Goal: Task Accomplishment & Management: Complete application form

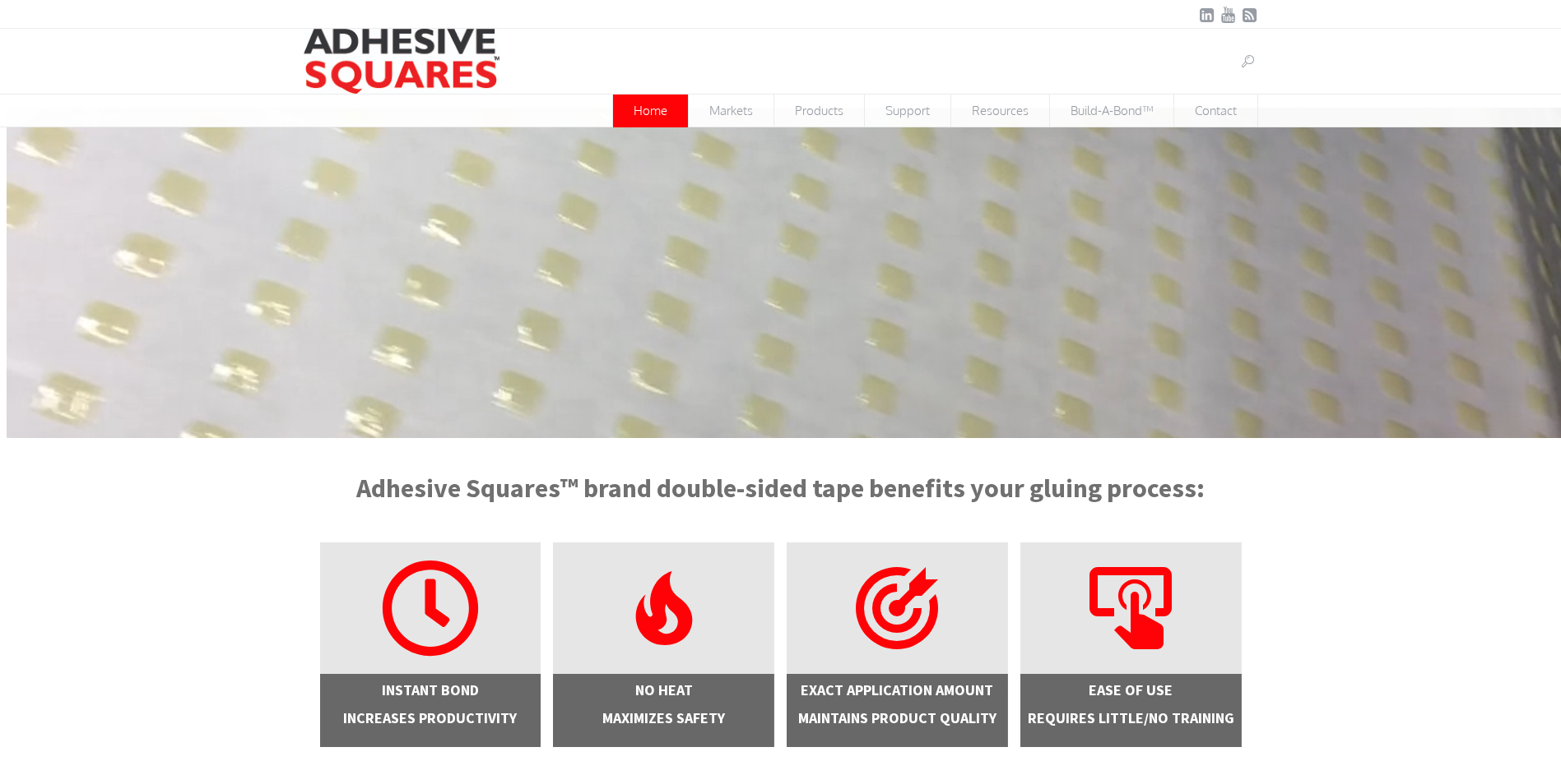
scroll to position [83, 0]
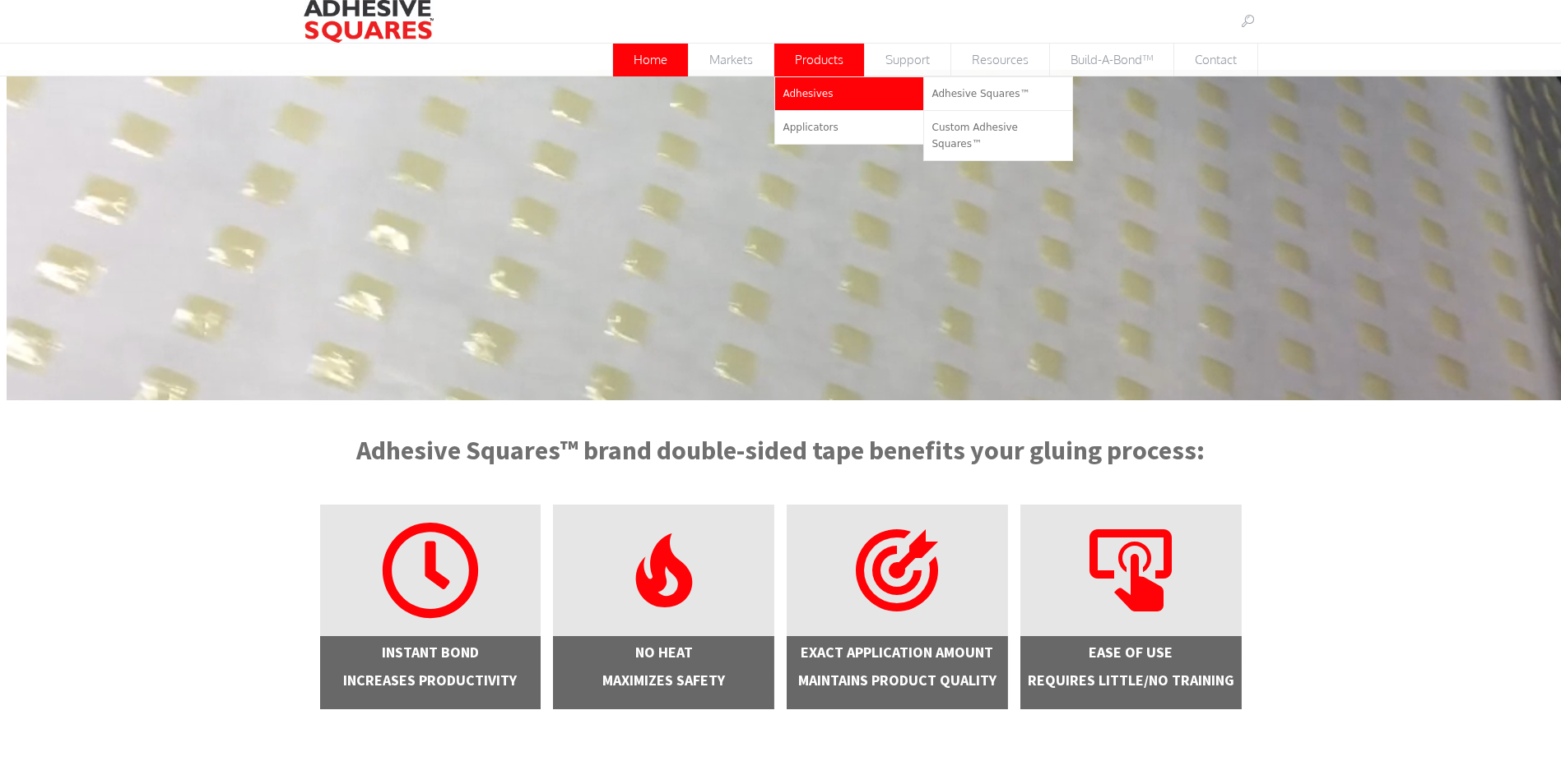
click at [835, 88] on link "Adhesives" at bounding box center [848, 93] width 148 height 32
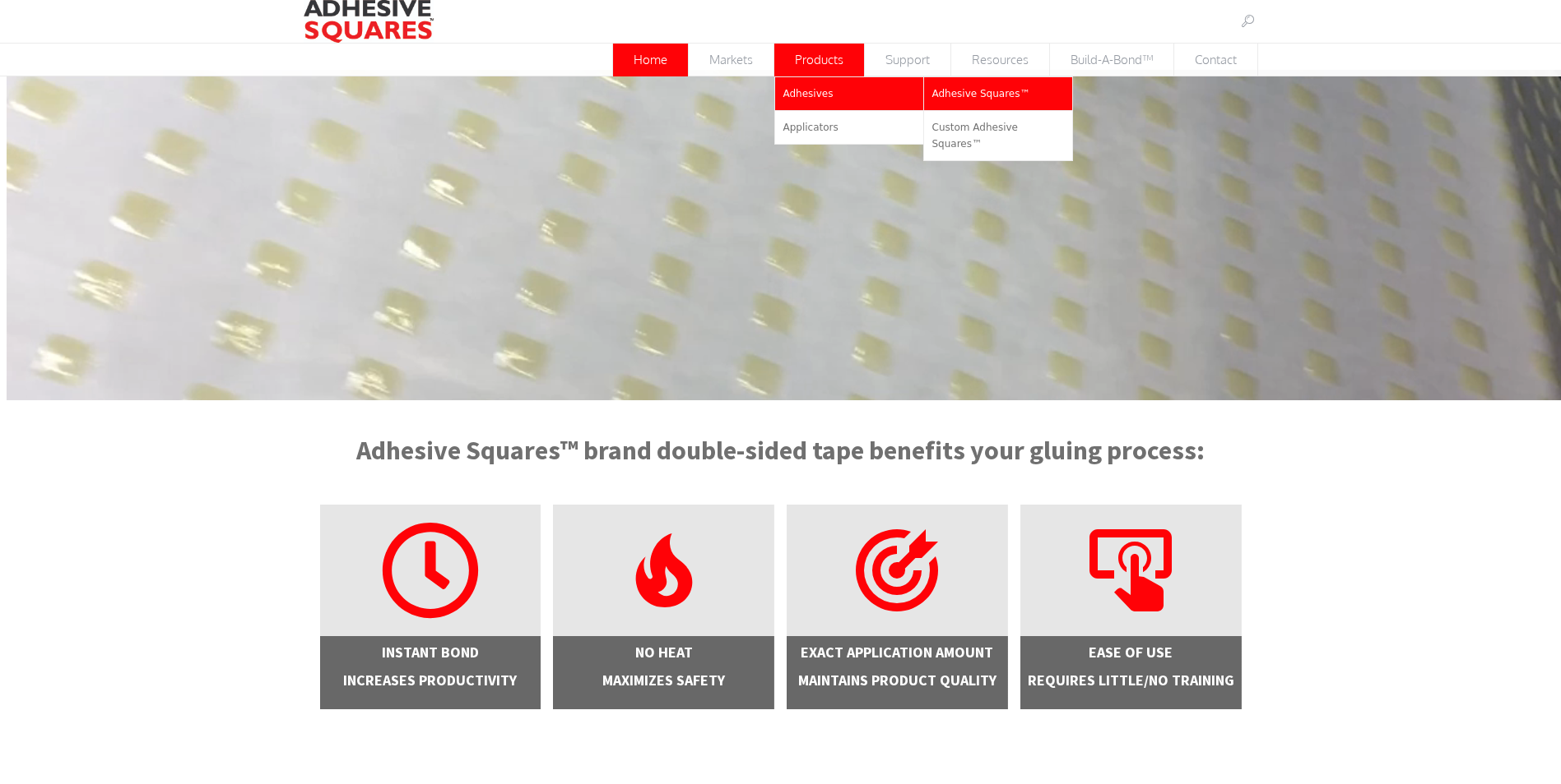
click at [978, 94] on span "Adhesive Squares™" at bounding box center [981, 94] width 98 height 12
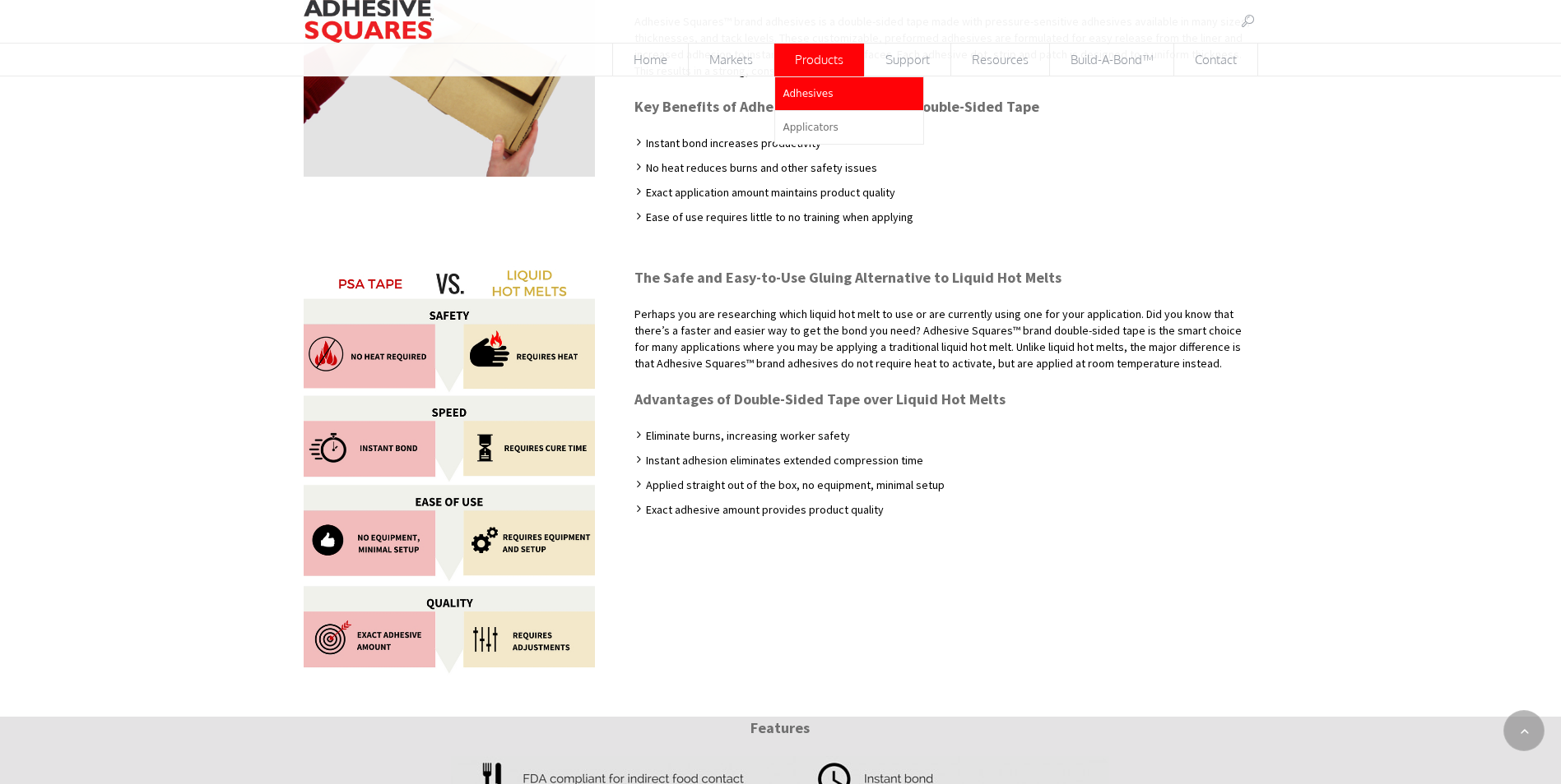
scroll to position [247, 0]
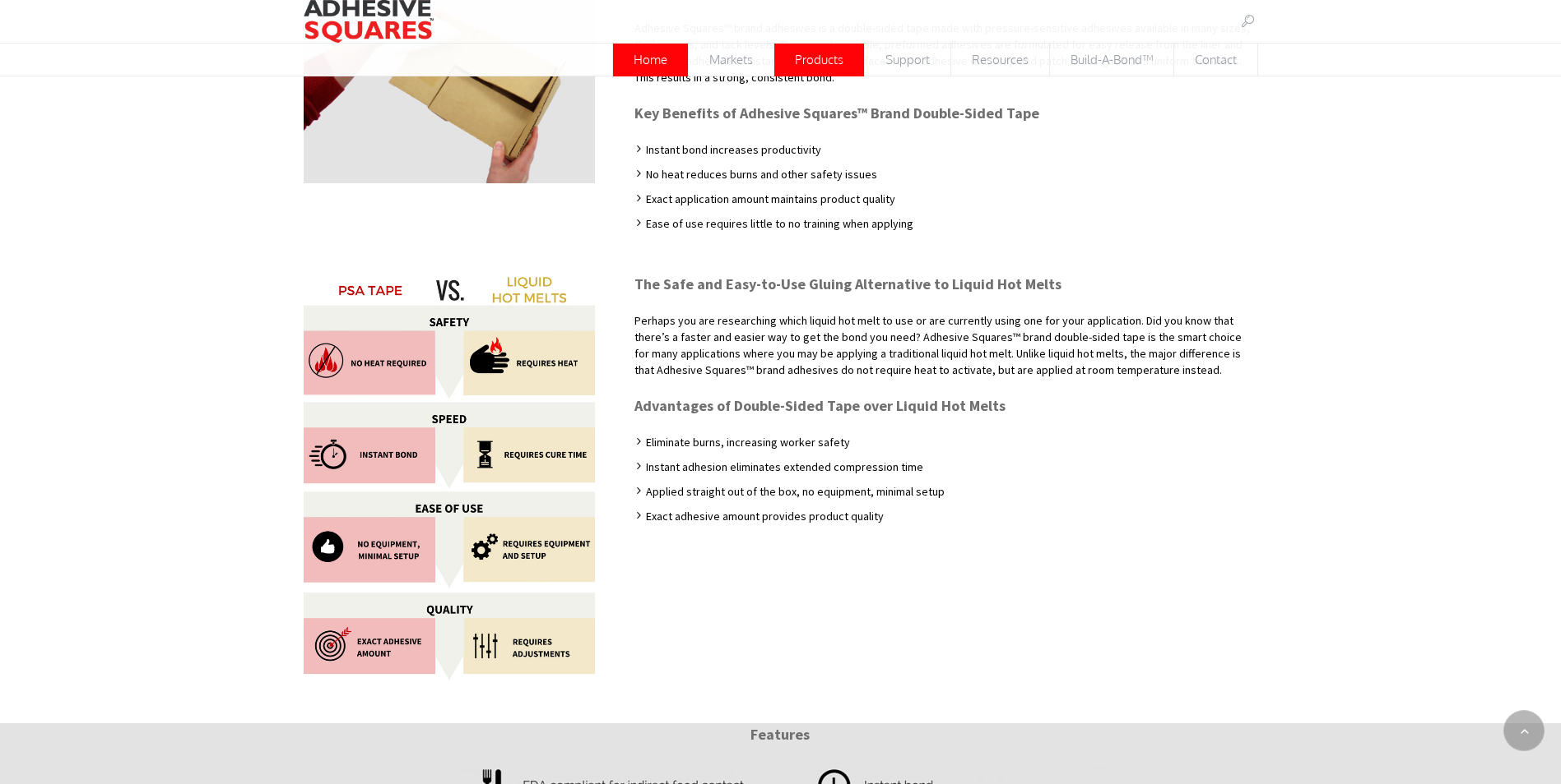
click at [647, 62] on span "Home" at bounding box center [650, 59] width 75 height 32
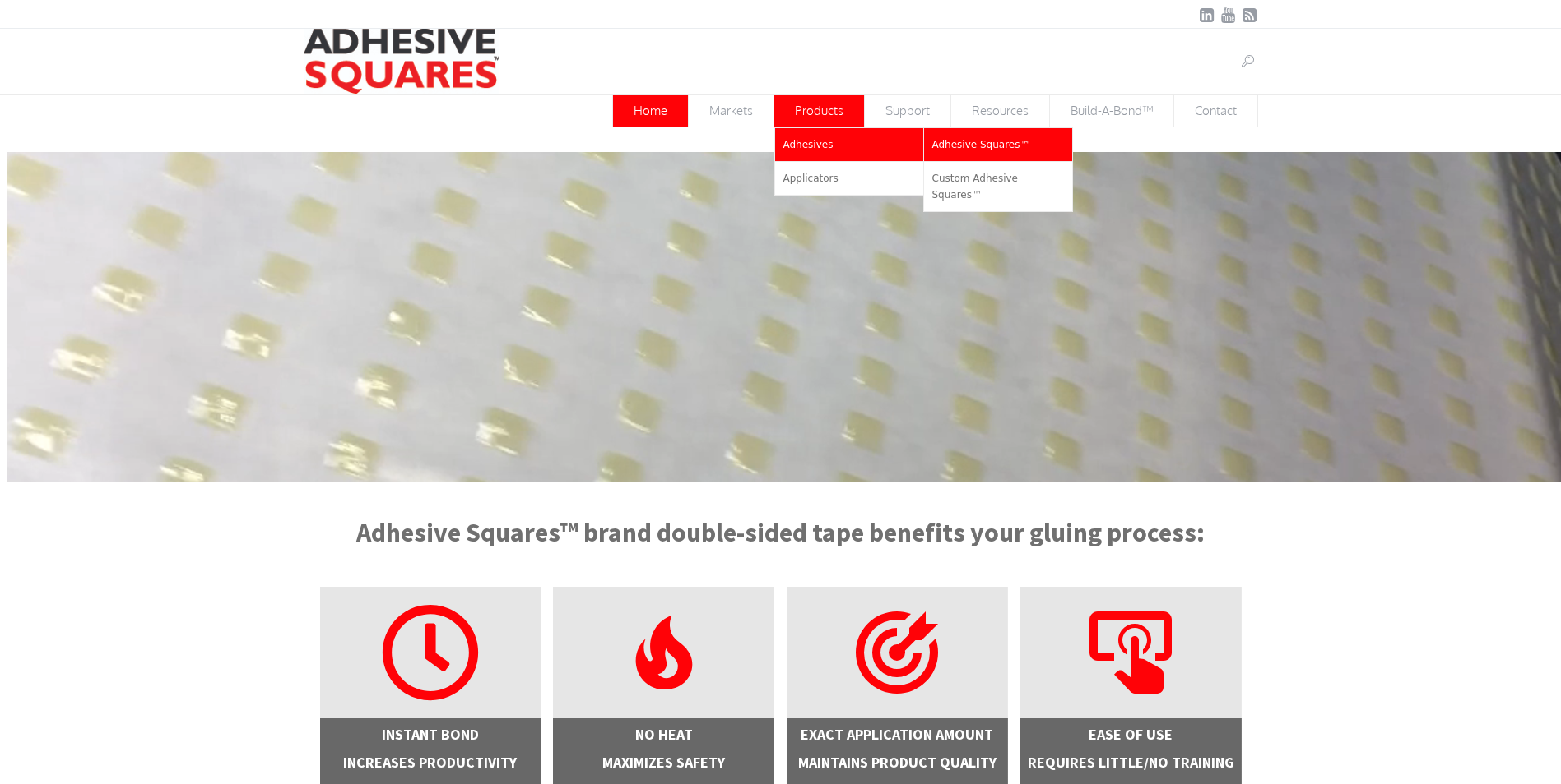
click at [954, 152] on link "Adhesive Squares™" at bounding box center [998, 144] width 148 height 32
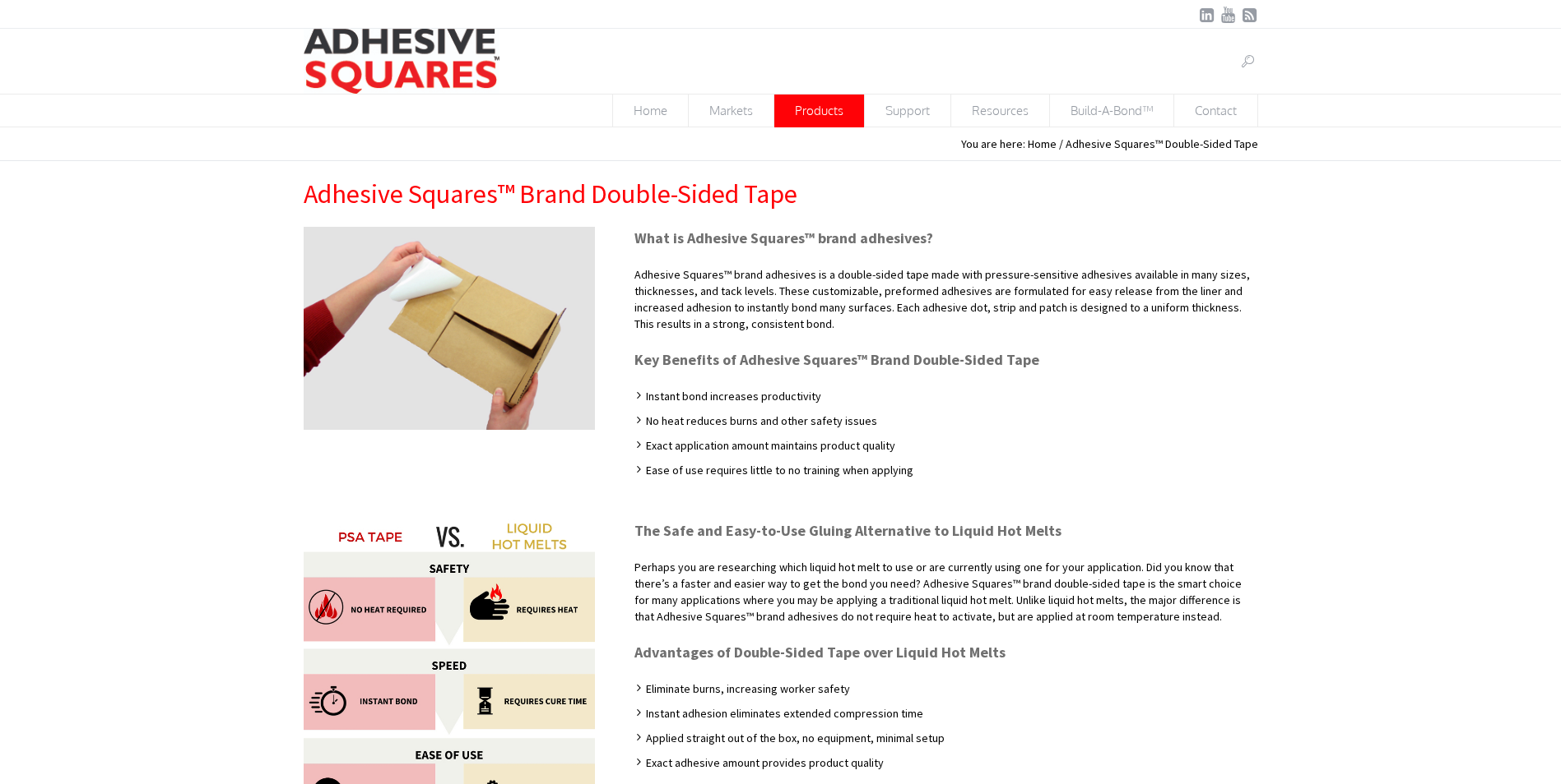
click at [519, 199] on h1 "Adhesive Squares™ Brand Double-Sided Tape" at bounding box center [780, 194] width 954 height 32
click at [1218, 121] on span "Contact" at bounding box center [1215, 110] width 84 height 32
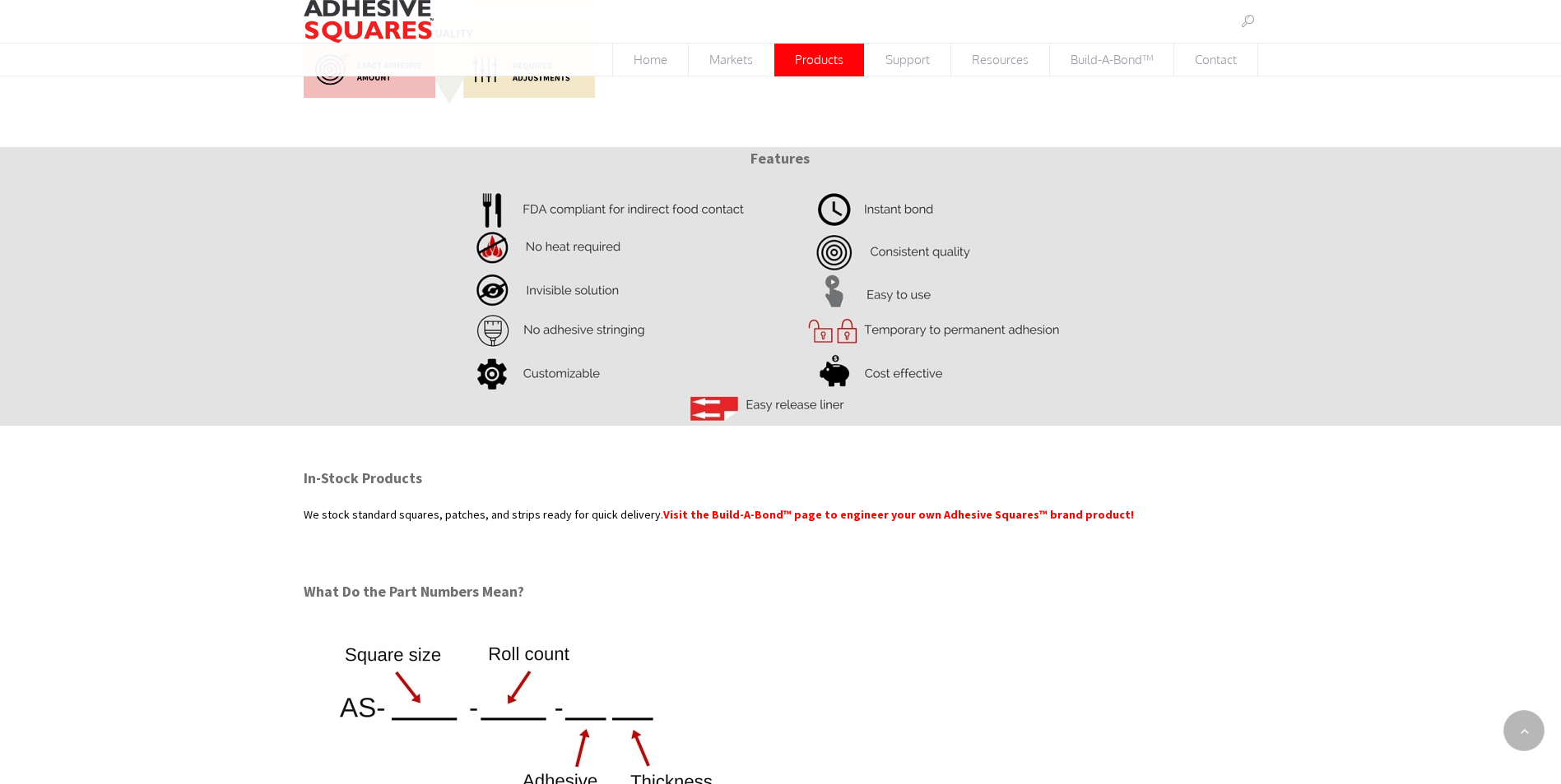
scroll to position [822, 0]
click at [1118, 61] on span "Build-A-Bond™" at bounding box center [1112, 59] width 124 height 32
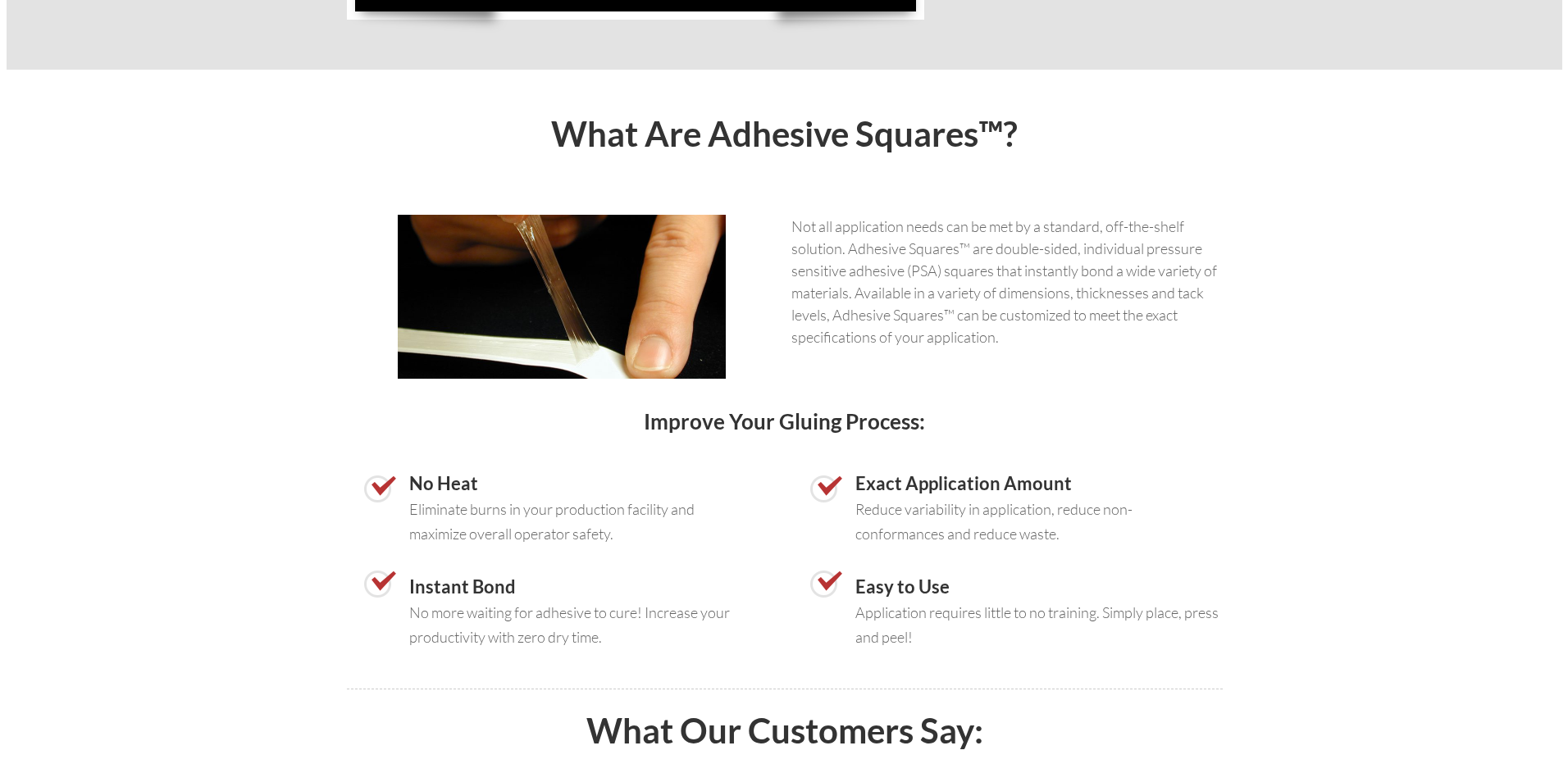
scroll to position [410, 0]
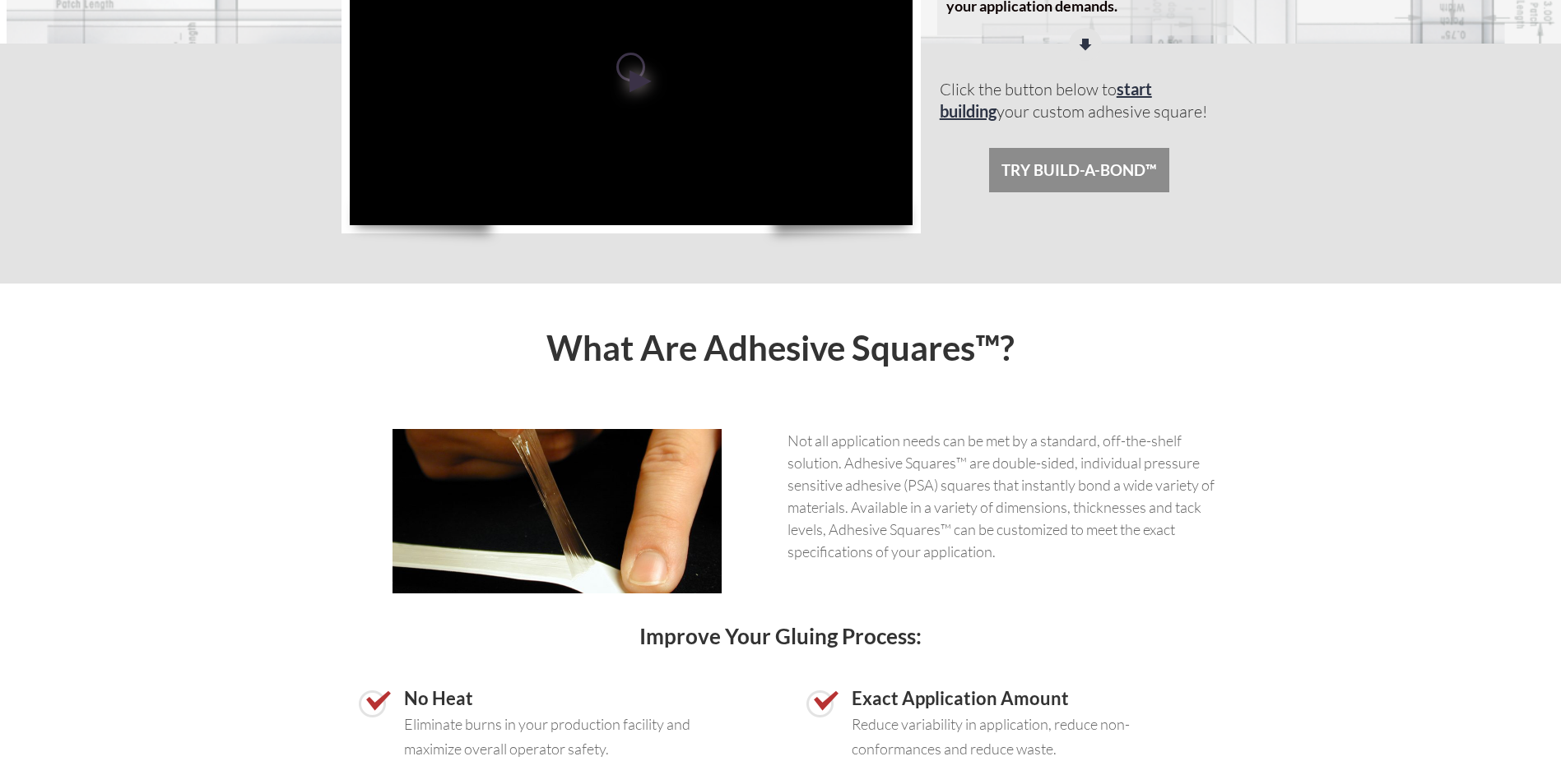
click at [1107, 168] on span "TRY BUILD-A-BOND™" at bounding box center [1078, 170] width 155 height 18
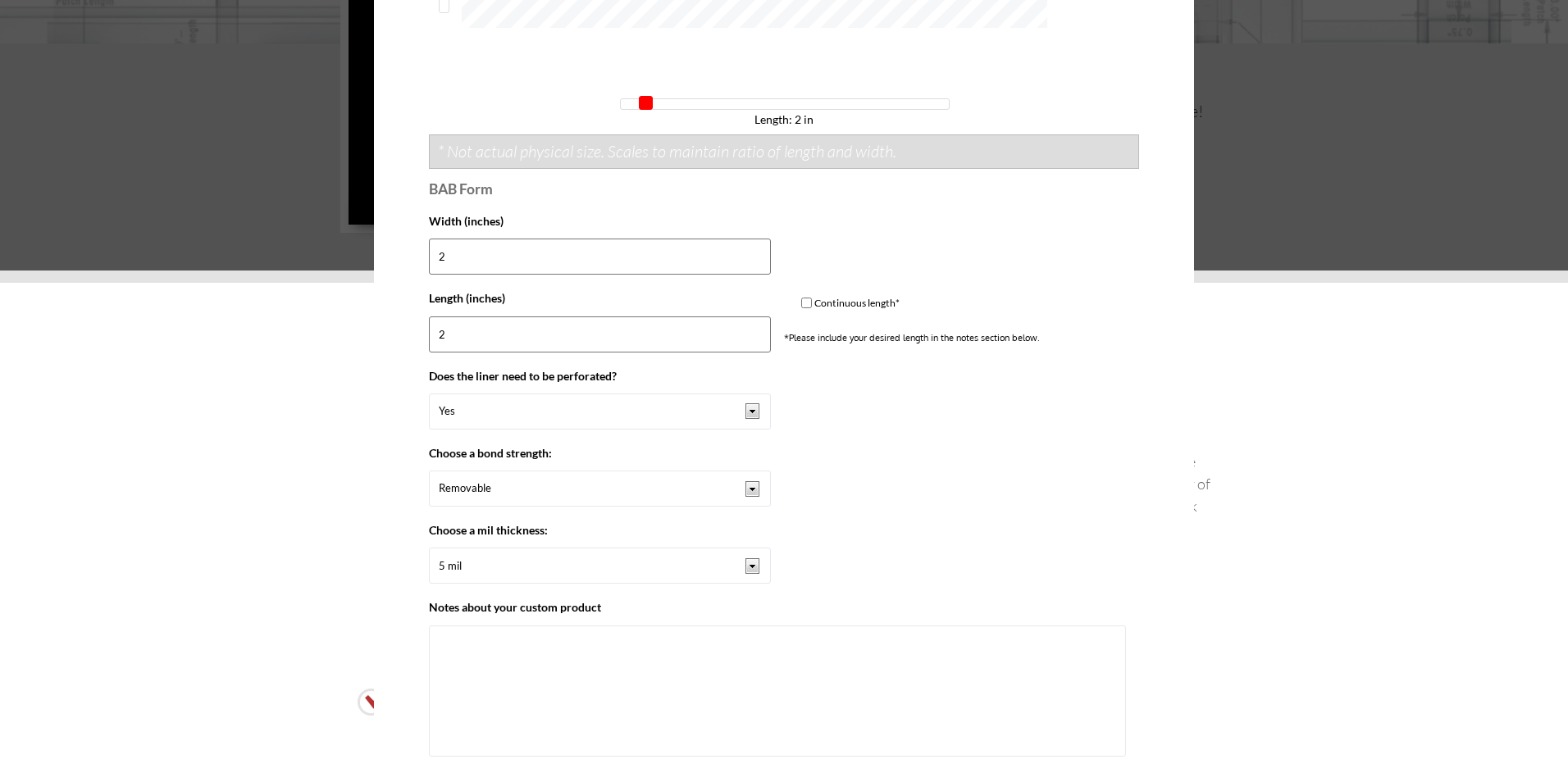
scroll to position [1066, 0]
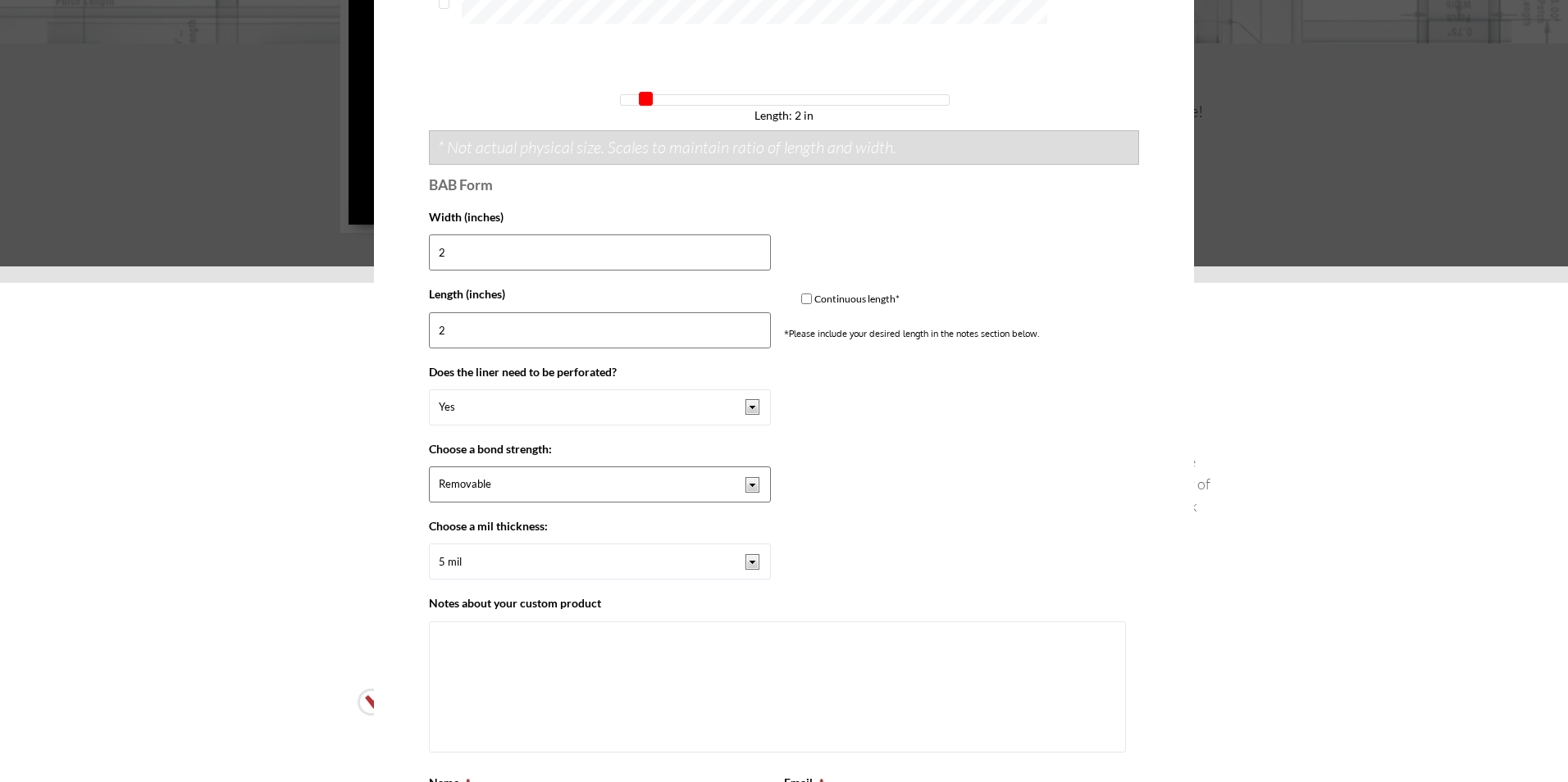
click at [747, 482] on select "Removable Permanent" at bounding box center [600, 484] width 342 height 36
select select "Permanent"
click at [429, 466] on select "Removable Permanent" at bounding box center [600, 484] width 342 height 36
click at [748, 561] on select "5 mil 10 mil 12 mil 20 mil 25 mil 50 mil other" at bounding box center [600, 562] width 342 height 36
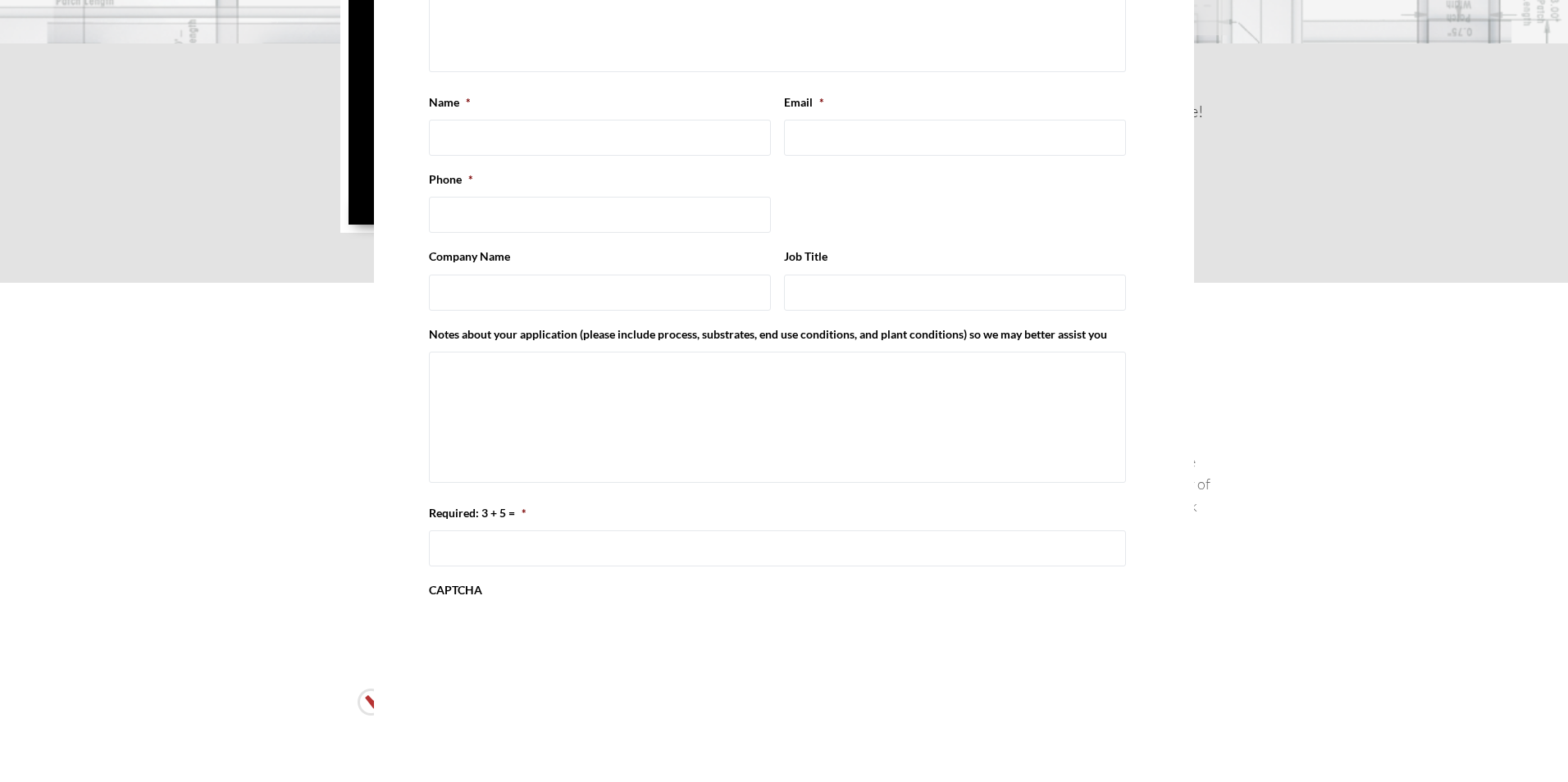
scroll to position [1748, 0]
click at [471, 545] on input "Required: 3 + 5 = *" at bounding box center [777, 547] width 697 height 36
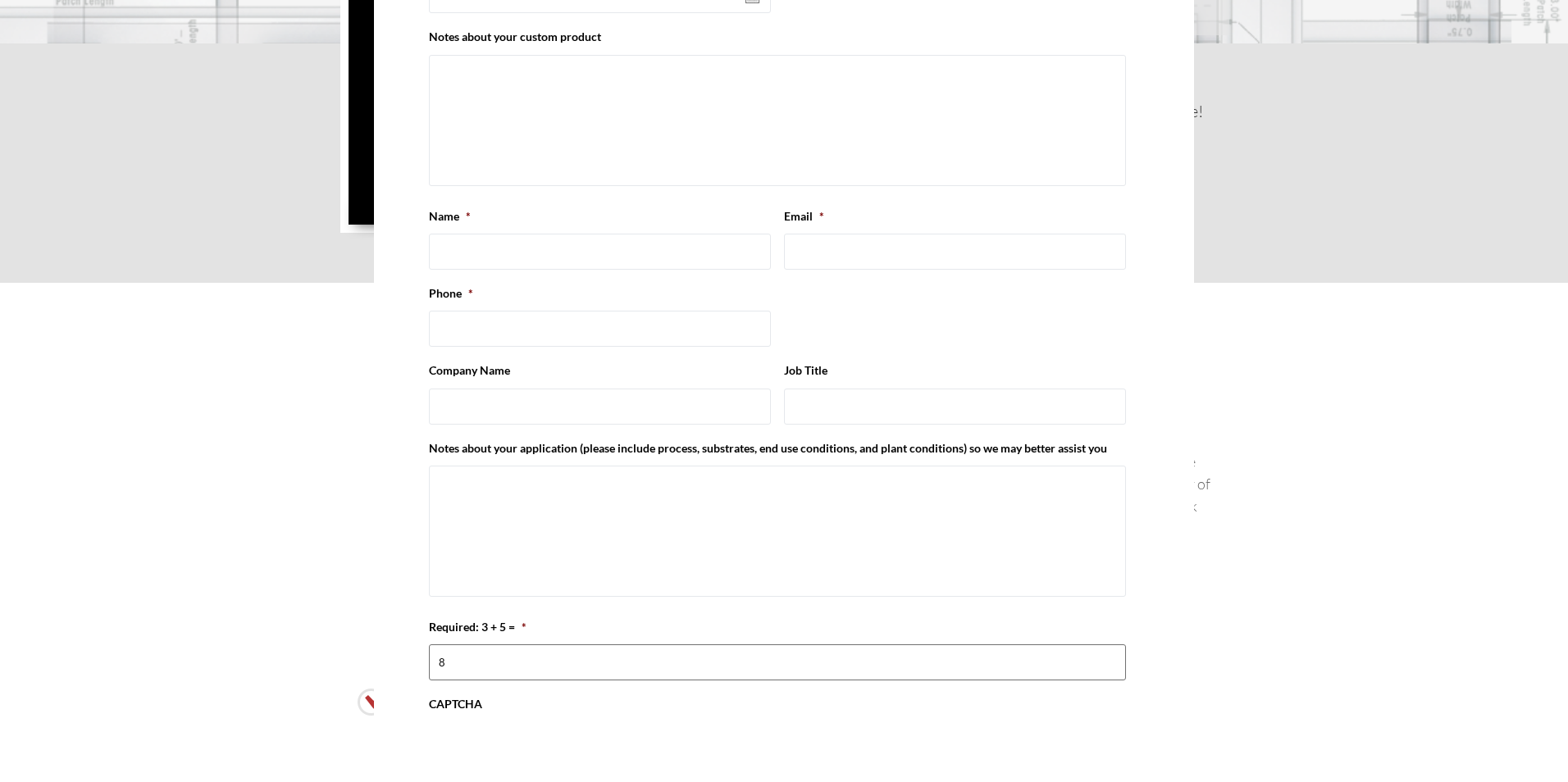
scroll to position [1585, 0]
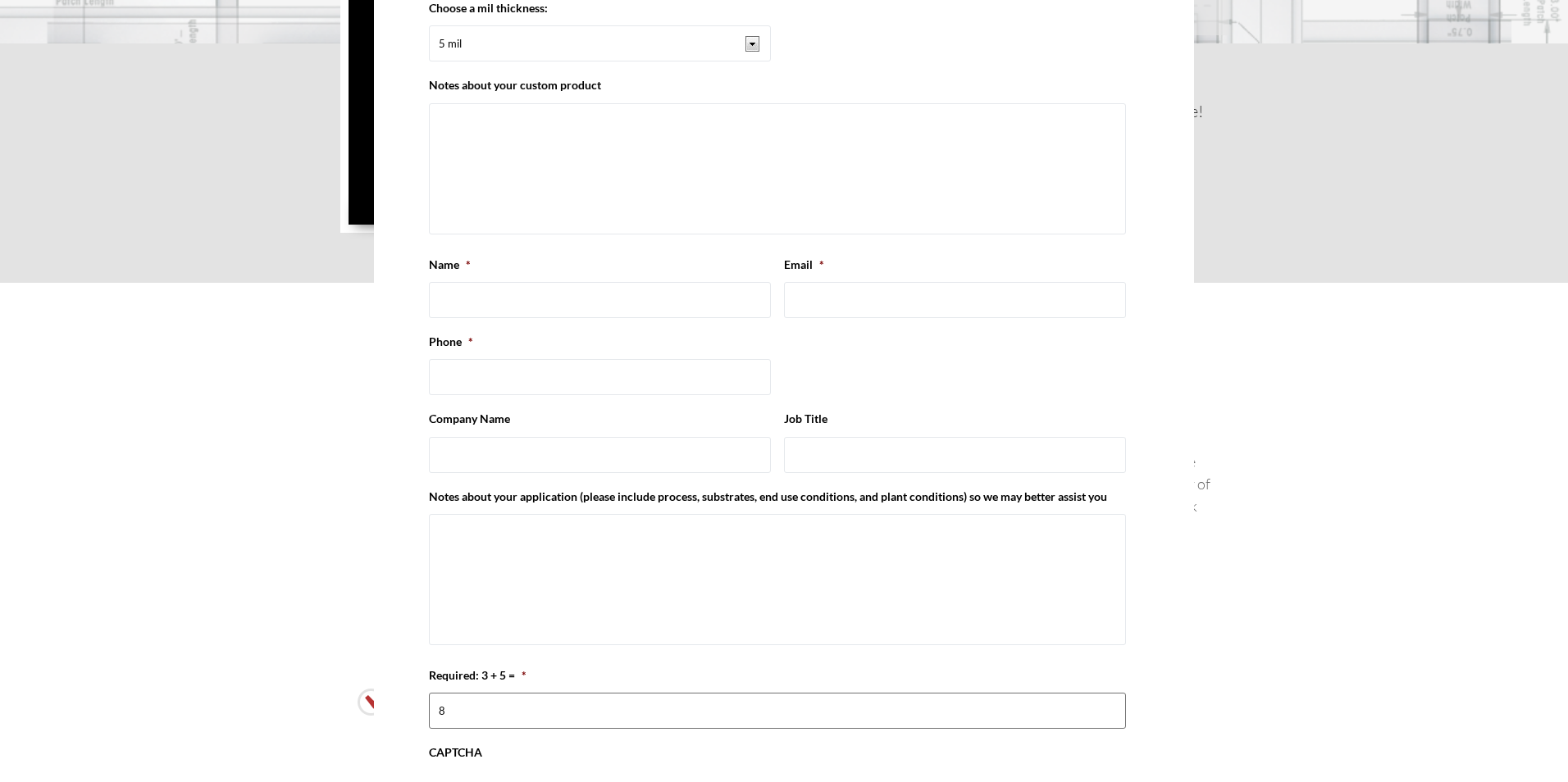
type input "8"
click at [472, 291] on input "Name *" at bounding box center [600, 300] width 342 height 36
type input "[PERSON_NAME]"
type input "[PERSON_NAME][EMAIL_ADDRESS][DOMAIN_NAME]"
type input "2523142730"
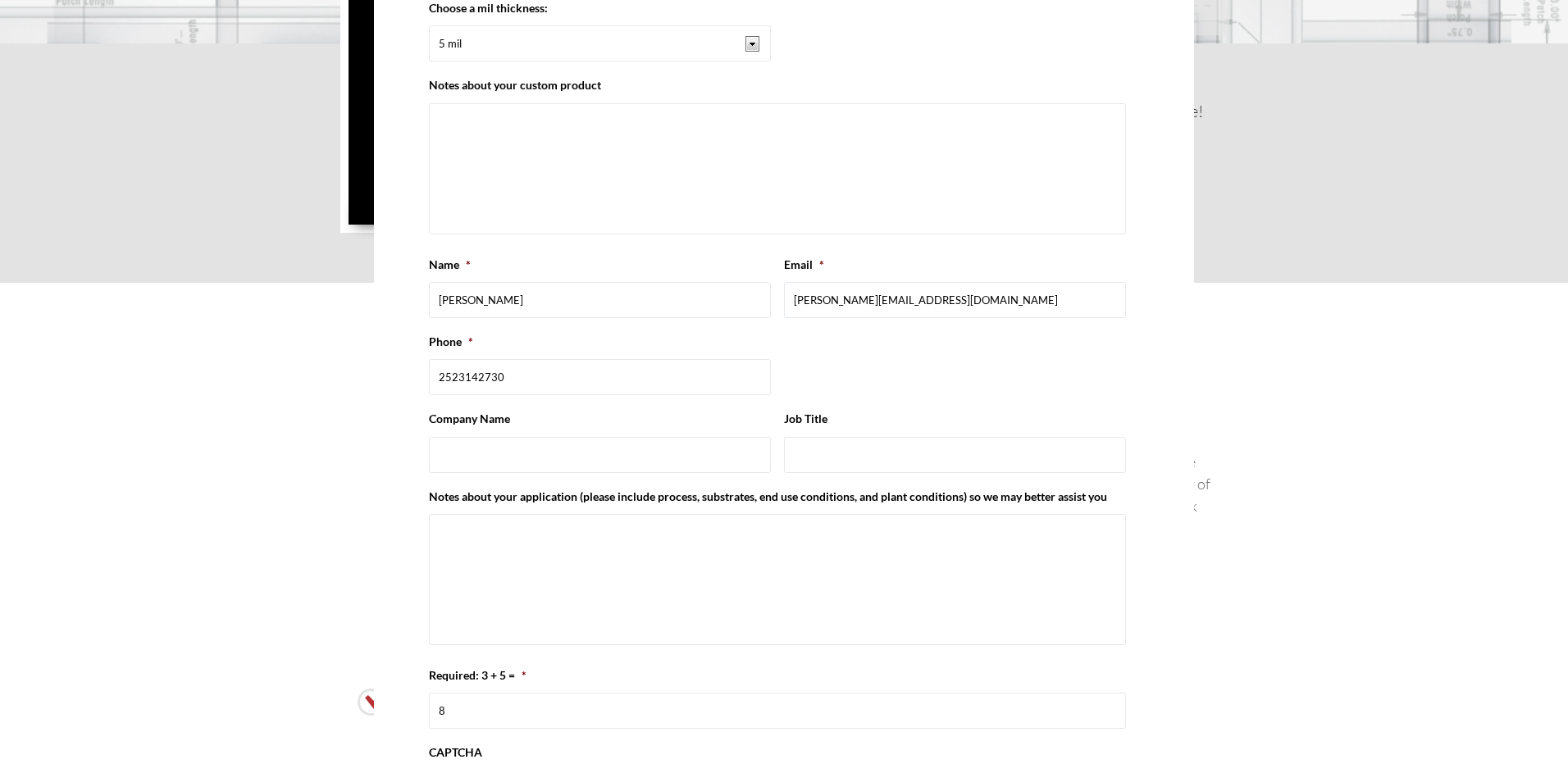
type input "Pine Glo Products"
type input "[PHONE_NUMBER]"
click at [803, 464] on input "Job Title" at bounding box center [955, 455] width 342 height 36
type input "Plant Manager/ Engineering"
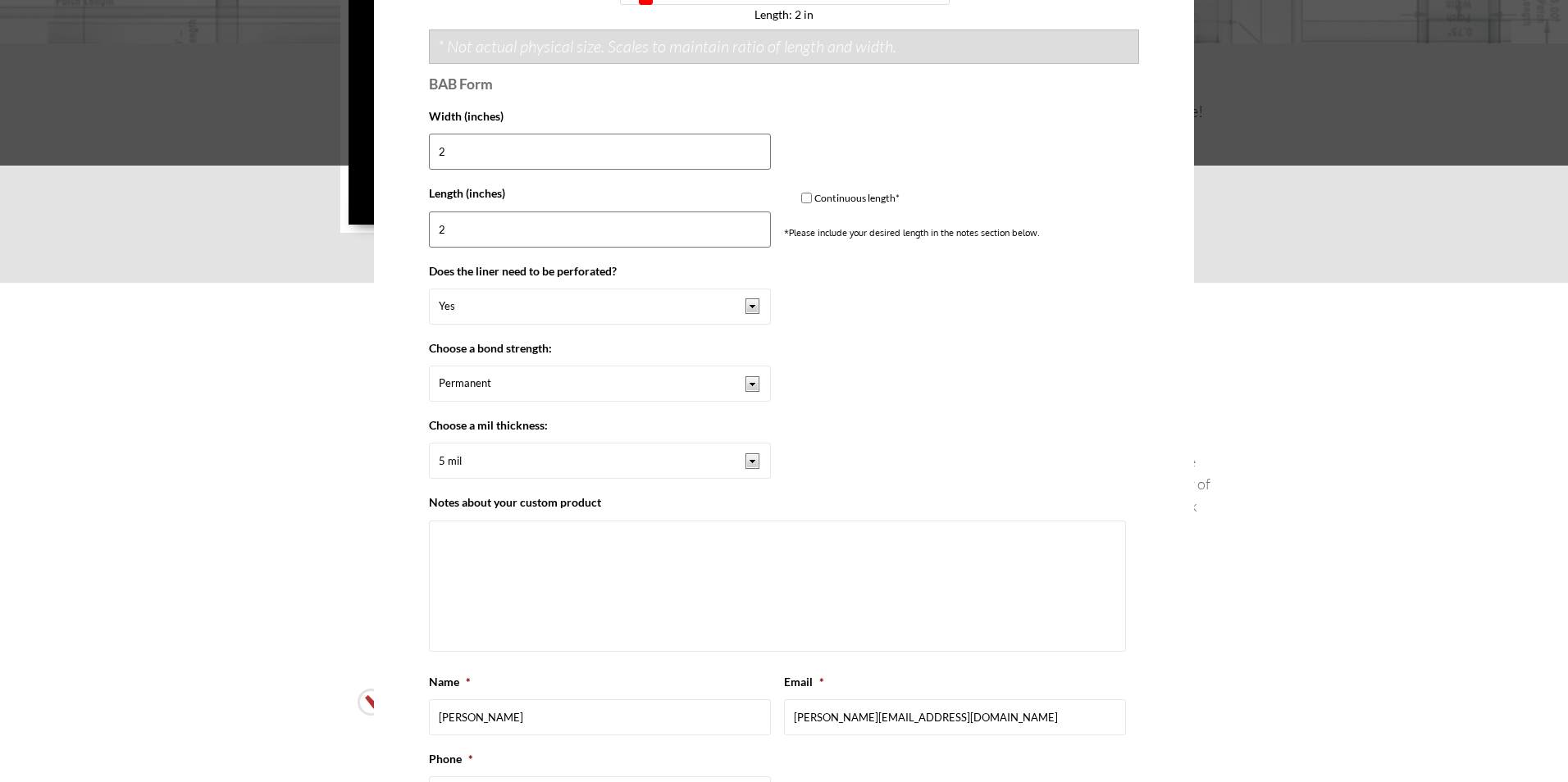
scroll to position [1093, 0]
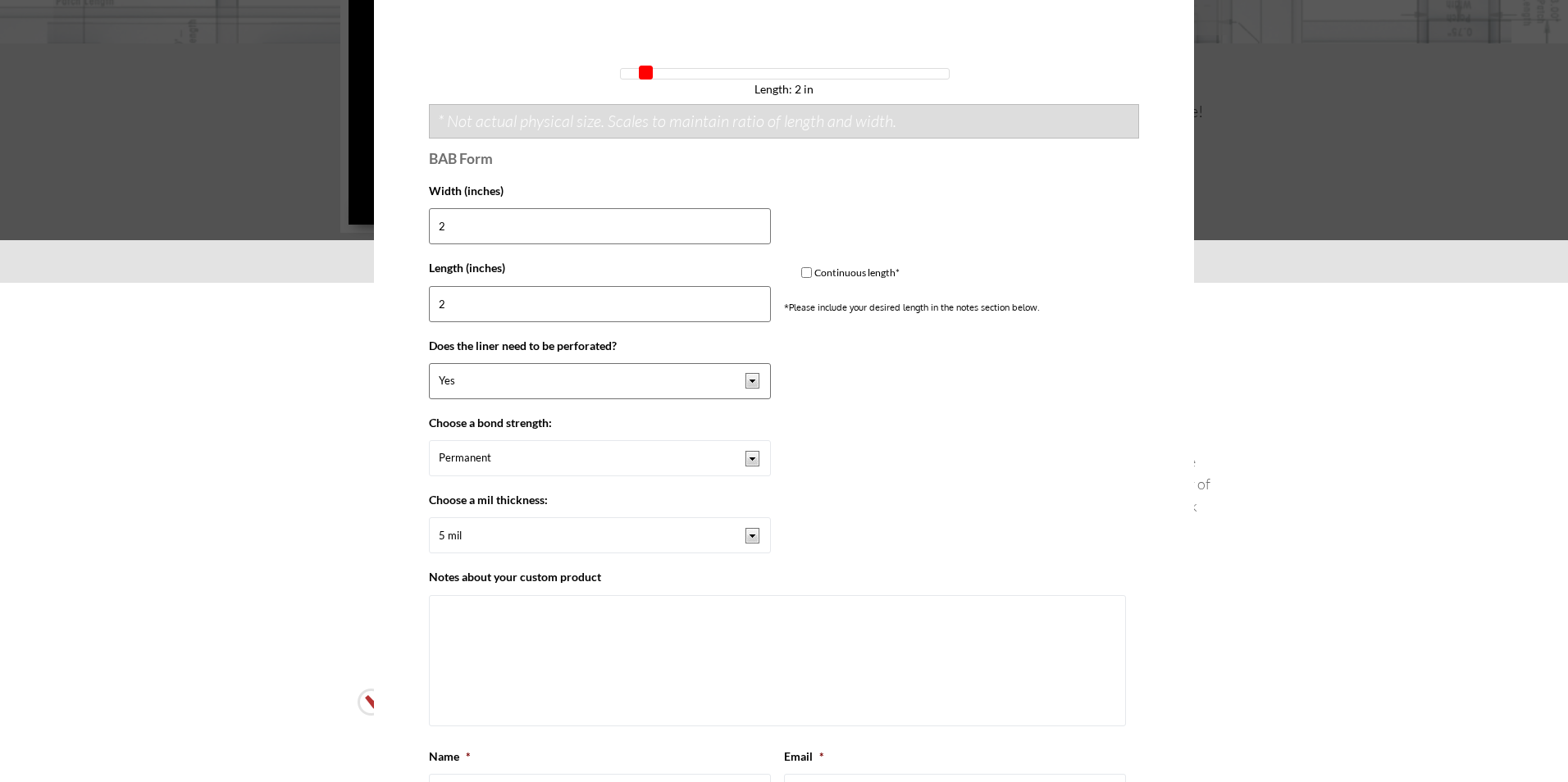
click at [747, 383] on select "Yes No" at bounding box center [600, 381] width 342 height 36
select select "No"
click at [429, 364] on select "Yes No" at bounding box center [600, 381] width 342 height 36
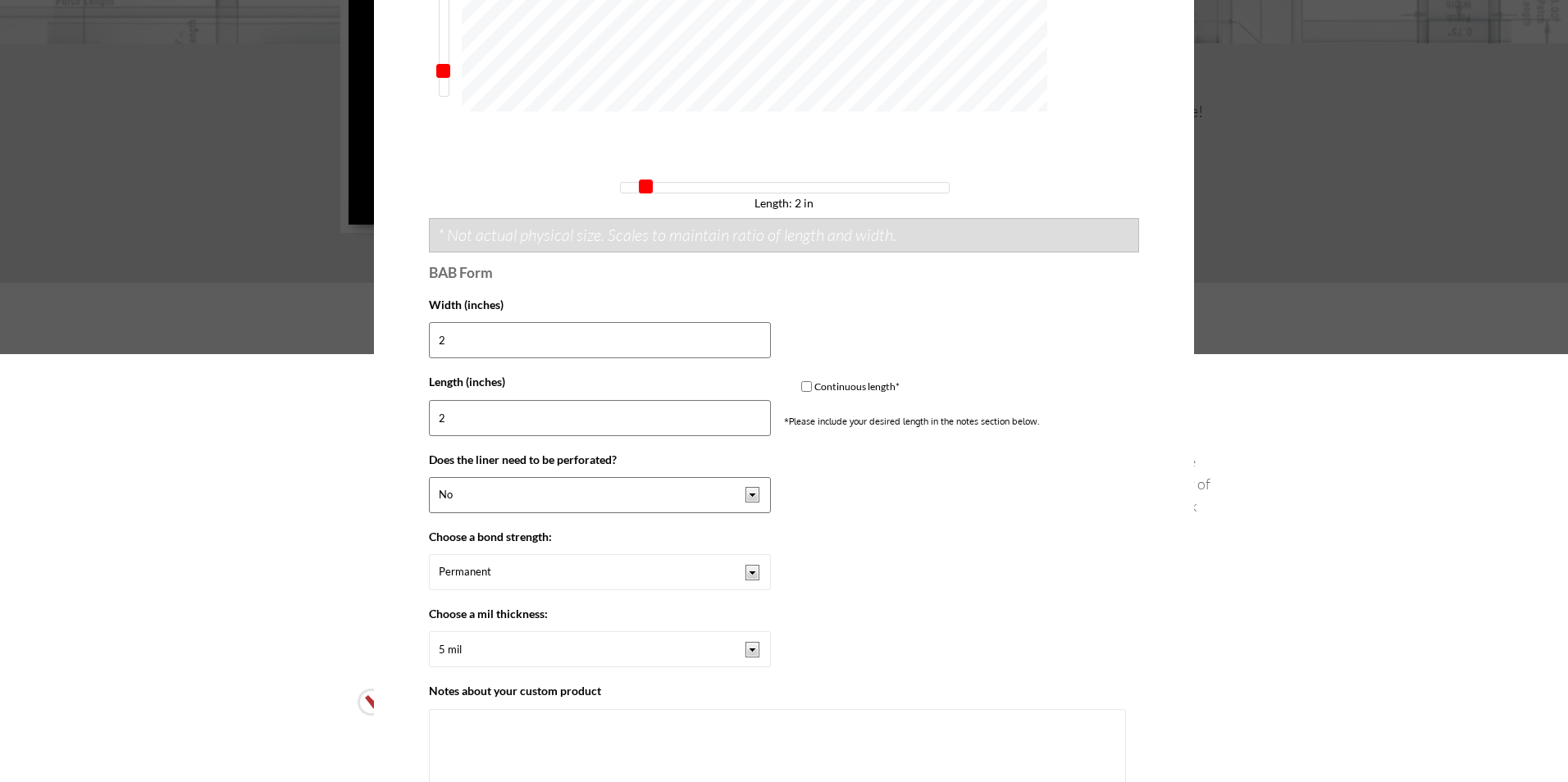
scroll to position [928, 0]
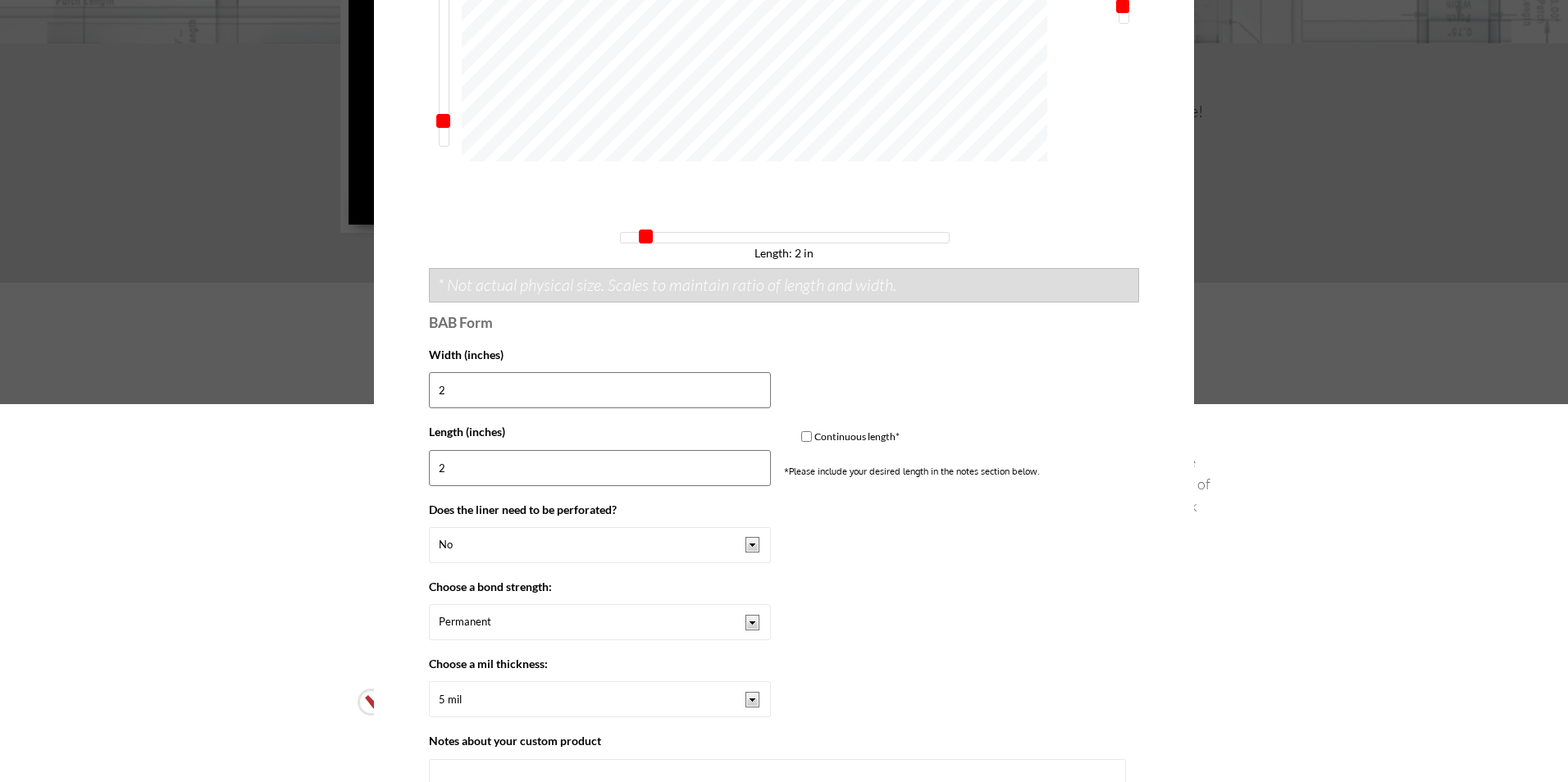
click at [485, 396] on input "2" at bounding box center [600, 390] width 342 height 36
click at [748, 386] on input "3" at bounding box center [600, 390] width 342 height 36
click at [748, 386] on input "4" at bounding box center [600, 390] width 342 height 36
click at [747, 399] on input "3" at bounding box center [600, 390] width 342 height 36
click at [748, 397] on input "2" at bounding box center [600, 390] width 342 height 36
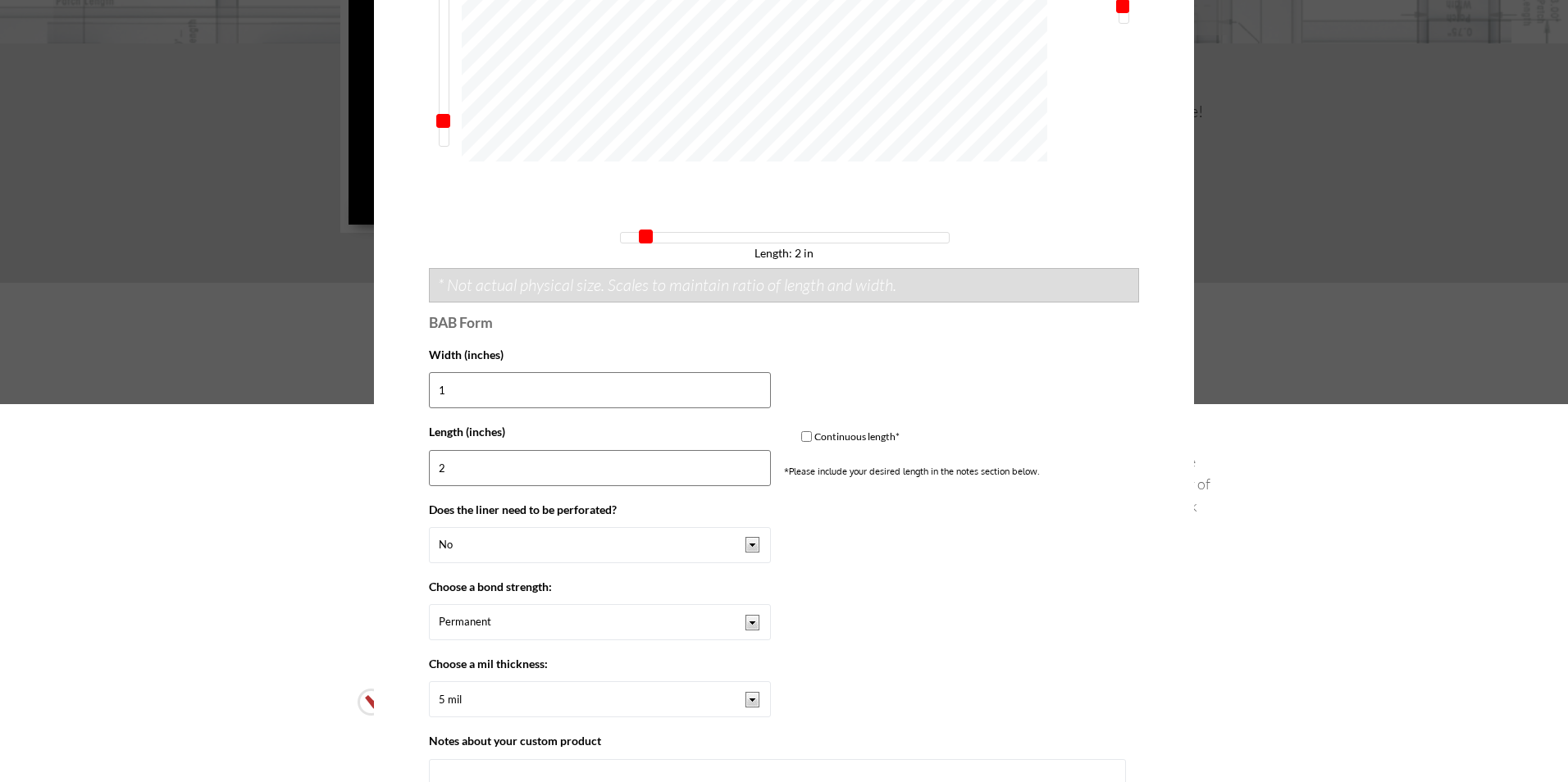
click at [748, 397] on input "1" at bounding box center [600, 390] width 342 height 36
click at [748, 397] on input "0" at bounding box center [600, 390] width 342 height 36
click at [751, 385] on input "1" at bounding box center [600, 390] width 342 height 36
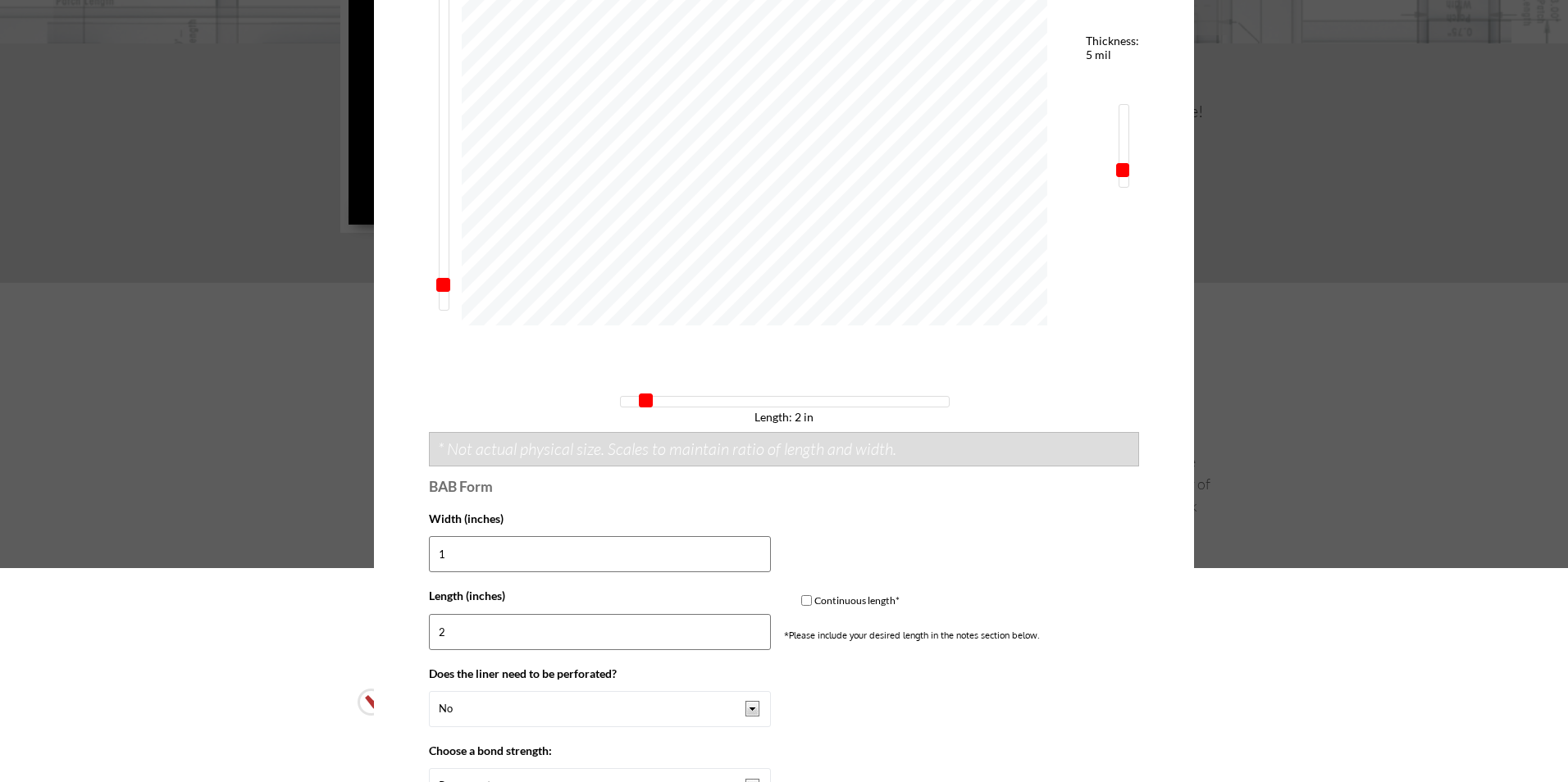
scroll to position [682, 0]
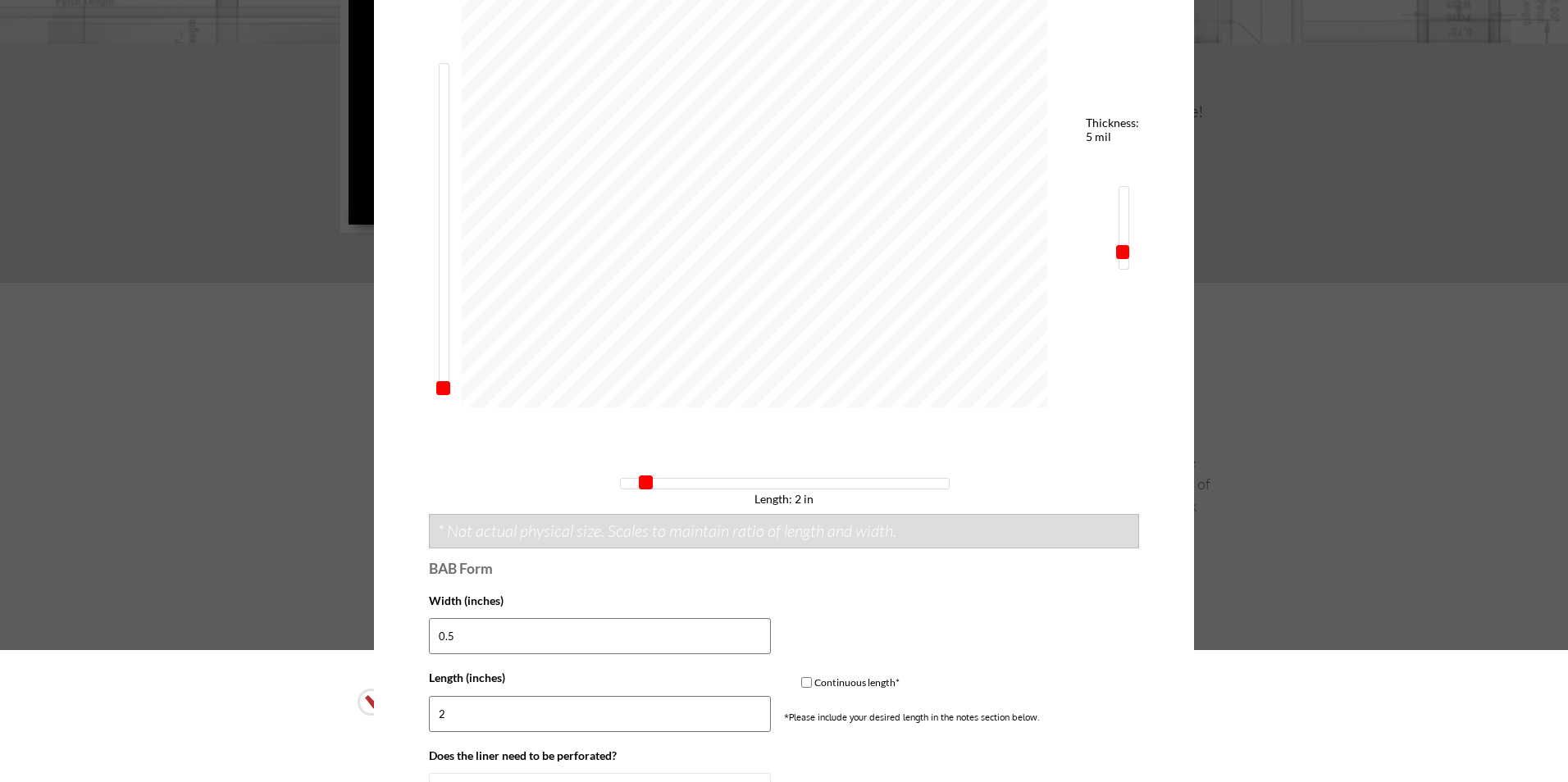
type input "0.25"
drag, startPoint x: 435, startPoint y: 369, endPoint x: 436, endPoint y: 379, distance: 10.0
click at [439, 379] on div at bounding box center [444, 227] width 11 height 329
type input "0.5"
drag, startPoint x: 635, startPoint y: 486, endPoint x: 614, endPoint y: 485, distance: 21.0
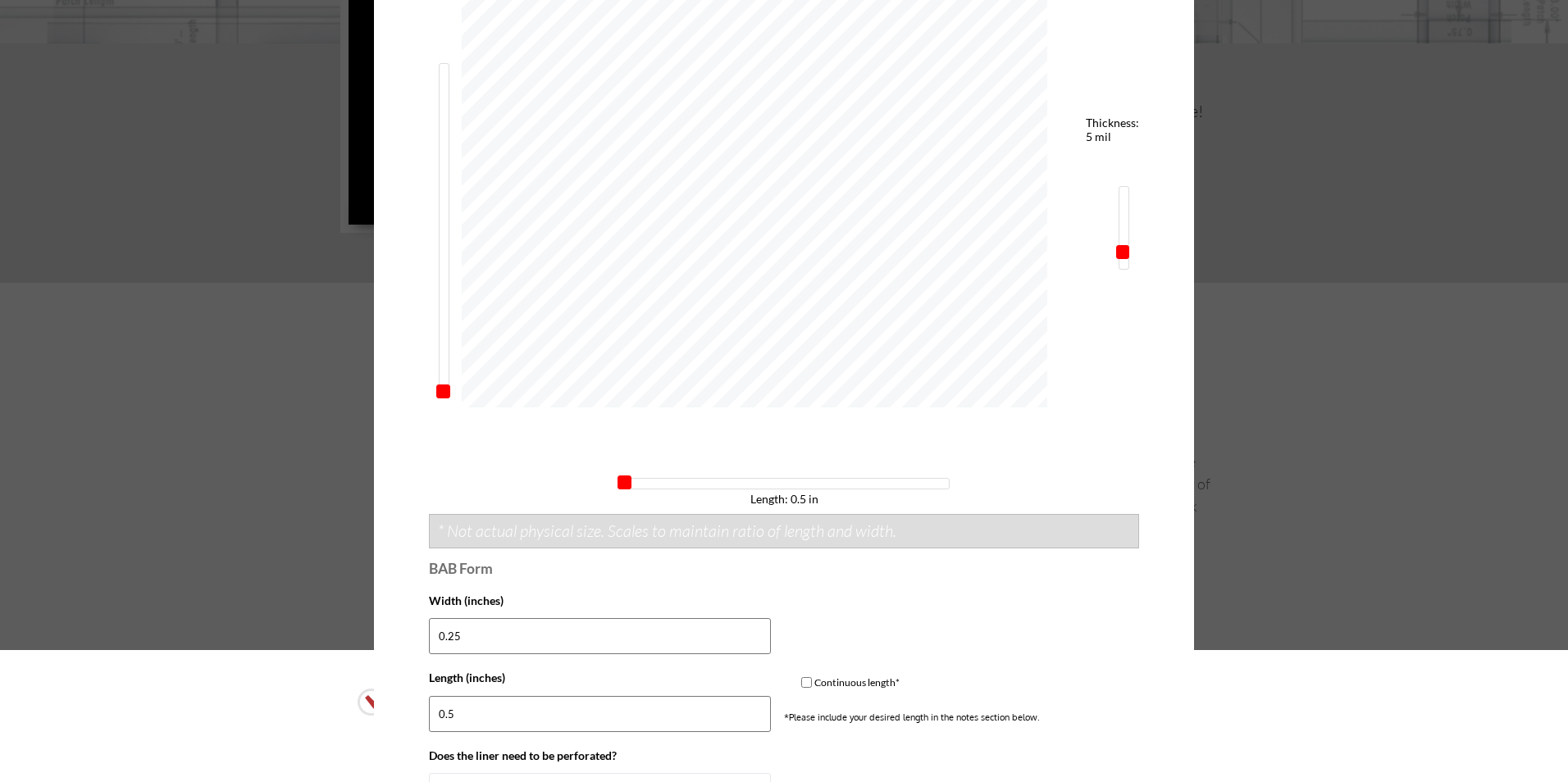
click at [617, 485] on span at bounding box center [624, 482] width 14 height 14
click at [450, 636] on input "0.25" at bounding box center [600, 636] width 342 height 36
type input "0.5"
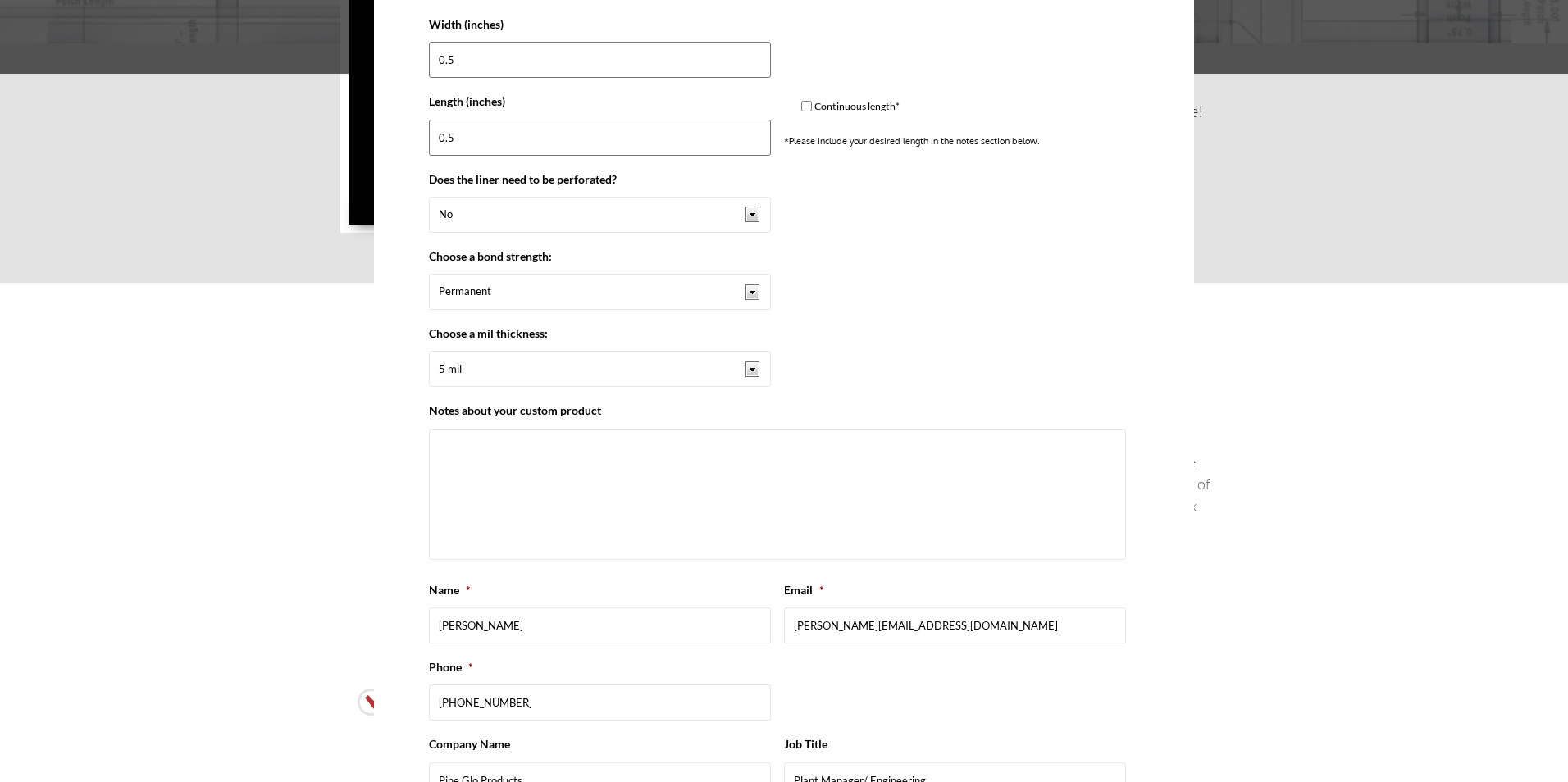
scroll to position [1256, 0]
click at [751, 369] on select "5 mil 10 mil 12 mil 20 mil 25 mil 50 mil other" at bounding box center [600, 371] width 342 height 36
select select "50 mil"
click at [429, 354] on select "5 mil 10 mil 12 mil 20 mil 25 mil 50 mil other" at bounding box center [600, 371] width 342 height 36
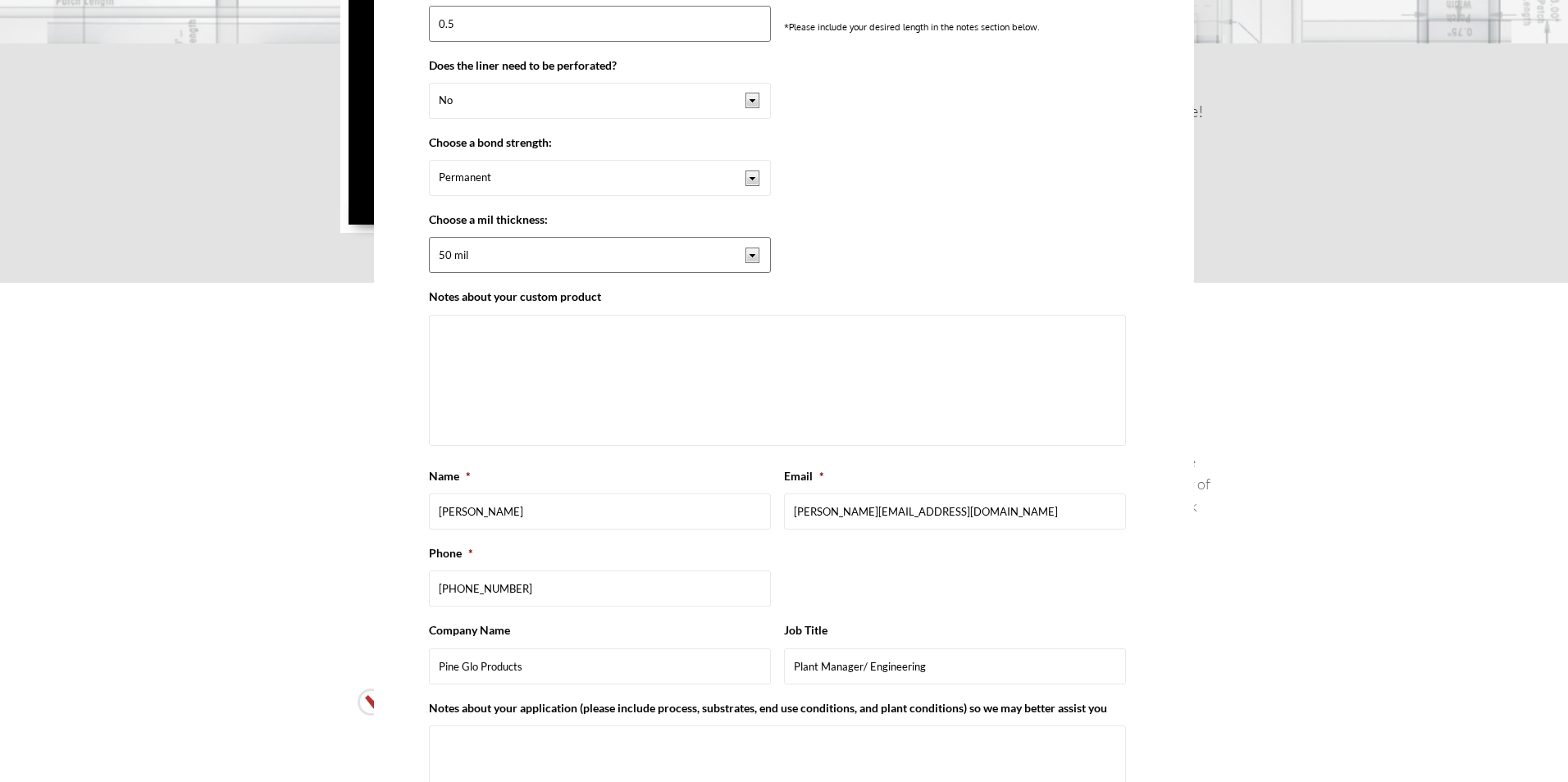
scroll to position [1420, 0]
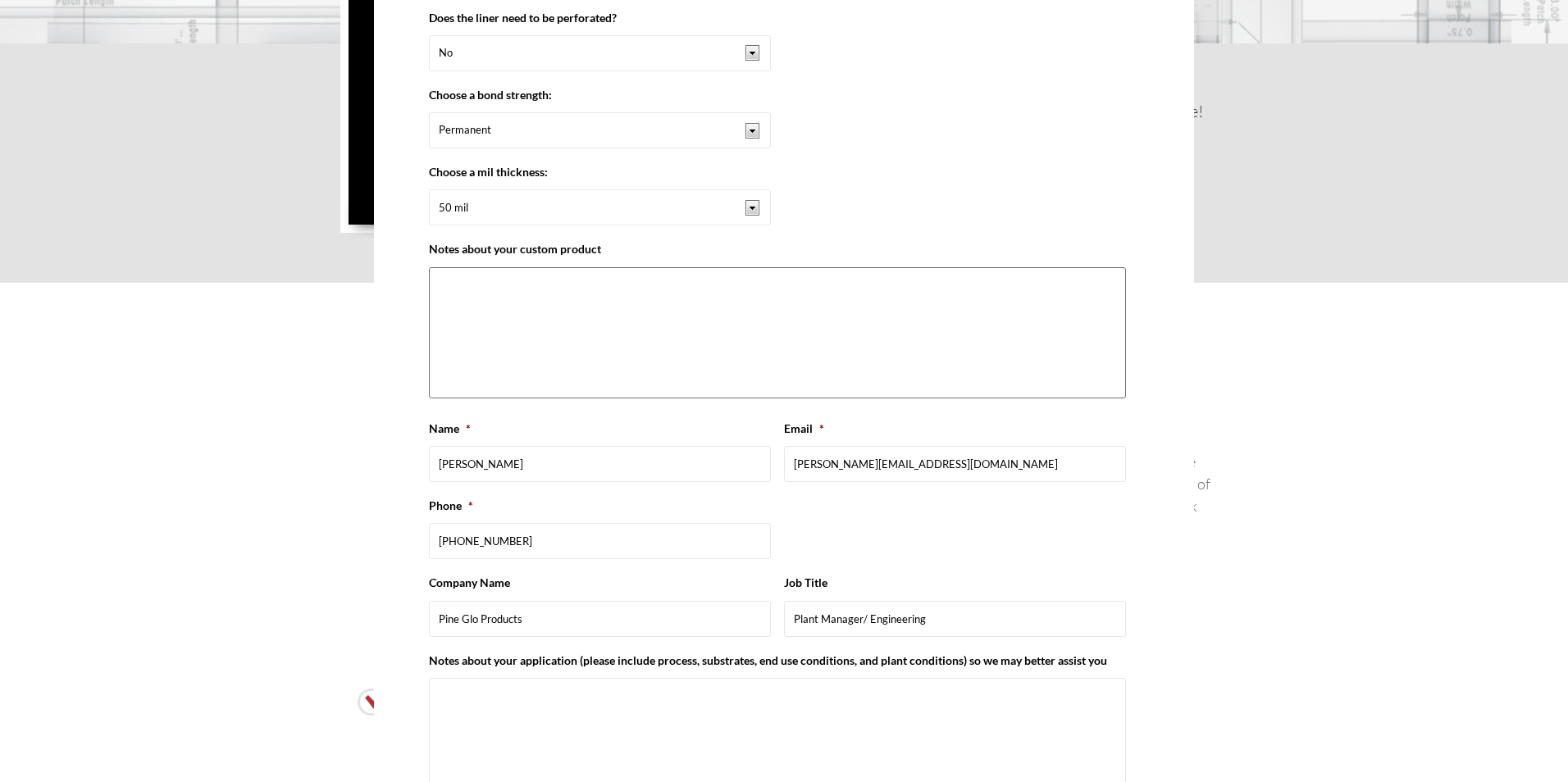
click at [490, 297] on textarea "Notes about your custom product" at bounding box center [777, 333] width 697 height 131
type textarea "Rubber to metal bond"
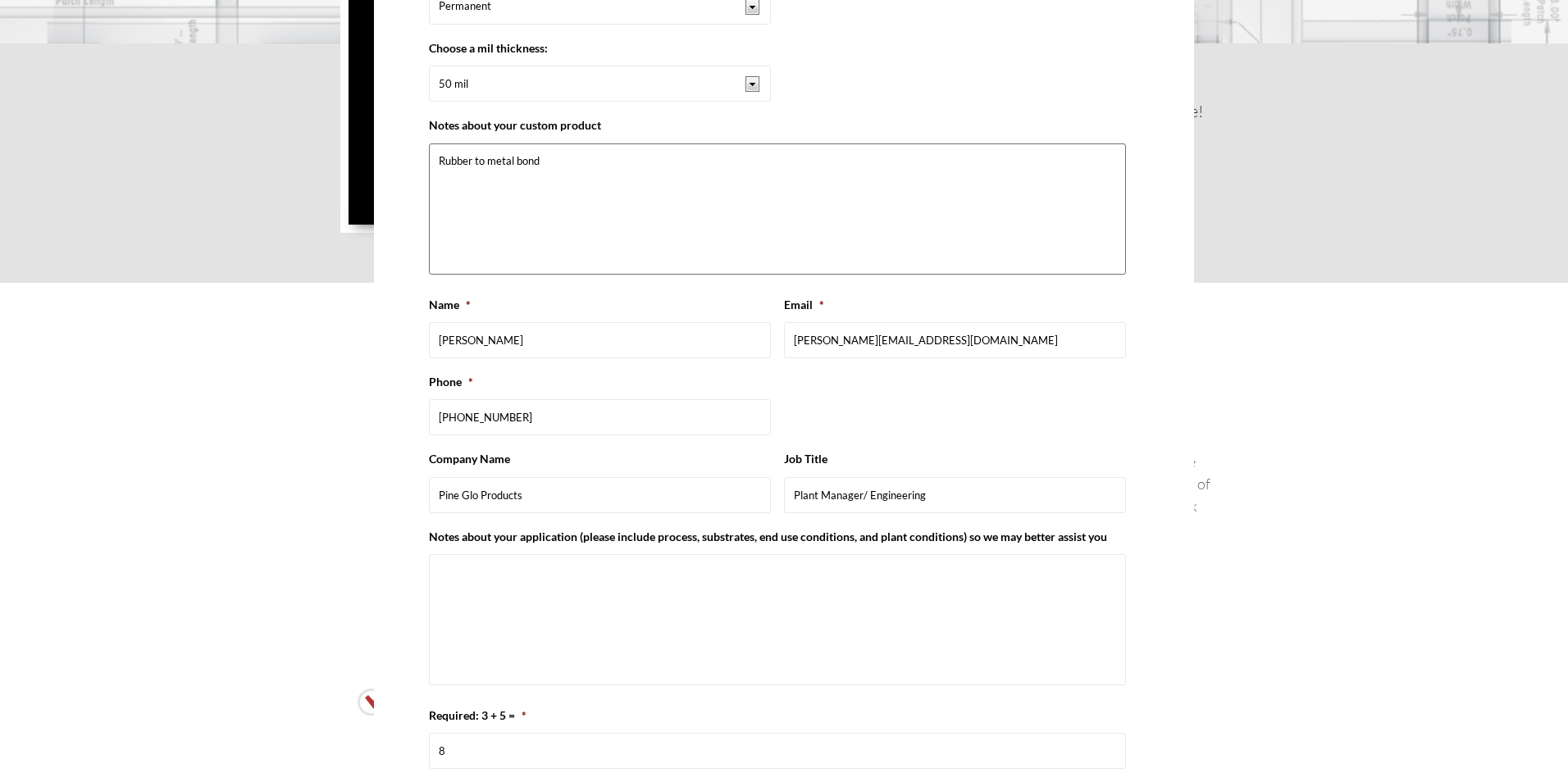
scroll to position [1585, 0]
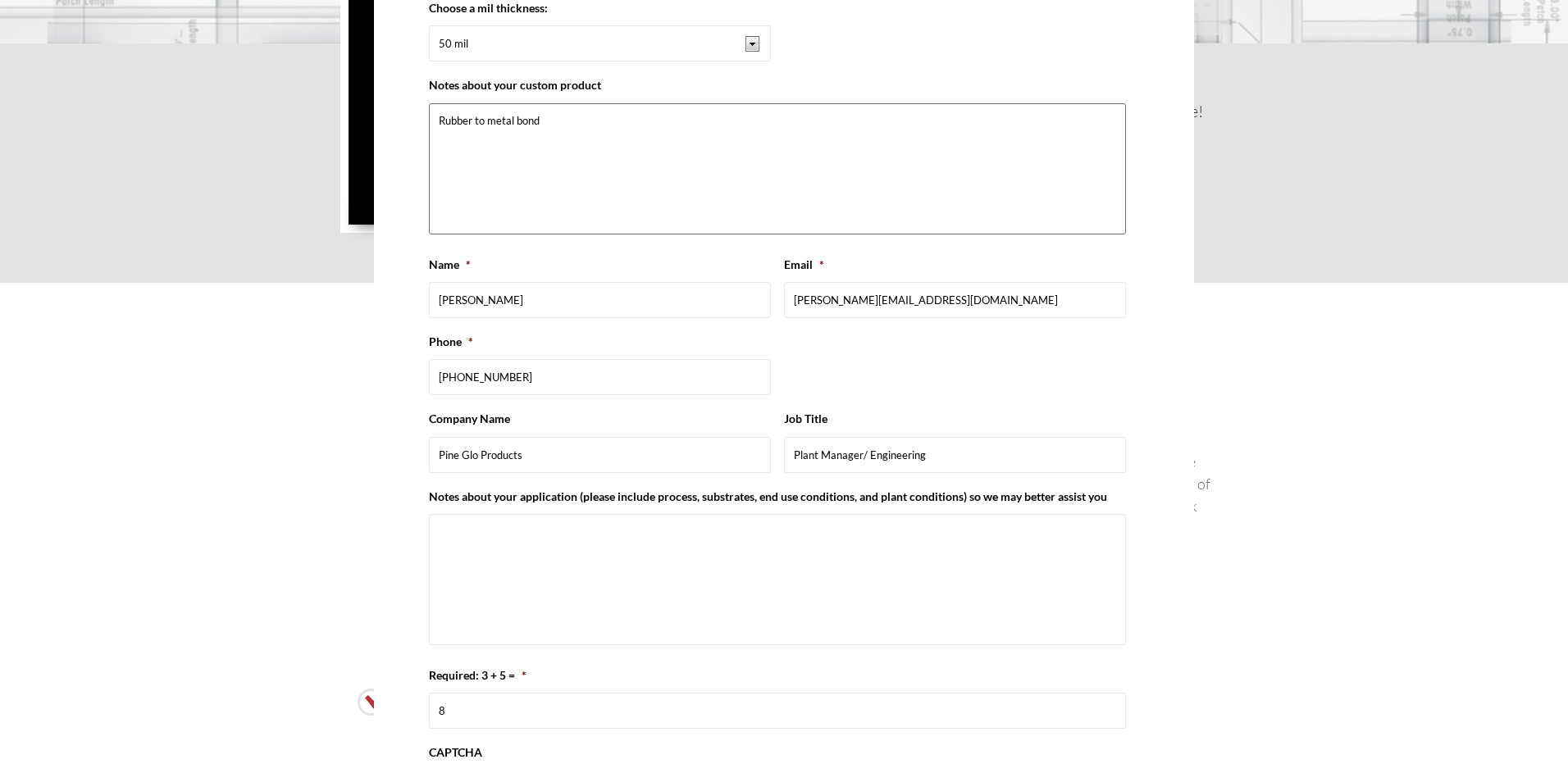
drag, startPoint x: 531, startPoint y: 121, endPoint x: 452, endPoint y: 134, distance: 80.1
click at [435, 138] on textarea "Rubber to metal bond" at bounding box center [777, 169] width 697 height 131
click at [448, 526] on textarea "Notes about your application (please include process, substrates, end use condi…" at bounding box center [777, 580] width 697 height 131
paste textarea "Rubber to metal bond"
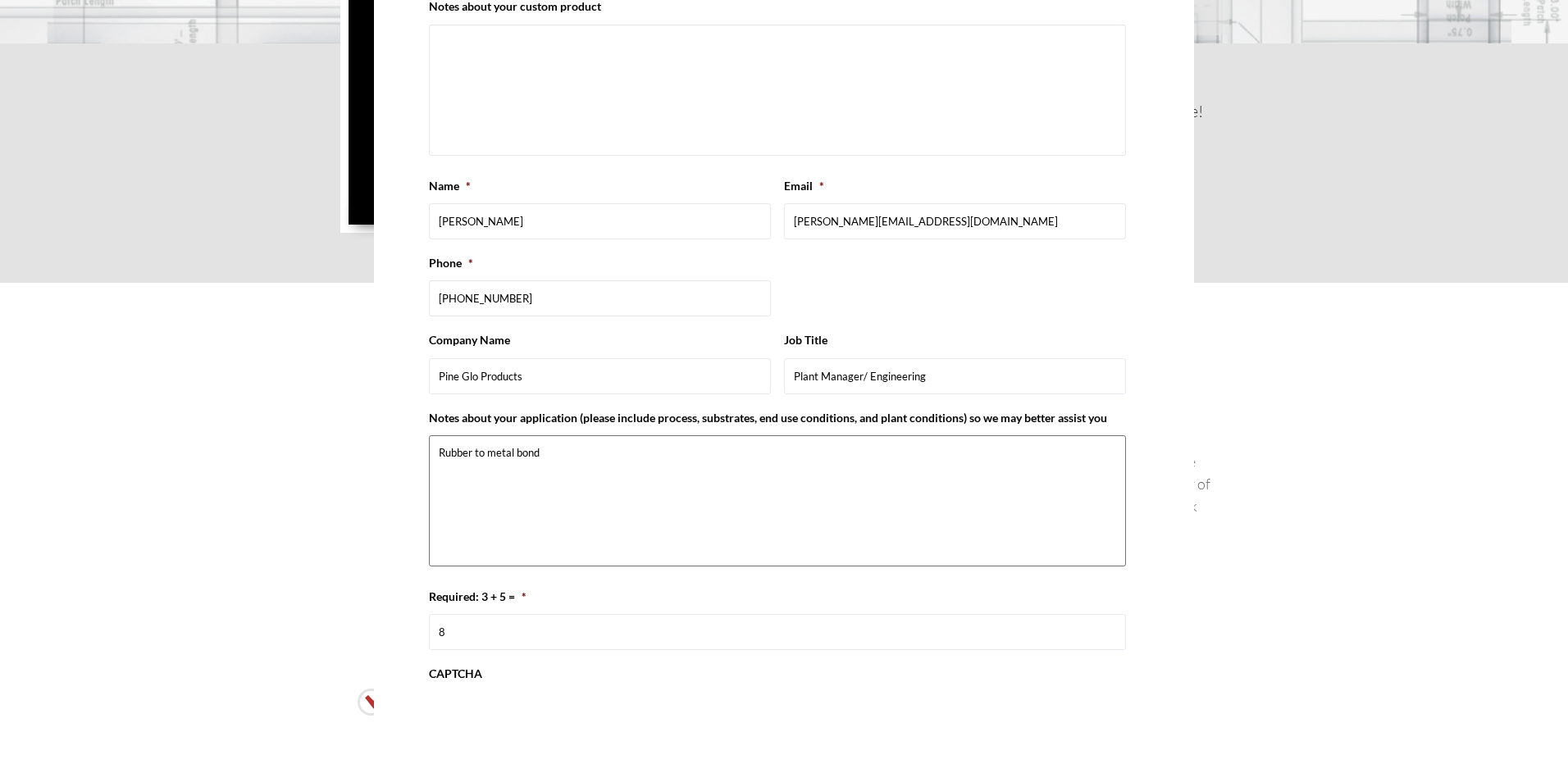
scroll to position [1748, 0]
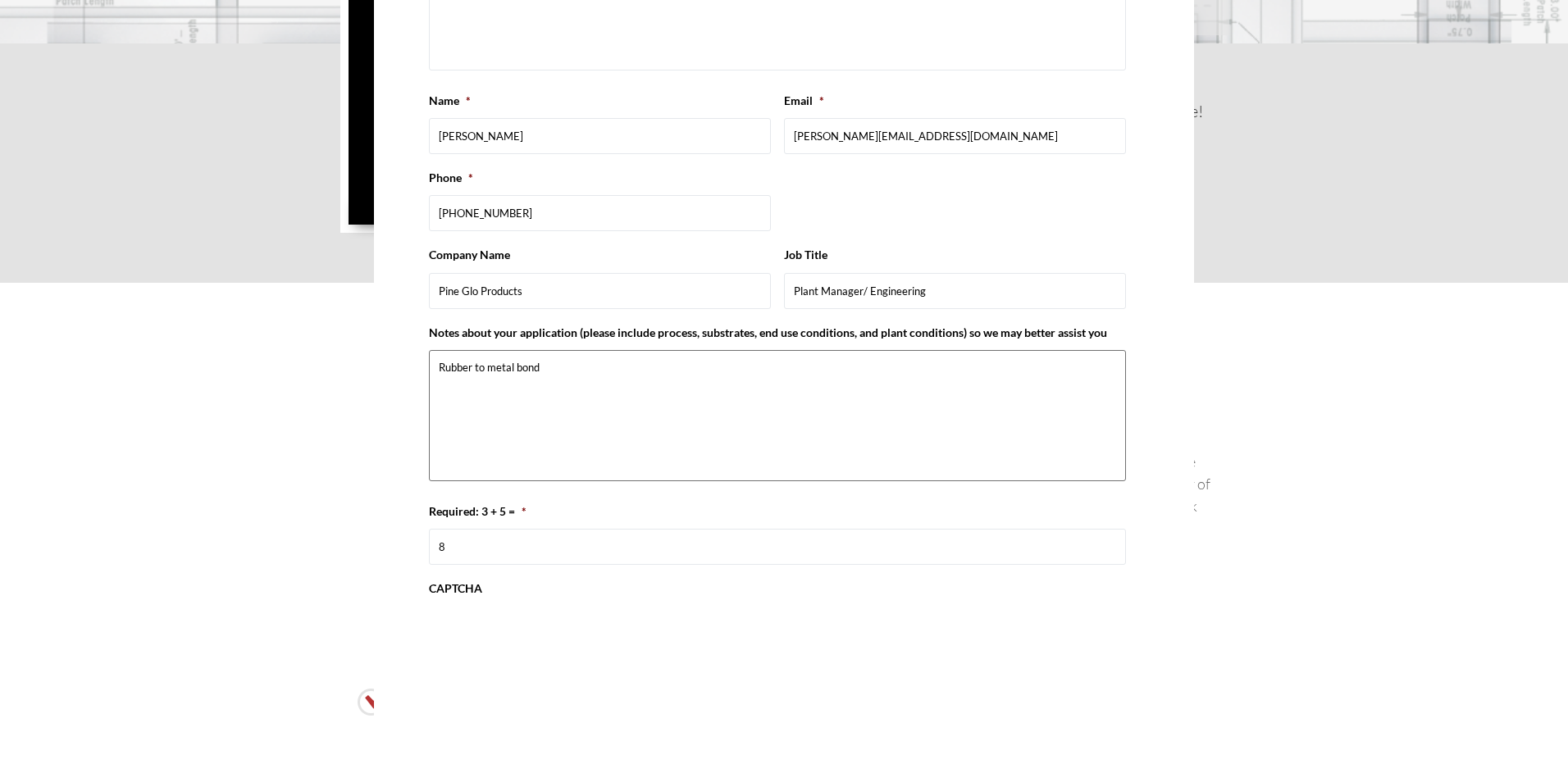
type textarea "Rubber to metal bond"
click at [1214, 479] on div "How to Use Build-A-Bond: STEP 1 Choose desired dimensions using sliders or inpu…" at bounding box center [784, 391] width 1568 height 782
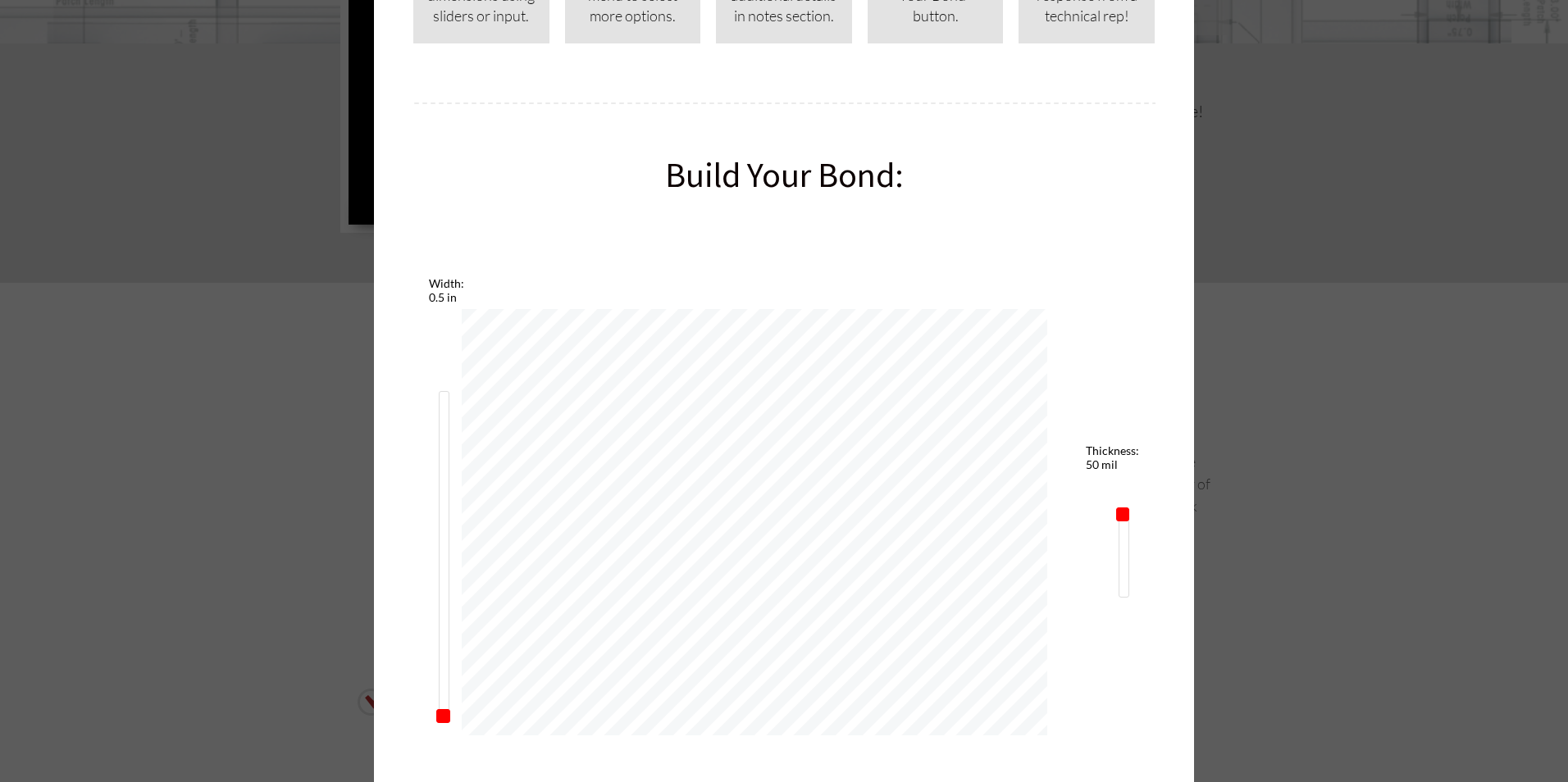
scroll to position [0, 0]
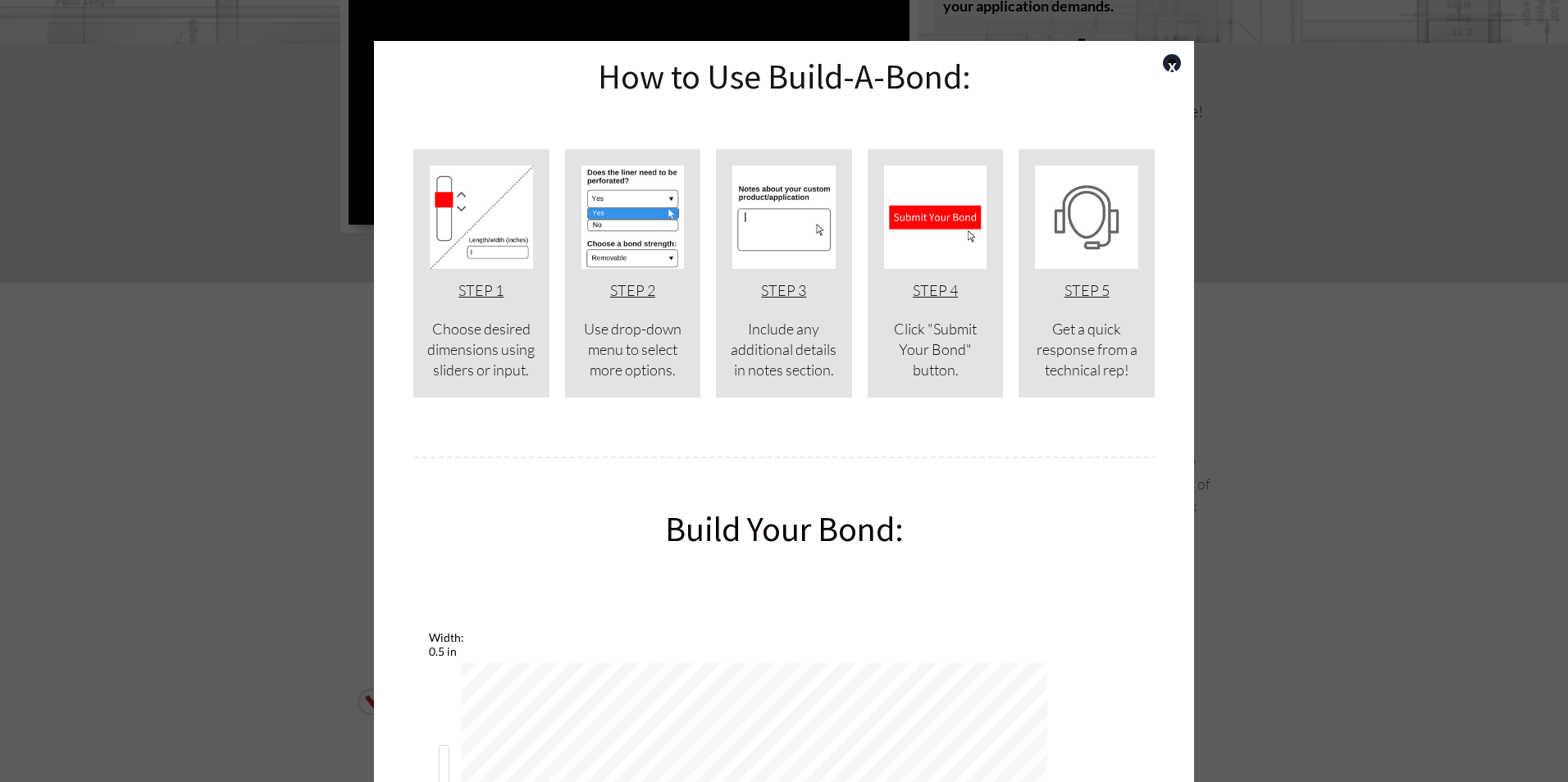
click at [942, 220] on img at bounding box center [935, 217] width 103 height 103
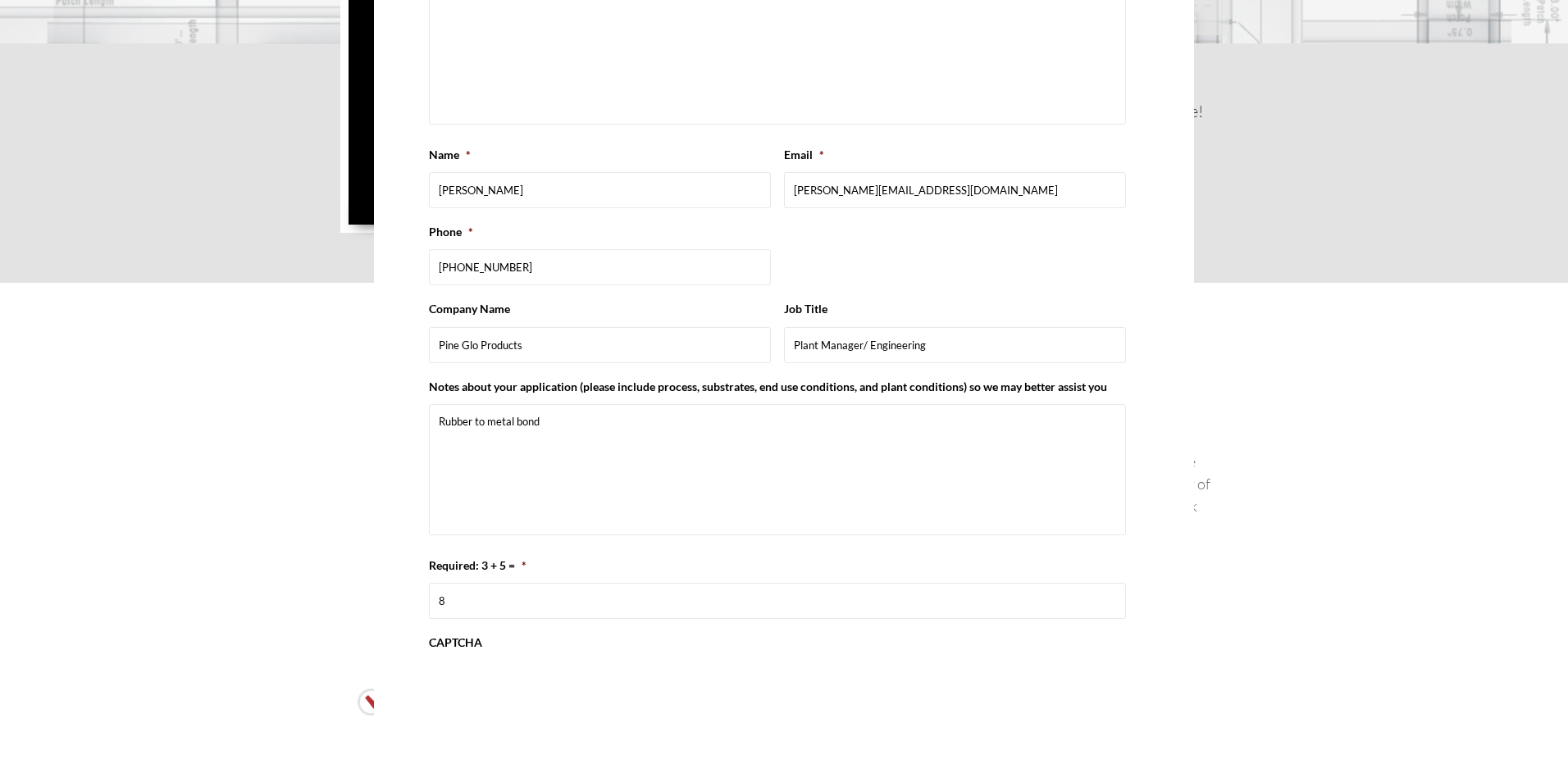
scroll to position [1748, 0]
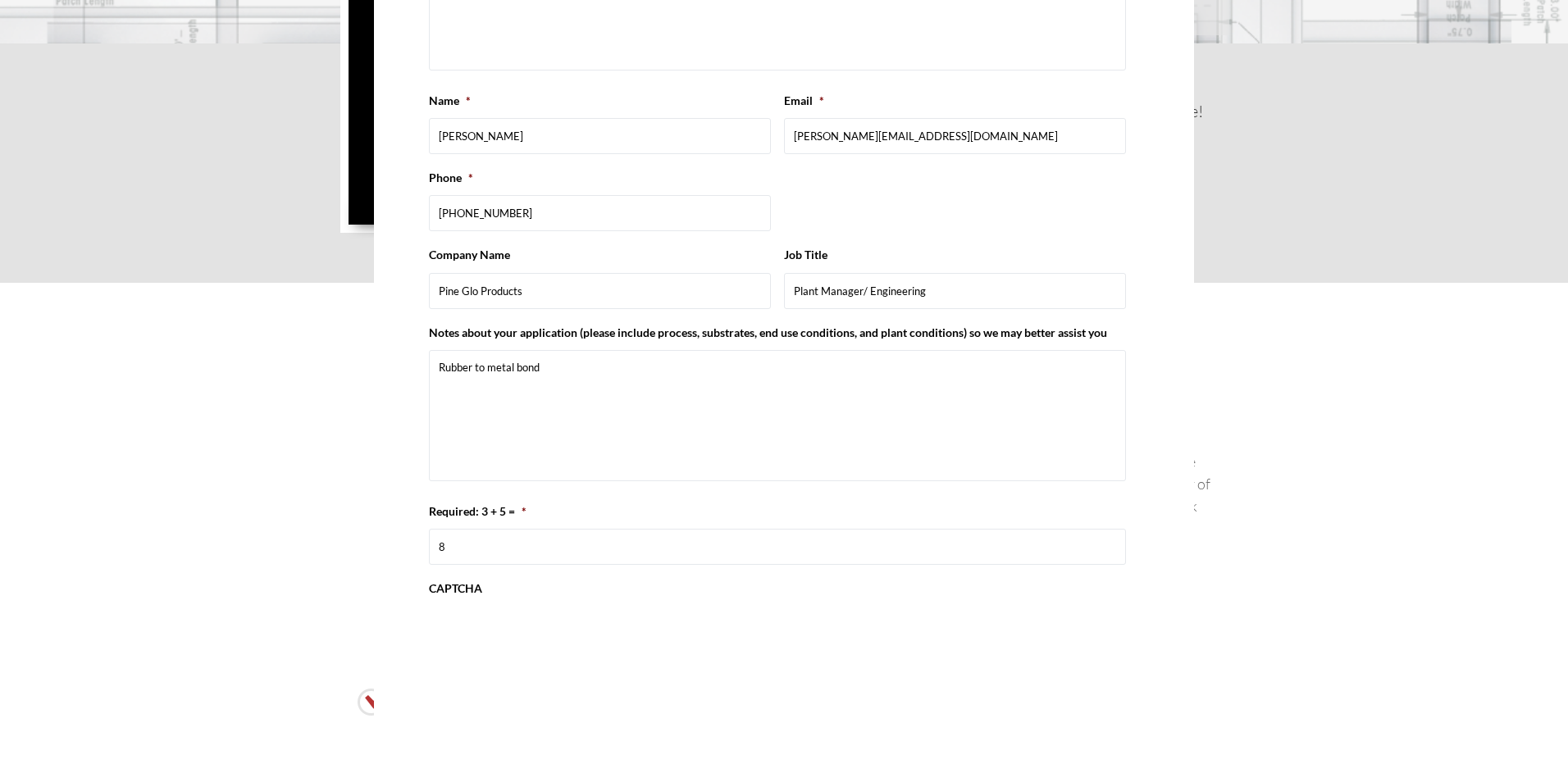
click at [710, 424] on textarea "Rubber to metal bond" at bounding box center [777, 415] width 697 height 131
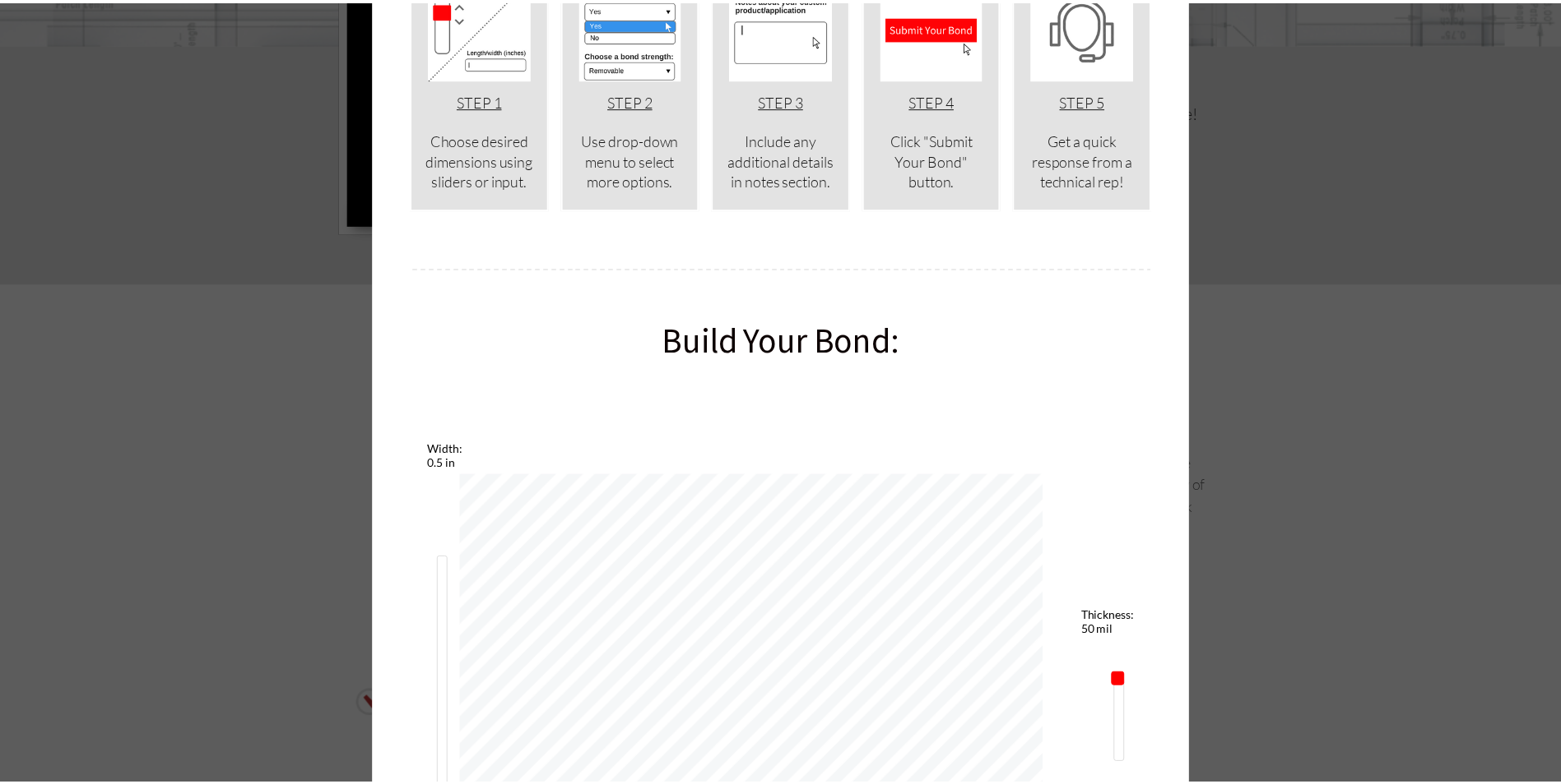
scroll to position [0, 0]
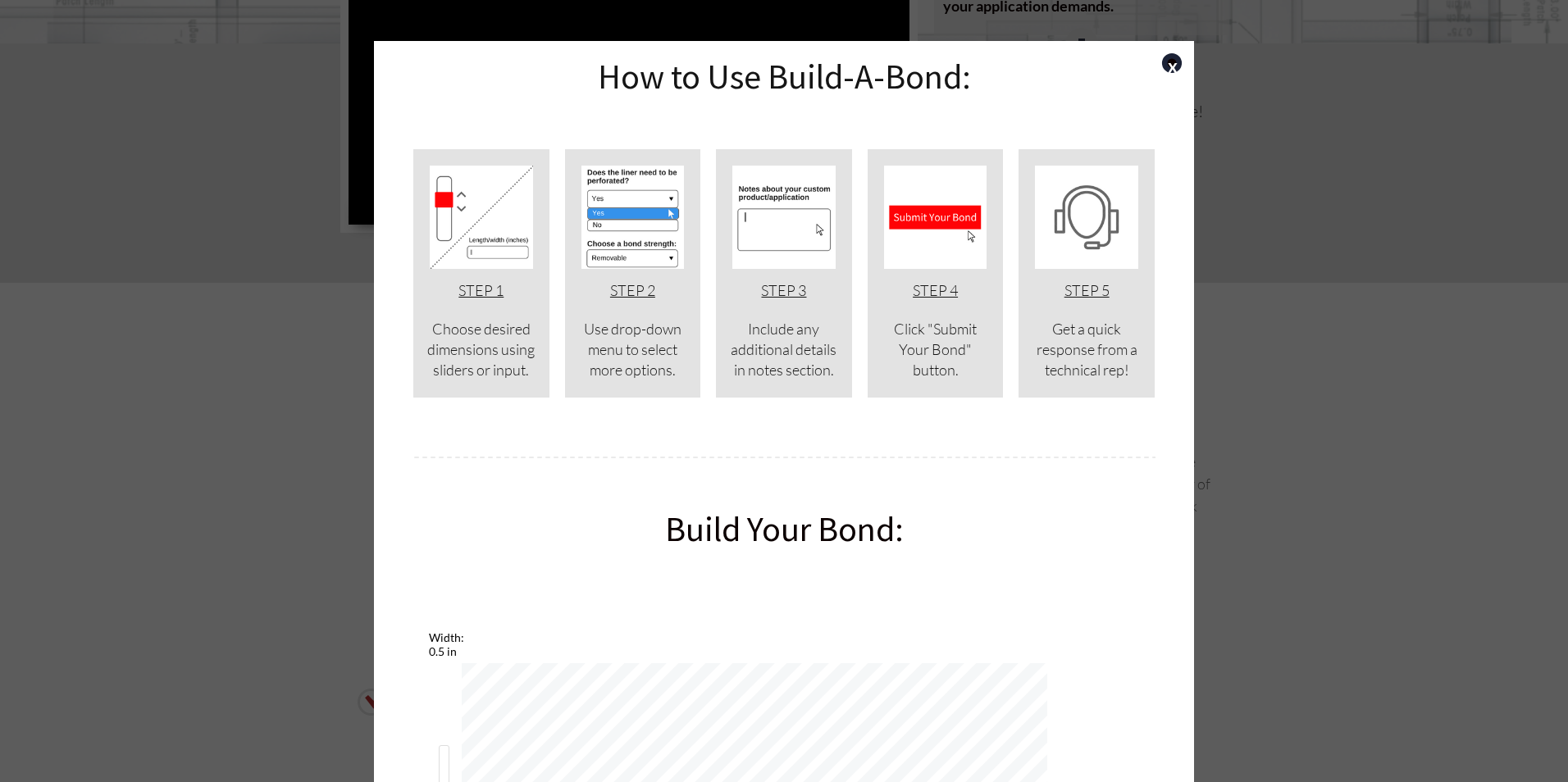
click at [1172, 65] on link "x" at bounding box center [1172, 63] width 20 height 20
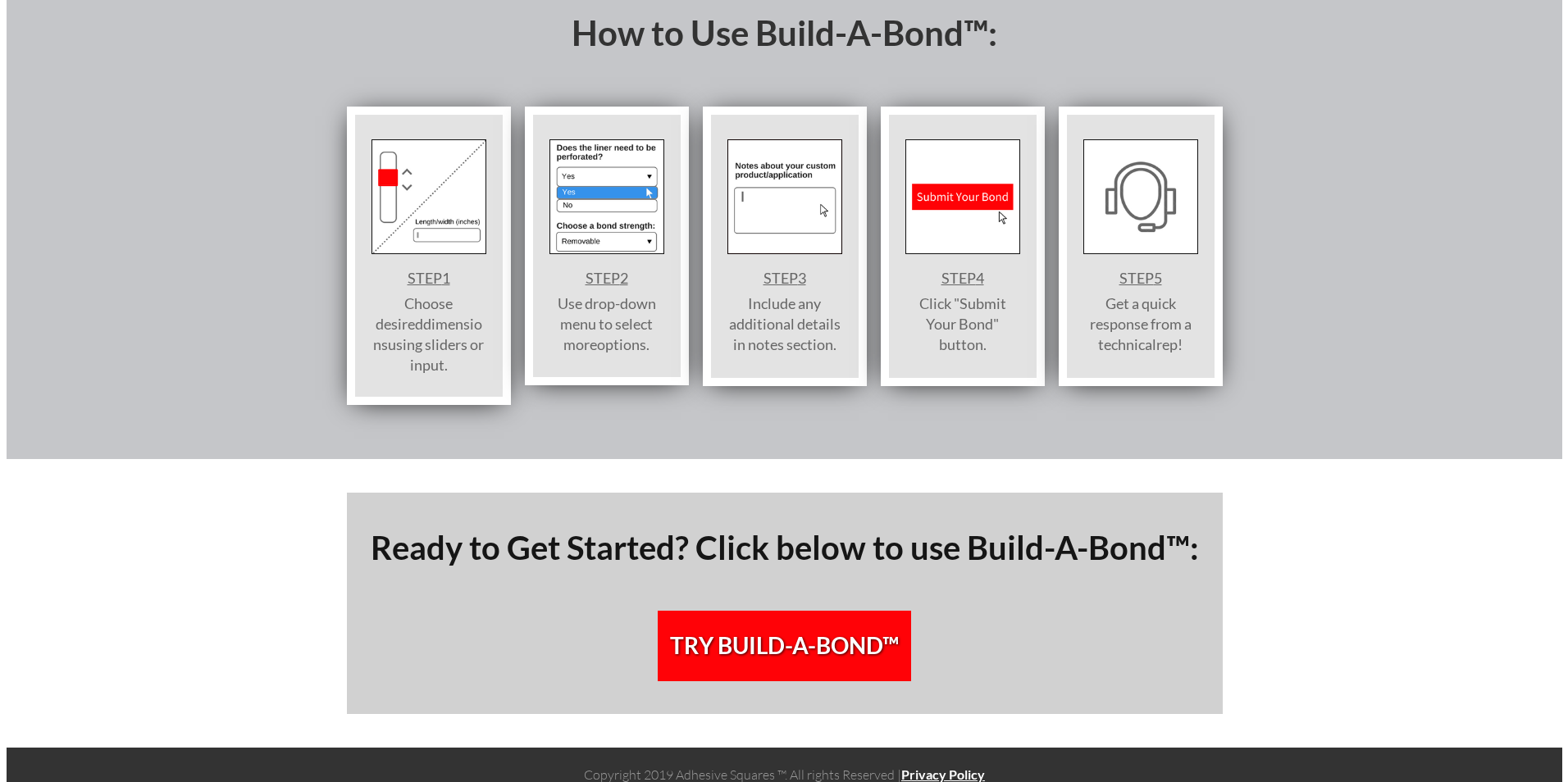
scroll to position [1760, 0]
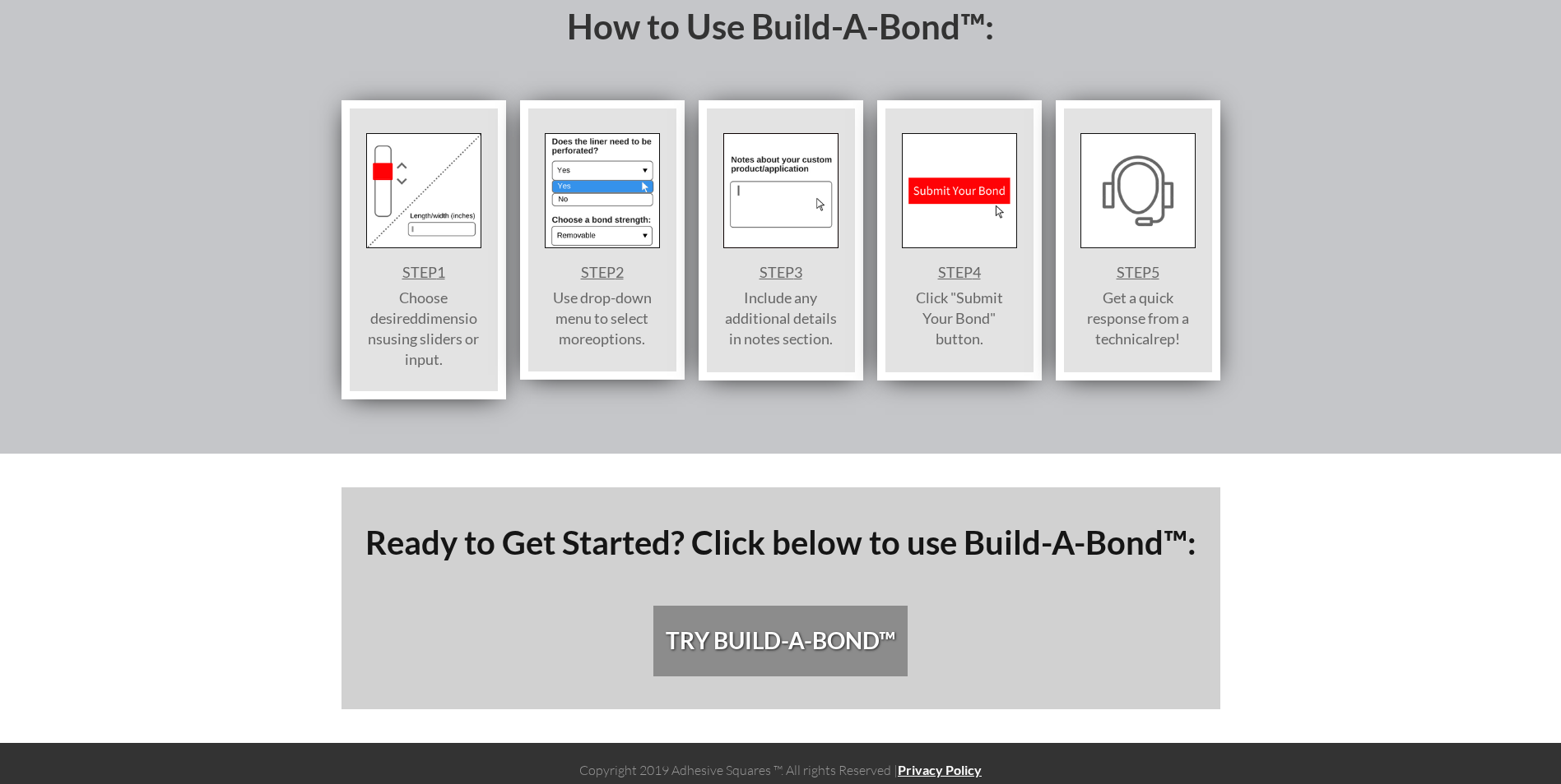
click at [804, 628] on span "TRY BUILD-A-BOND™" at bounding box center [780, 642] width 229 height 28
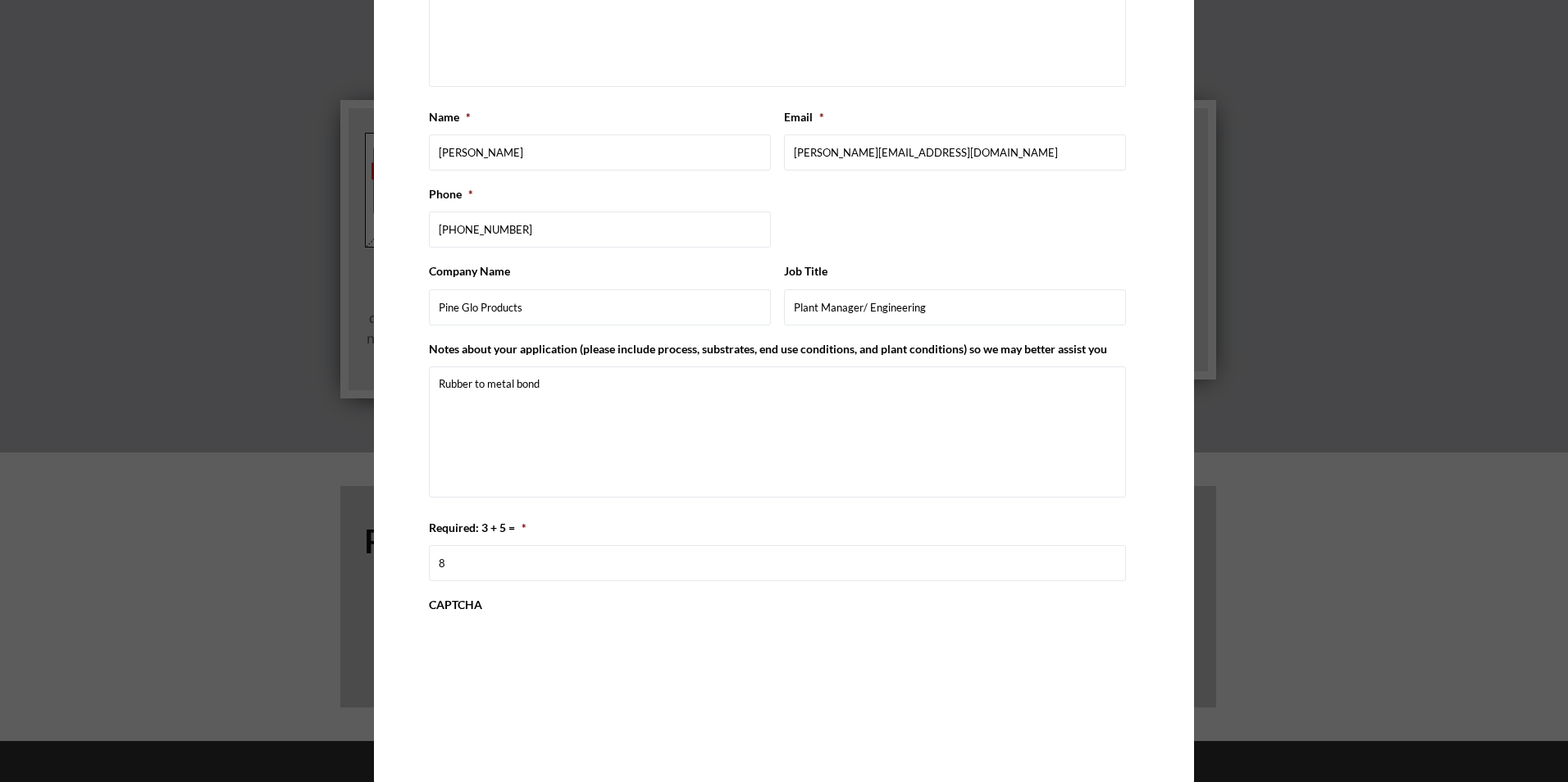
scroll to position [1691, 0]
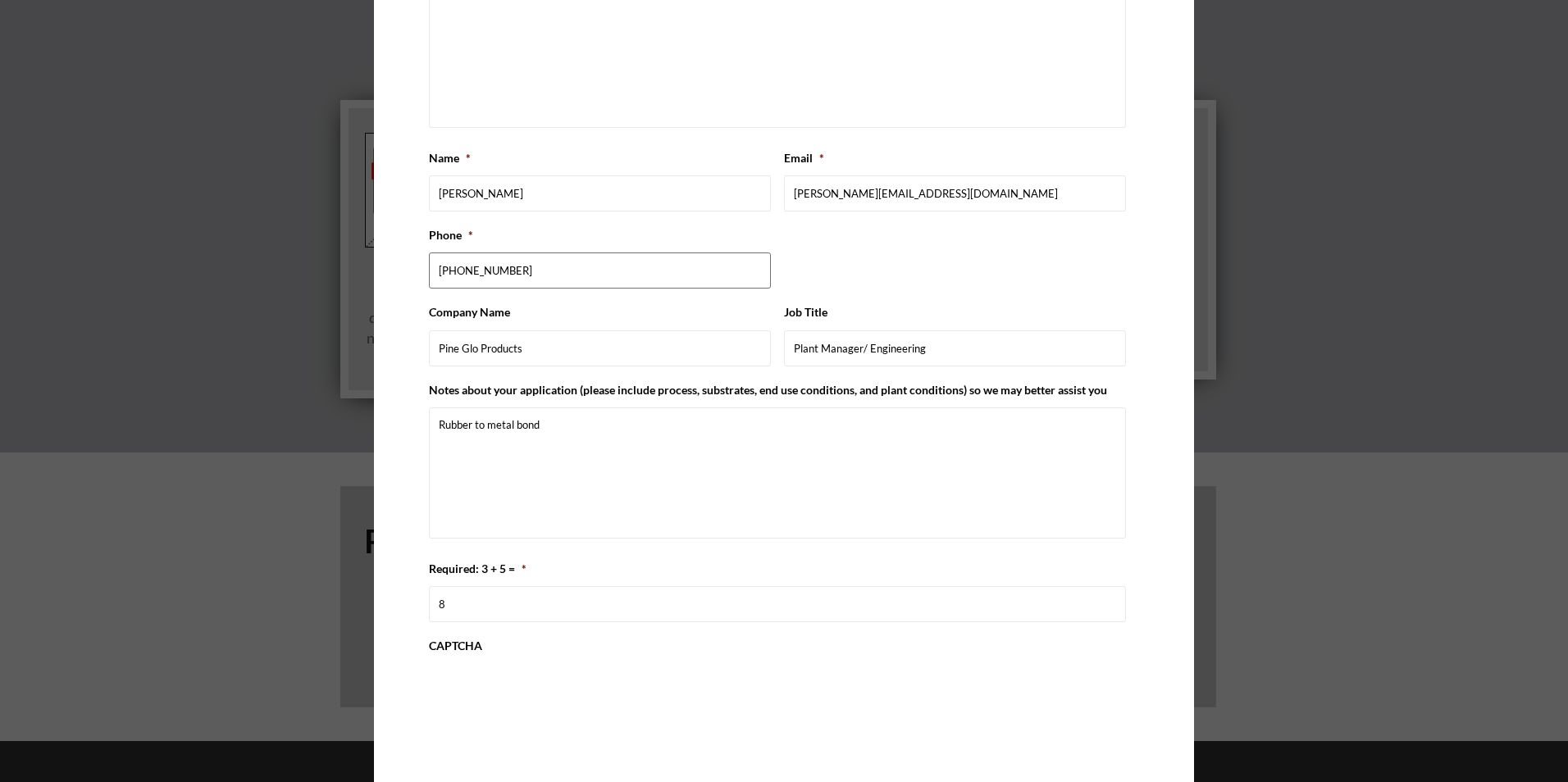
click at [565, 279] on input "[PHONE_NUMBER]" at bounding box center [600, 270] width 342 height 36
click at [631, 177] on input "[PERSON_NAME]" at bounding box center [600, 193] width 342 height 36
drag, startPoint x: 578, startPoint y: 422, endPoint x: 586, endPoint y: 445, distance: 24.4
click at [580, 429] on textarea "Rubber to metal bond" at bounding box center [777, 473] width 697 height 131
click at [455, 609] on input "8" at bounding box center [777, 604] width 697 height 36
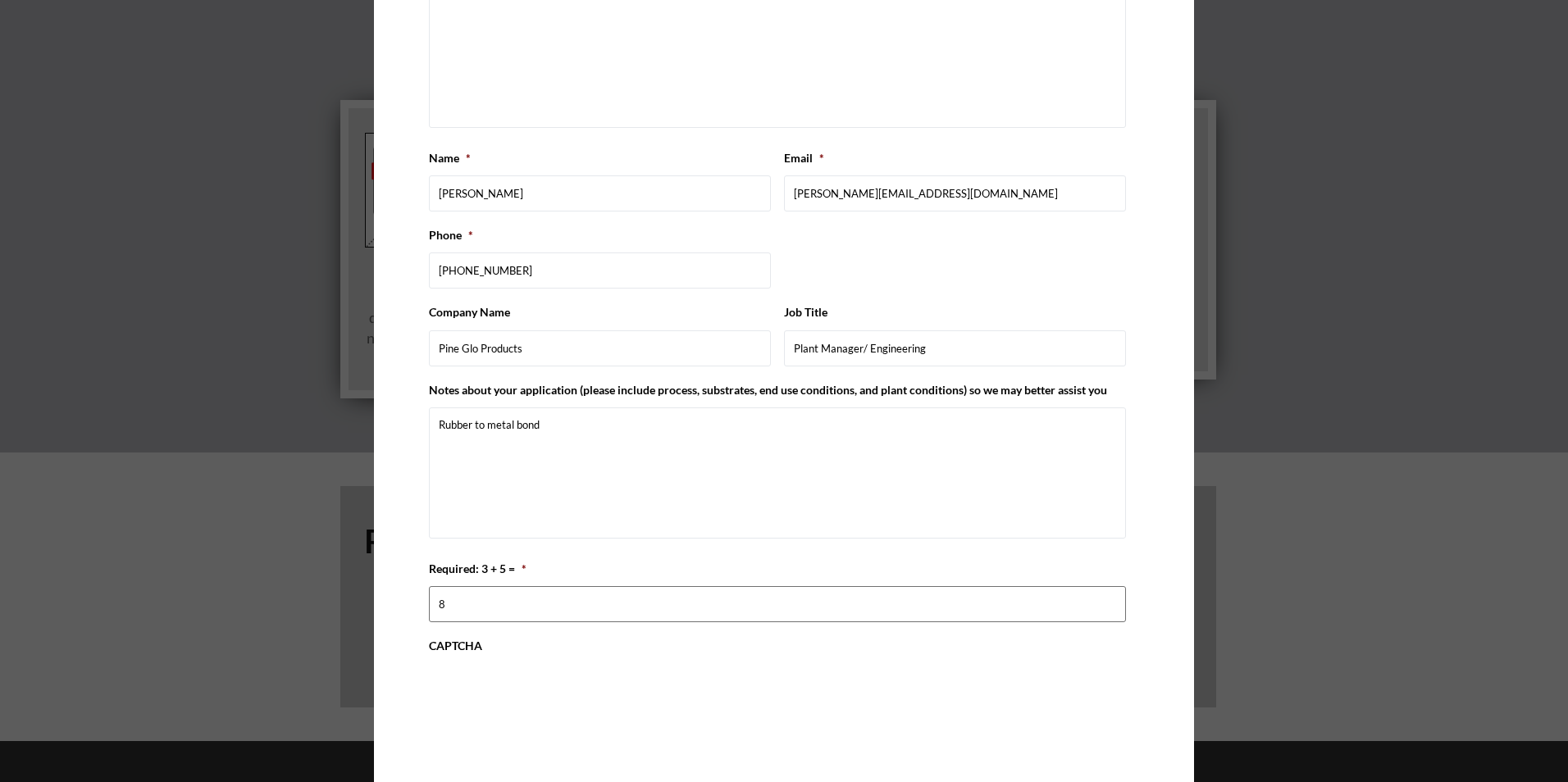
drag, startPoint x: 466, startPoint y: 609, endPoint x: 485, endPoint y: 611, distance: 19.1
click at [468, 611] on input "8" at bounding box center [777, 604] width 697 height 36
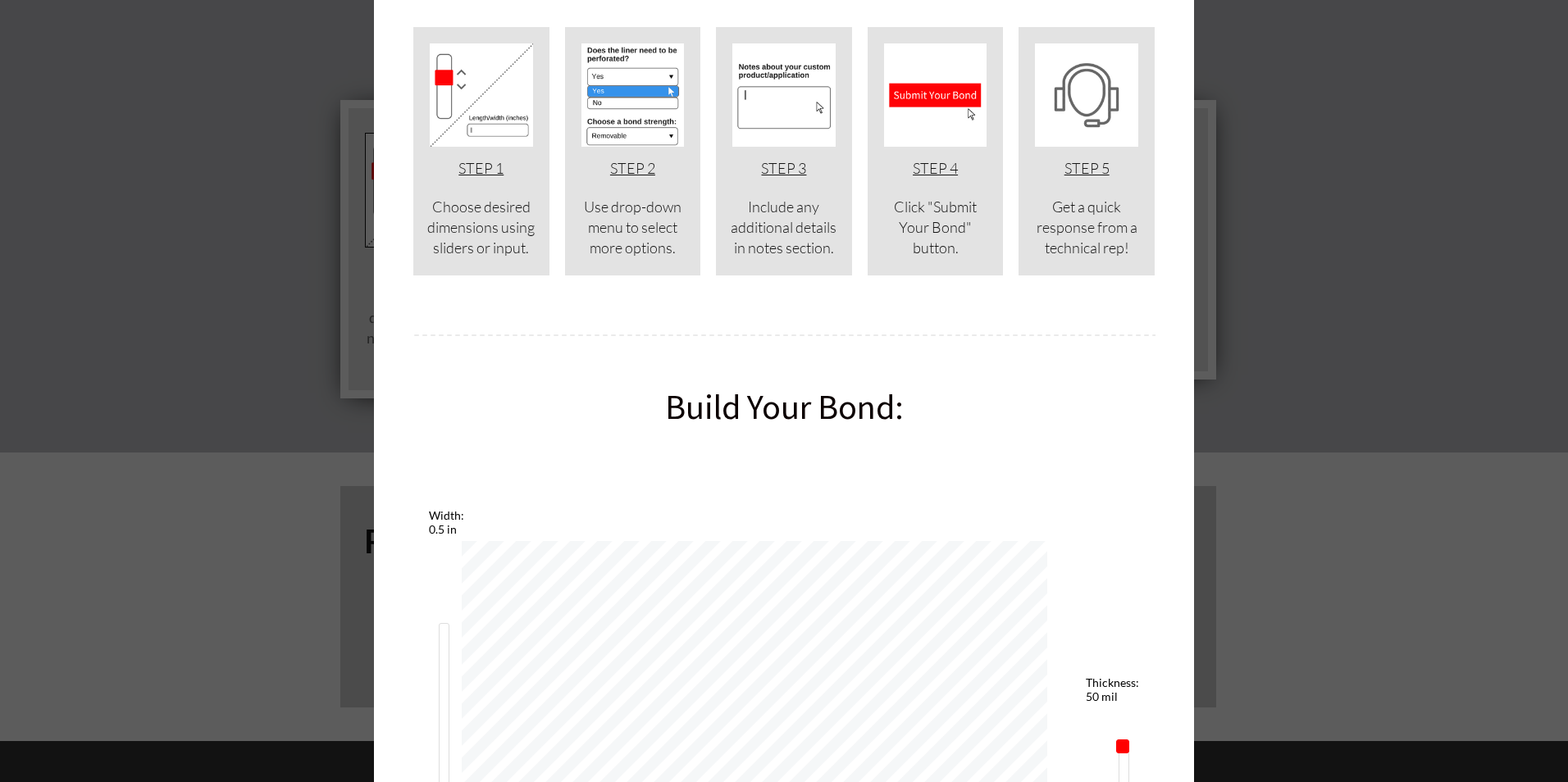
scroll to position [0, 0]
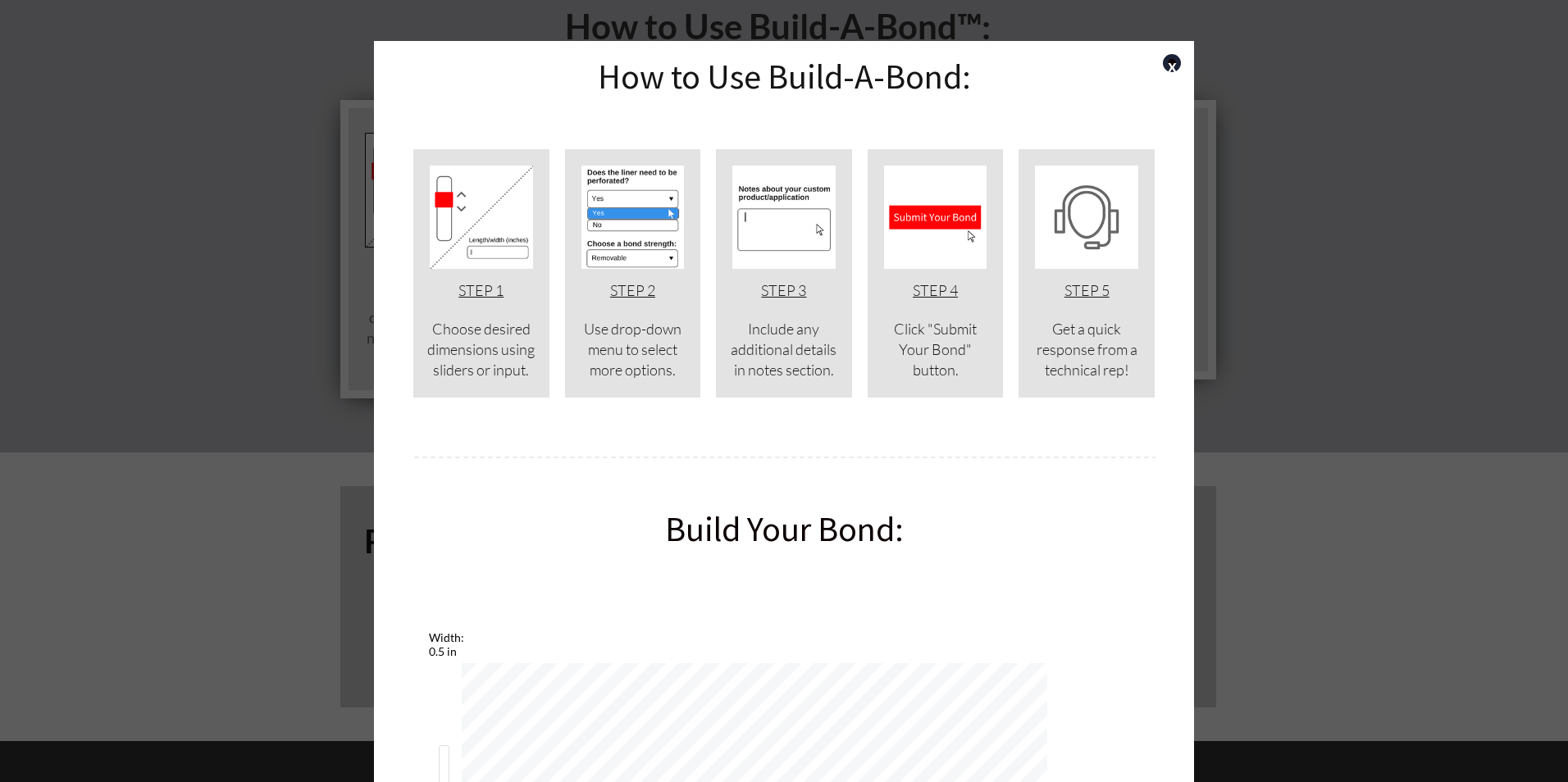
click at [1070, 279] on p "STEP 5" at bounding box center [1087, 299] width 102 height 41
click at [938, 220] on img at bounding box center [935, 217] width 103 height 103
click at [938, 221] on img at bounding box center [935, 217] width 103 height 103
click at [938, 223] on img at bounding box center [935, 217] width 103 height 103
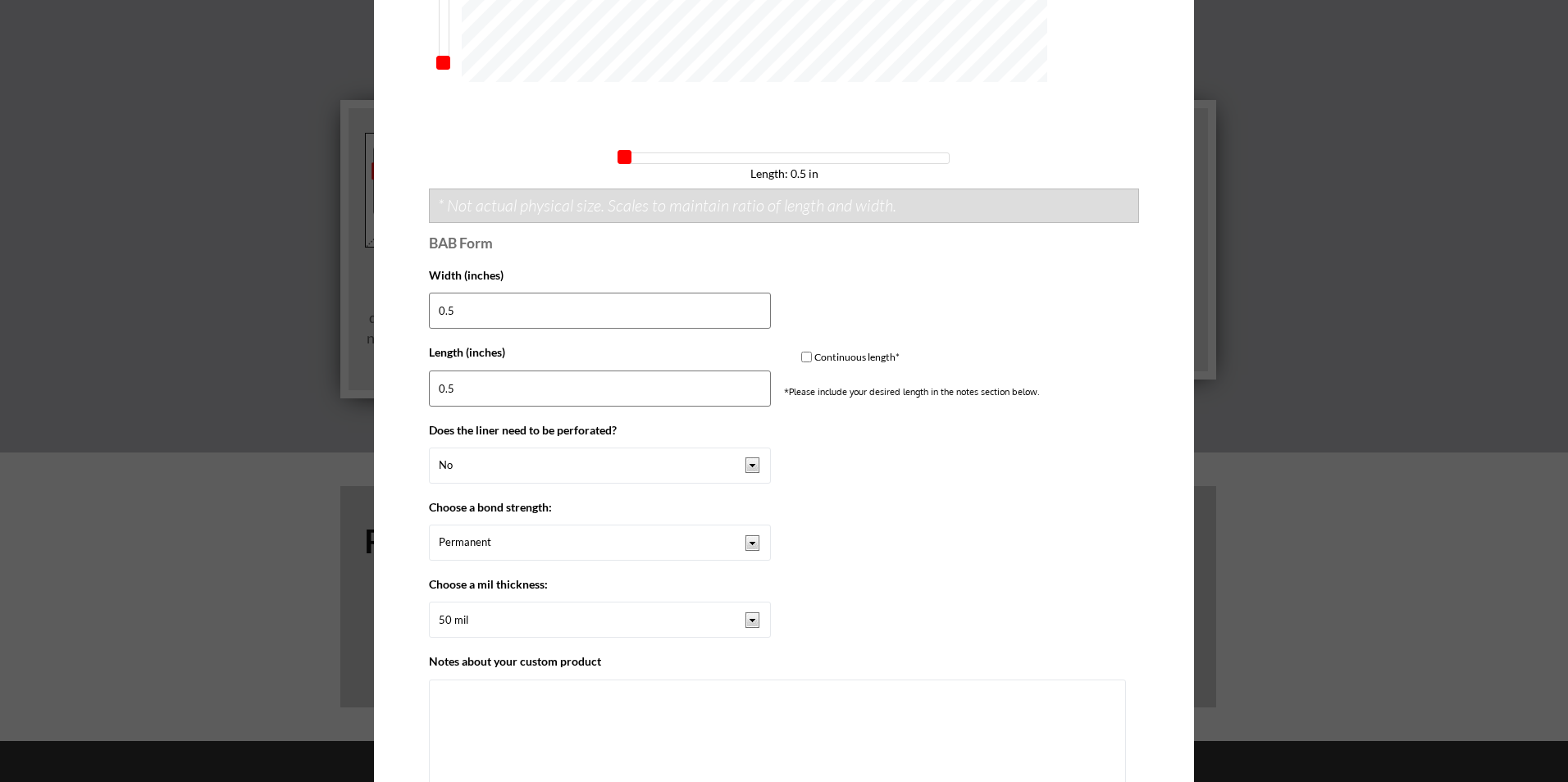
scroll to position [1312, 0]
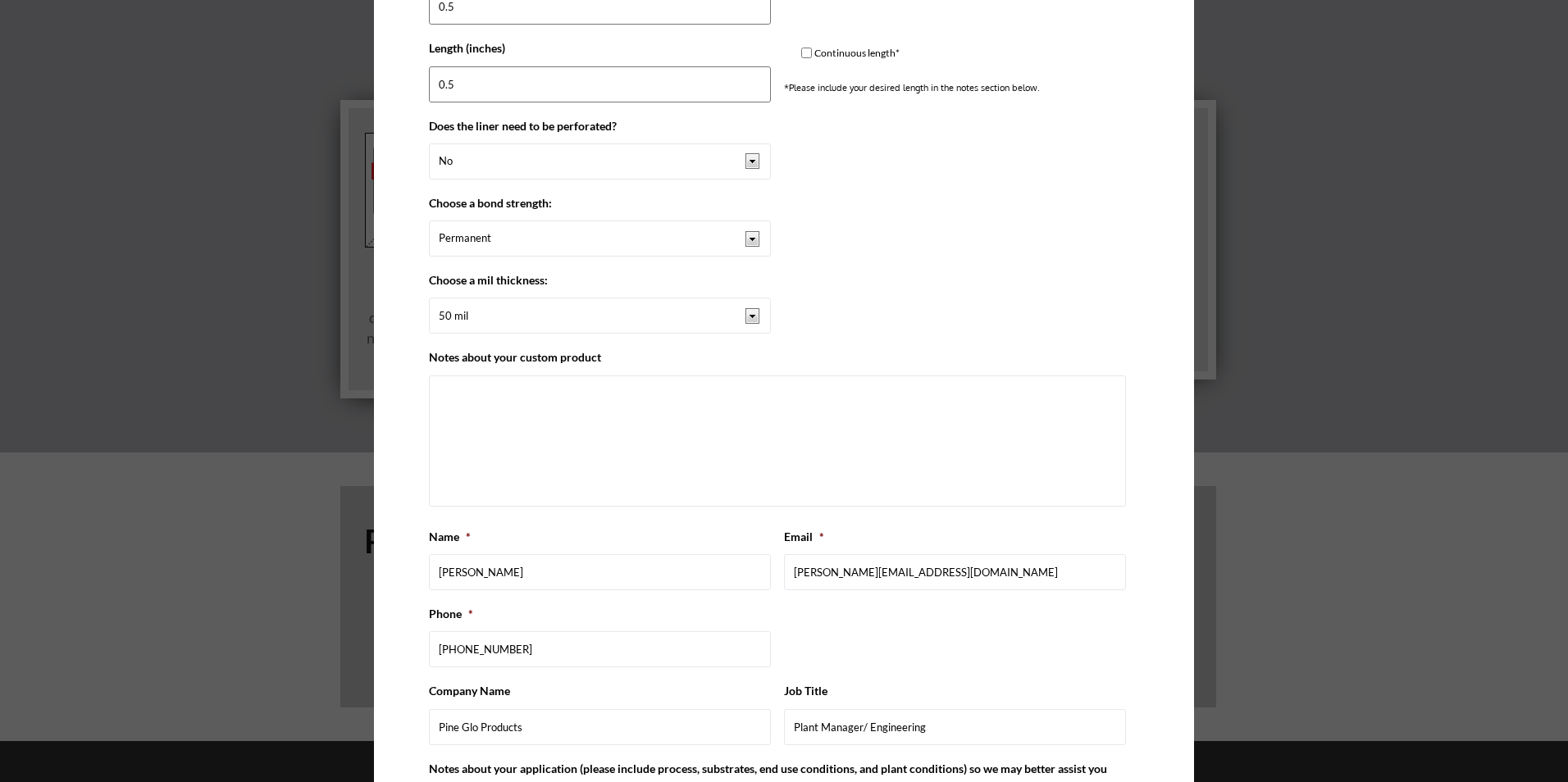
click at [802, 54] on input "Continuous length*" at bounding box center [807, 53] width 11 height 11
checkbox input "true"
click at [802, 54] on input "Continuous length*" at bounding box center [807, 53] width 11 height 11
checkbox input "false"
type input "0.5"
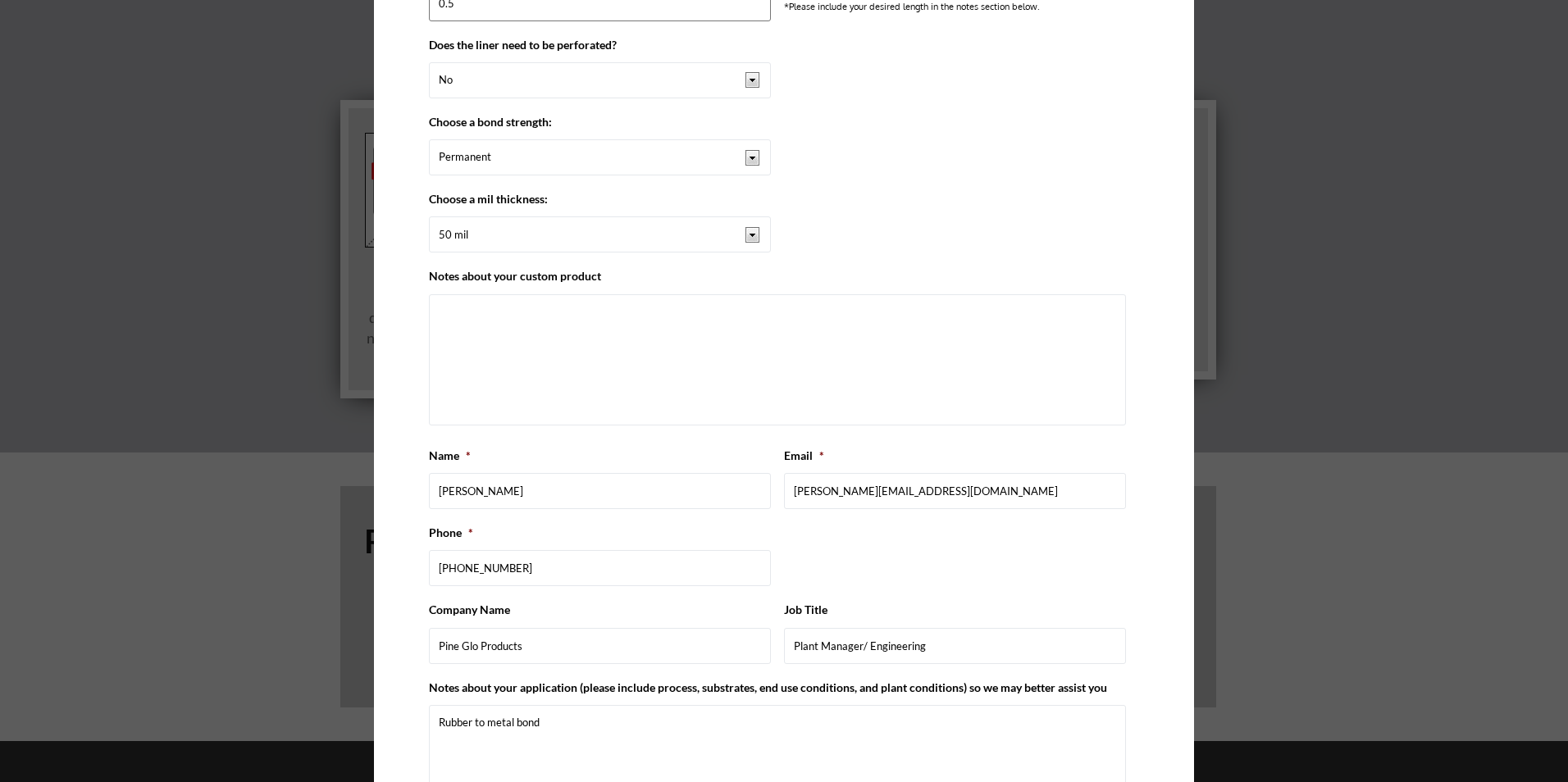
scroll to position [1363, 0]
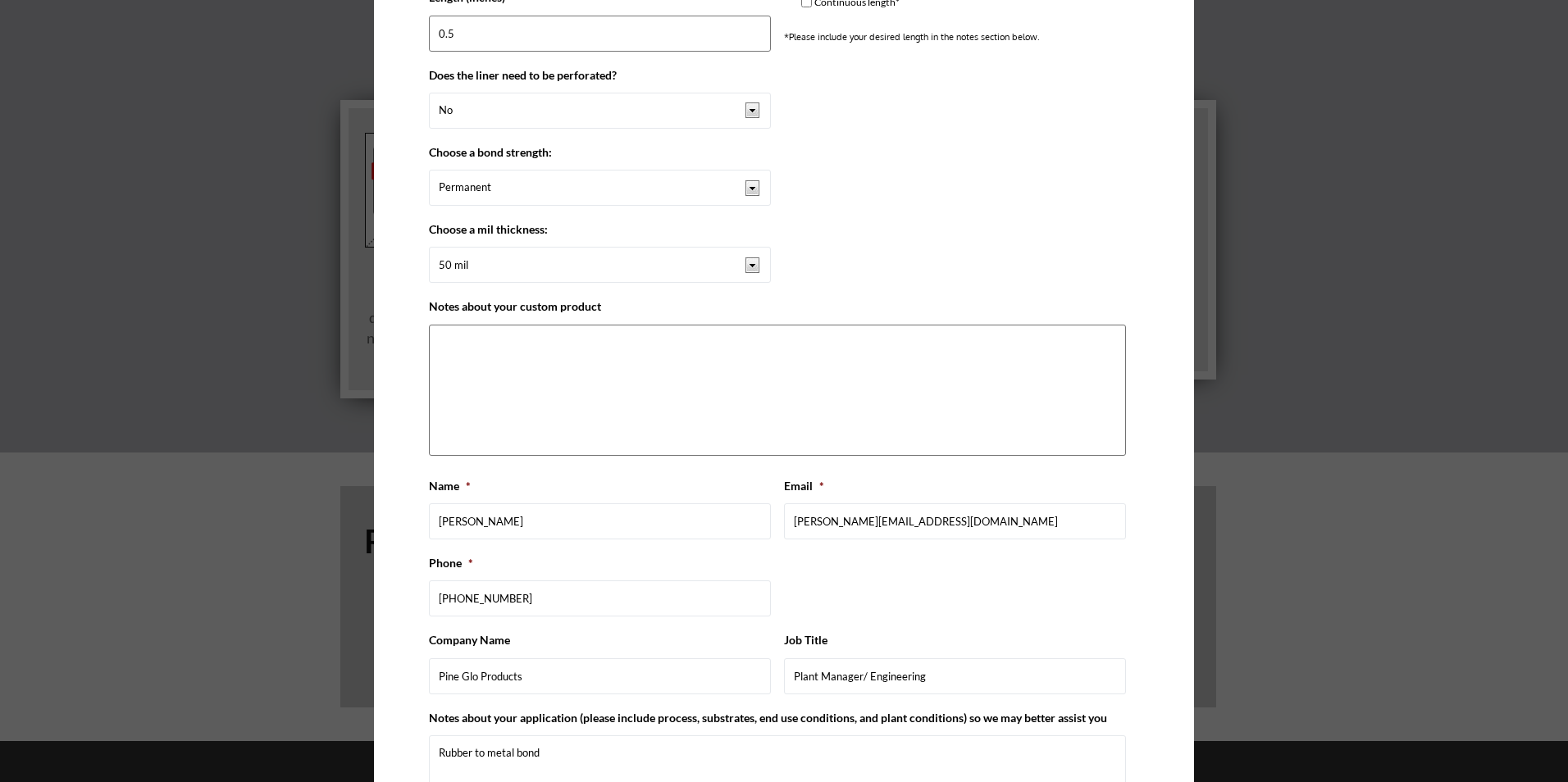
click at [557, 344] on textarea "Notes about your custom product" at bounding box center [777, 390] width 697 height 131
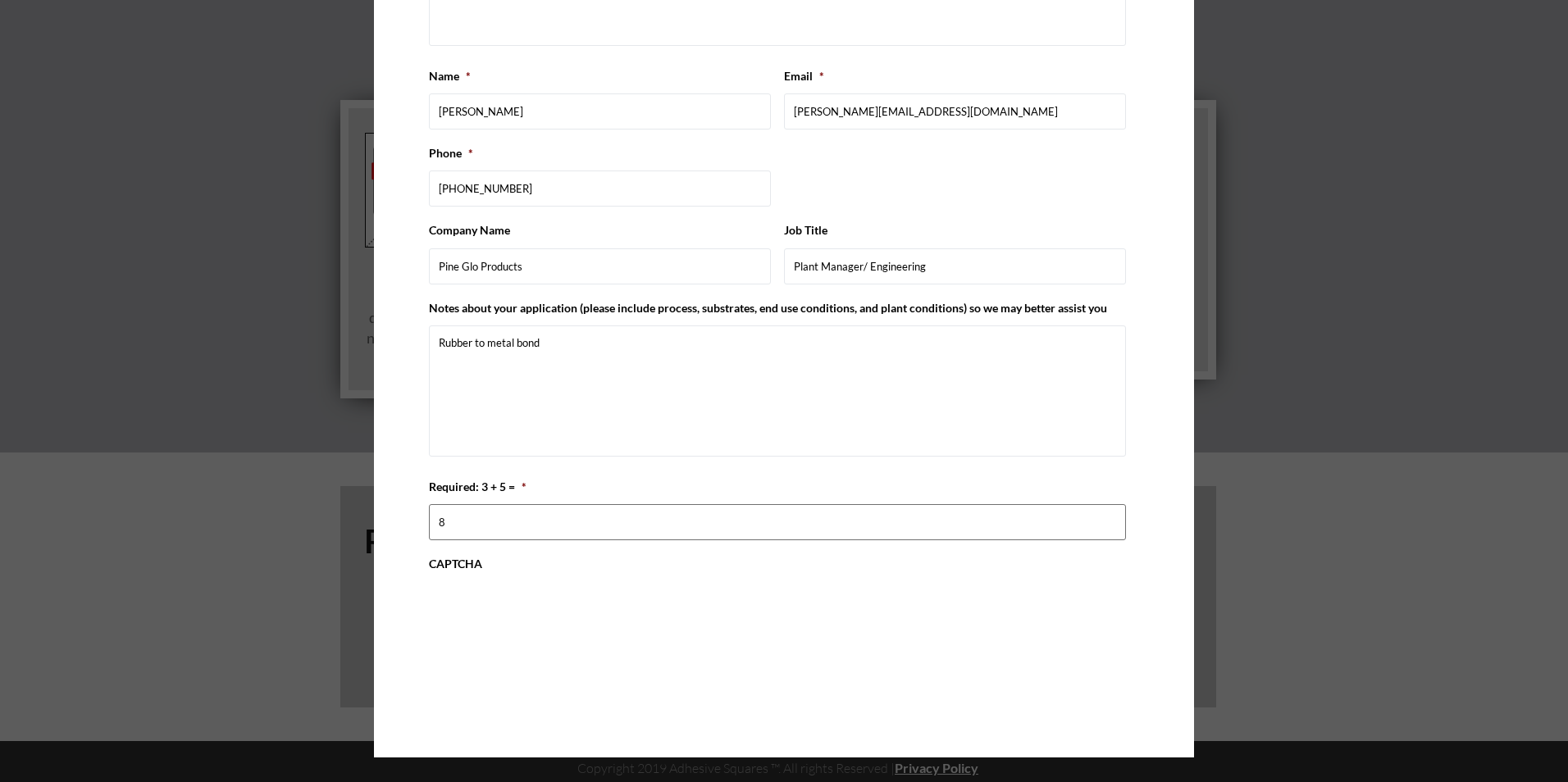
click at [442, 525] on input "8" at bounding box center [777, 522] width 697 height 36
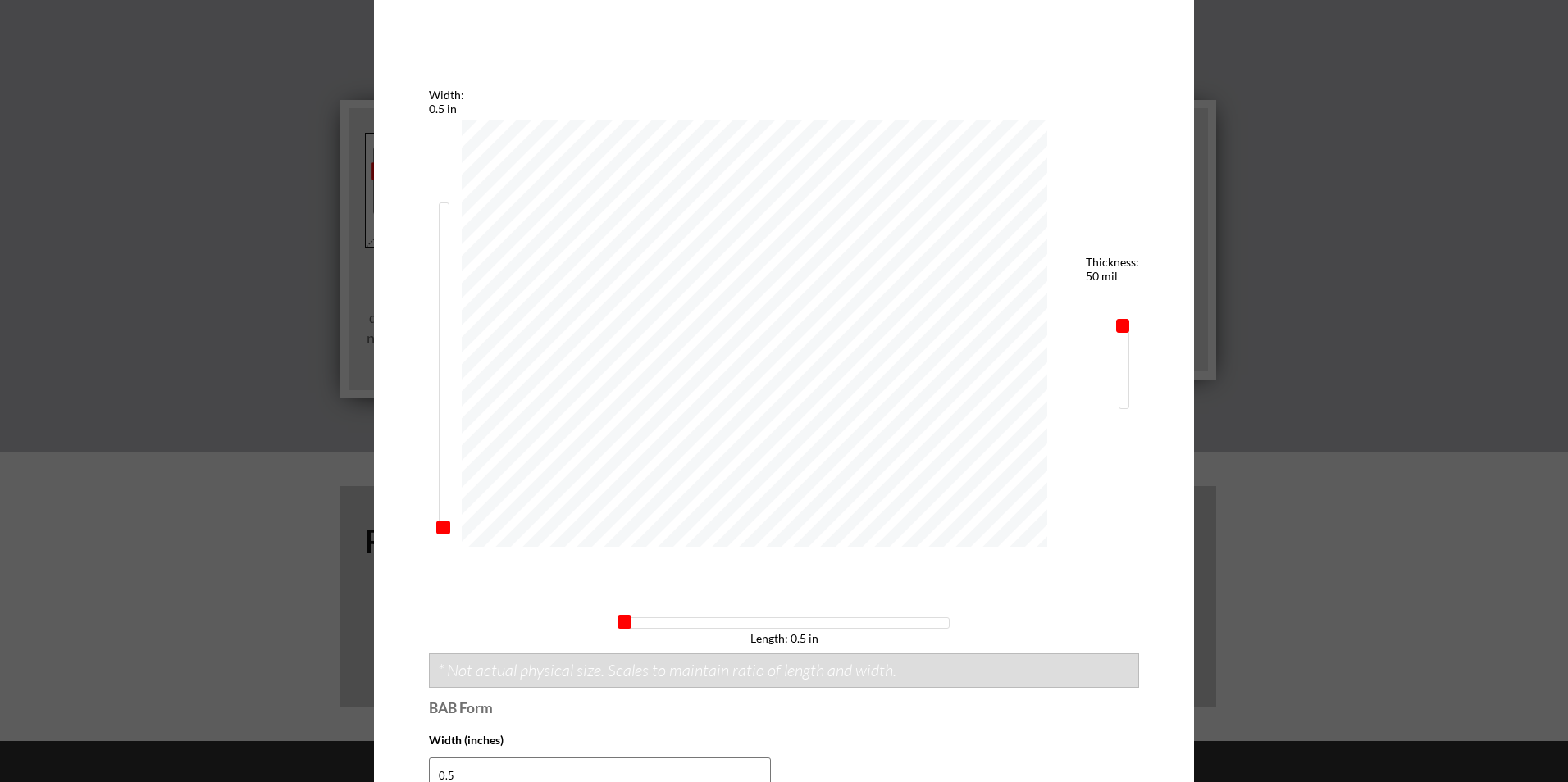
scroll to position [0, 0]
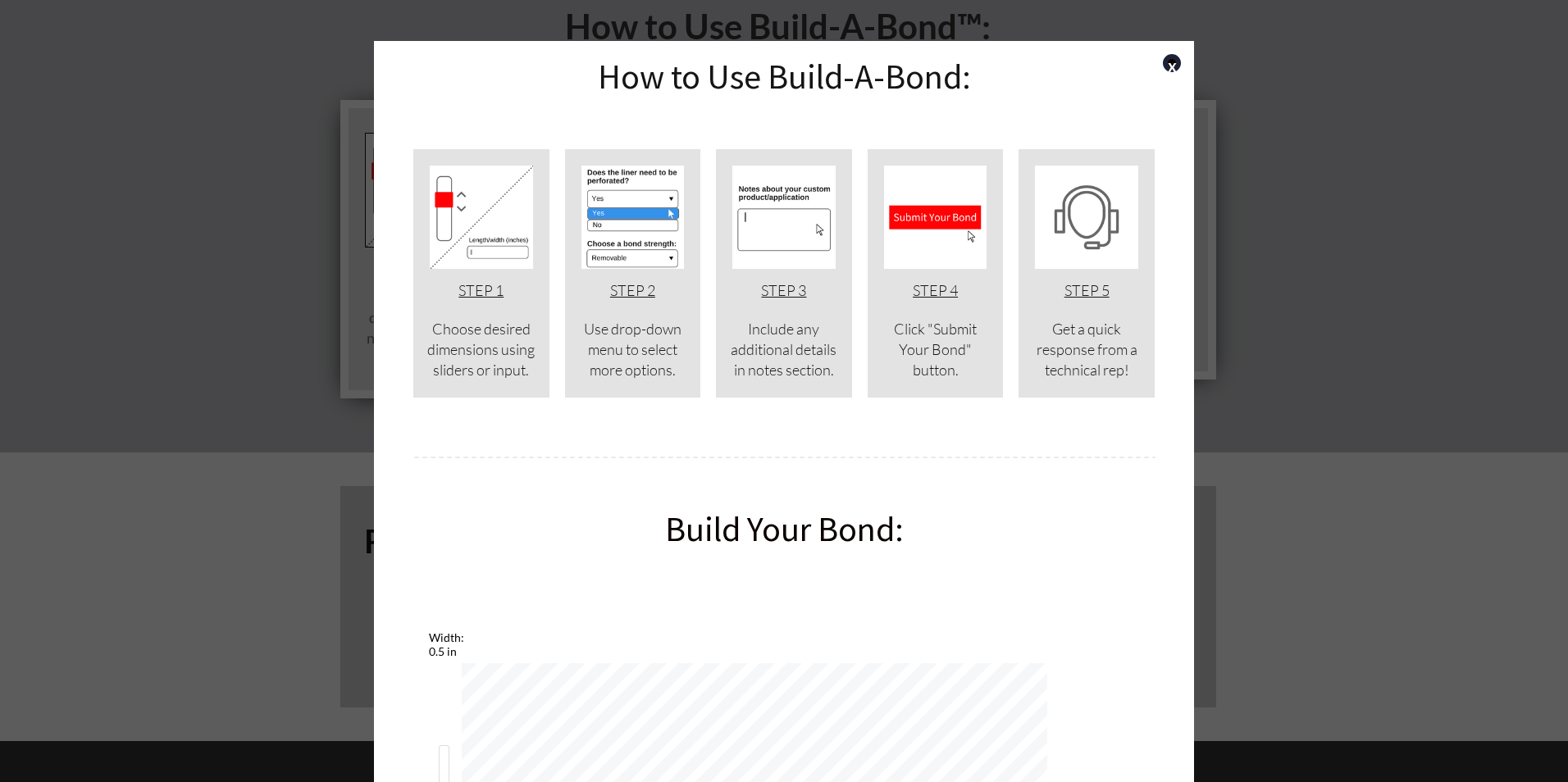
click at [958, 254] on img at bounding box center [935, 217] width 103 height 103
click at [957, 256] on img at bounding box center [935, 217] width 103 height 103
click at [935, 273] on div "STEP 4 Click "Submit Your Bond" button." at bounding box center [935, 273] width 136 height 249
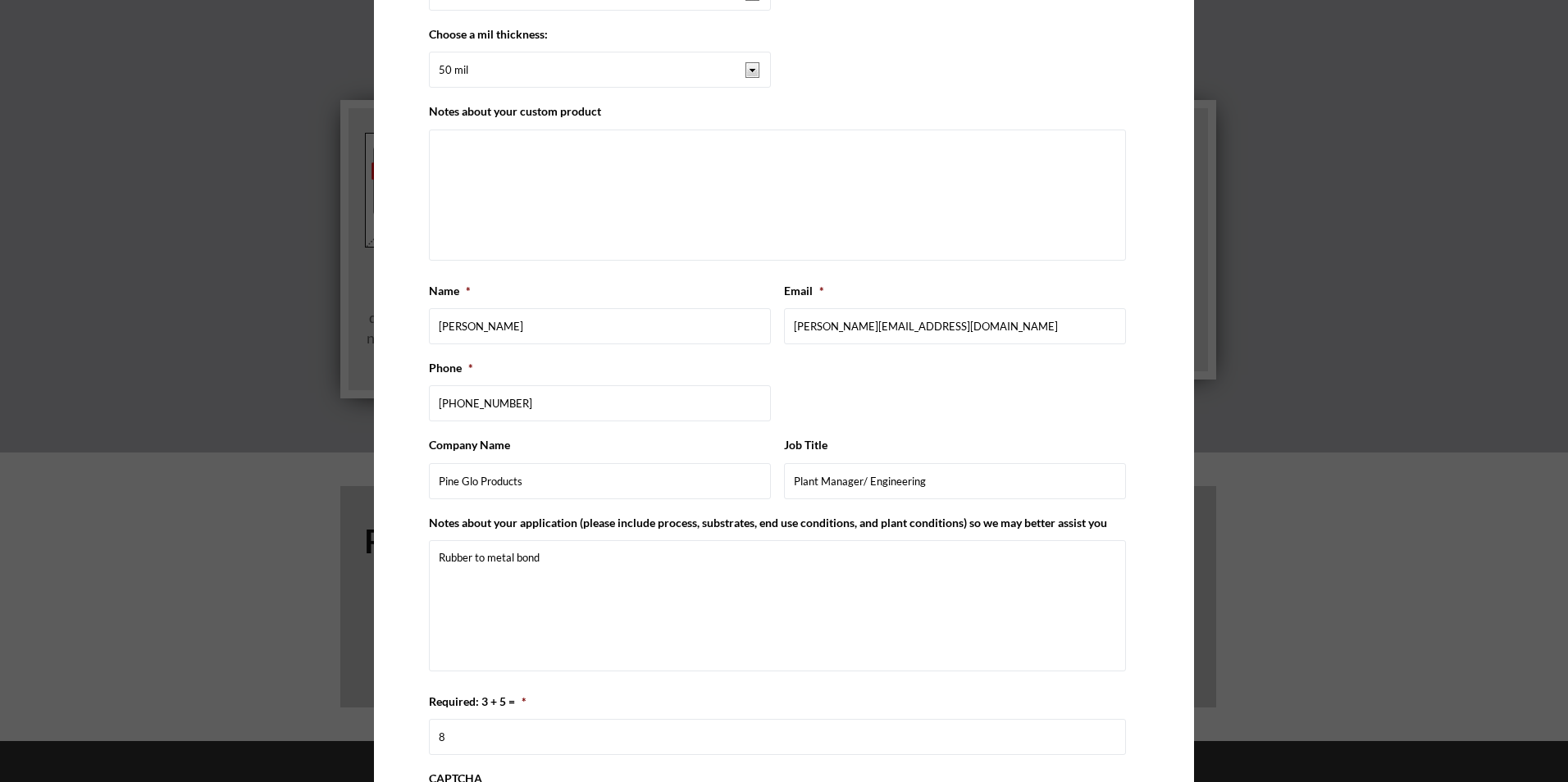
scroll to position [1773, 0]
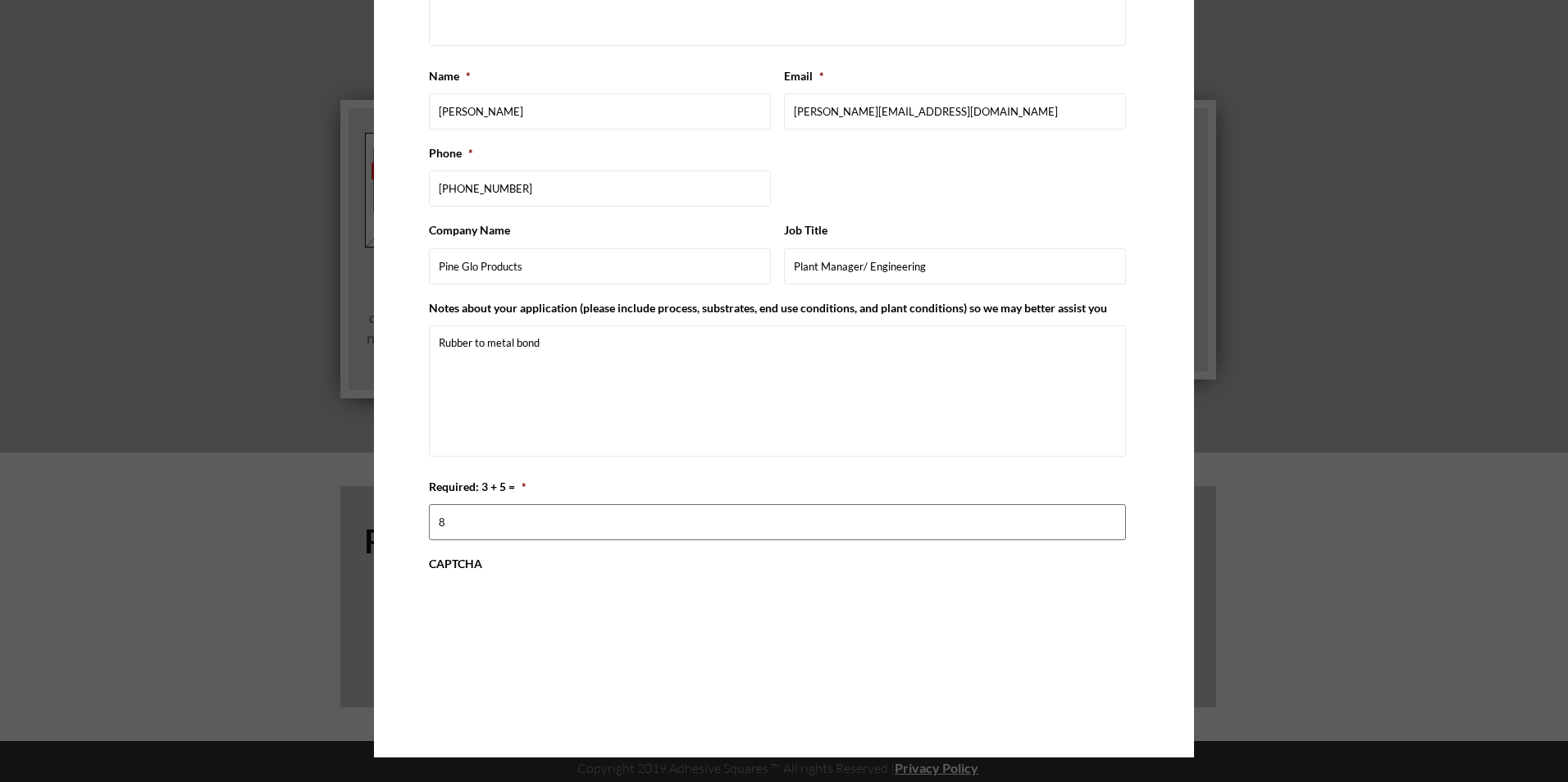
click at [494, 518] on input "8" at bounding box center [777, 522] width 697 height 36
click at [815, 593] on div "0cAFcWeA68GRXq5O11RQ3Pn5_T91DuUHs80cTzzuG4-a034IXOKsMhzmy_a2N46nWJiTVv3kMlkqtm6…" at bounding box center [777, 613] width 697 height 64
click at [872, 614] on div "0cAFcWeA68GRXq5O11RQ3Pn5_T91DuUHs80cTzzuG4-a034IXOKsMhzmy_a2N46nWJiTVv3kMlkqtm6…" at bounding box center [777, 613] width 697 height 64
click at [885, 614] on div "0cAFcWeA68GRXq5O11RQ3Pn5_T91DuUHs80cTzzuG4-a034IXOKsMhzmy_a2N46nWJiTVv3kMlkqtm6…" at bounding box center [777, 613] width 697 height 64
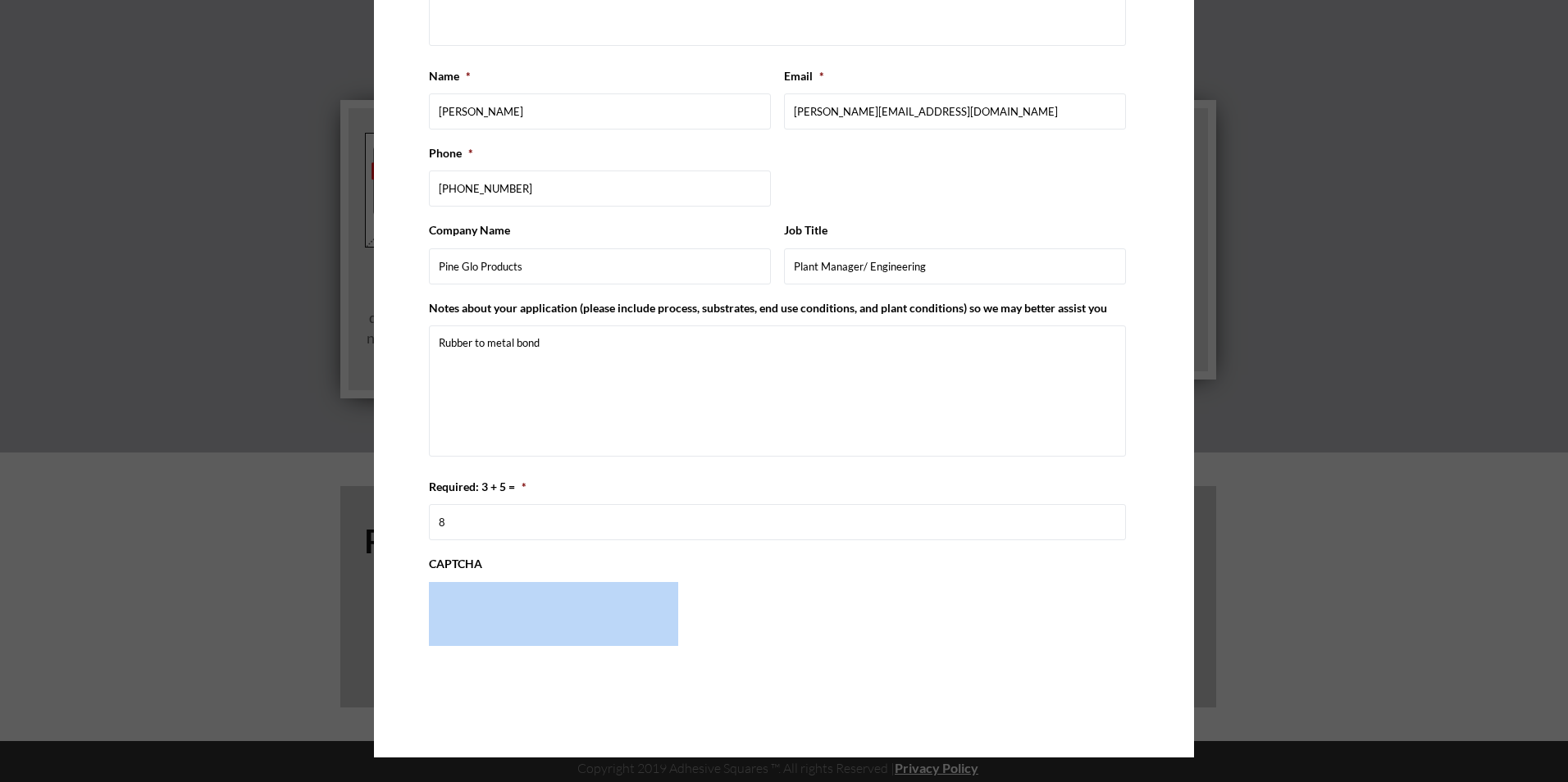
click at [885, 613] on div "0cAFcWeA68GRXq5O11RQ3Pn5_T91DuUHs80cTzzuG4-a034IXOKsMhzmy_a2N46nWJiTVv3kMlkqtm6…" at bounding box center [777, 613] width 697 height 64
click at [967, 616] on div "0cAFcWeA68GRXq5O11RQ3Pn5_T91DuUHs80cTzzuG4-a034IXOKsMhzmy_a2N46nWJiTVv3kMlkqtm6…" at bounding box center [777, 613] width 697 height 64
drag, startPoint x: 967, startPoint y: 616, endPoint x: 920, endPoint y: 617, distance: 47.0
click at [920, 617] on div "0cAFcWeA68GRXq5O11RQ3Pn5_T91DuUHs80cTzzuG4-a034IXOKsMhzmy_a2N46nWJiTVv3kMlkqtm6…" at bounding box center [777, 613] width 697 height 64
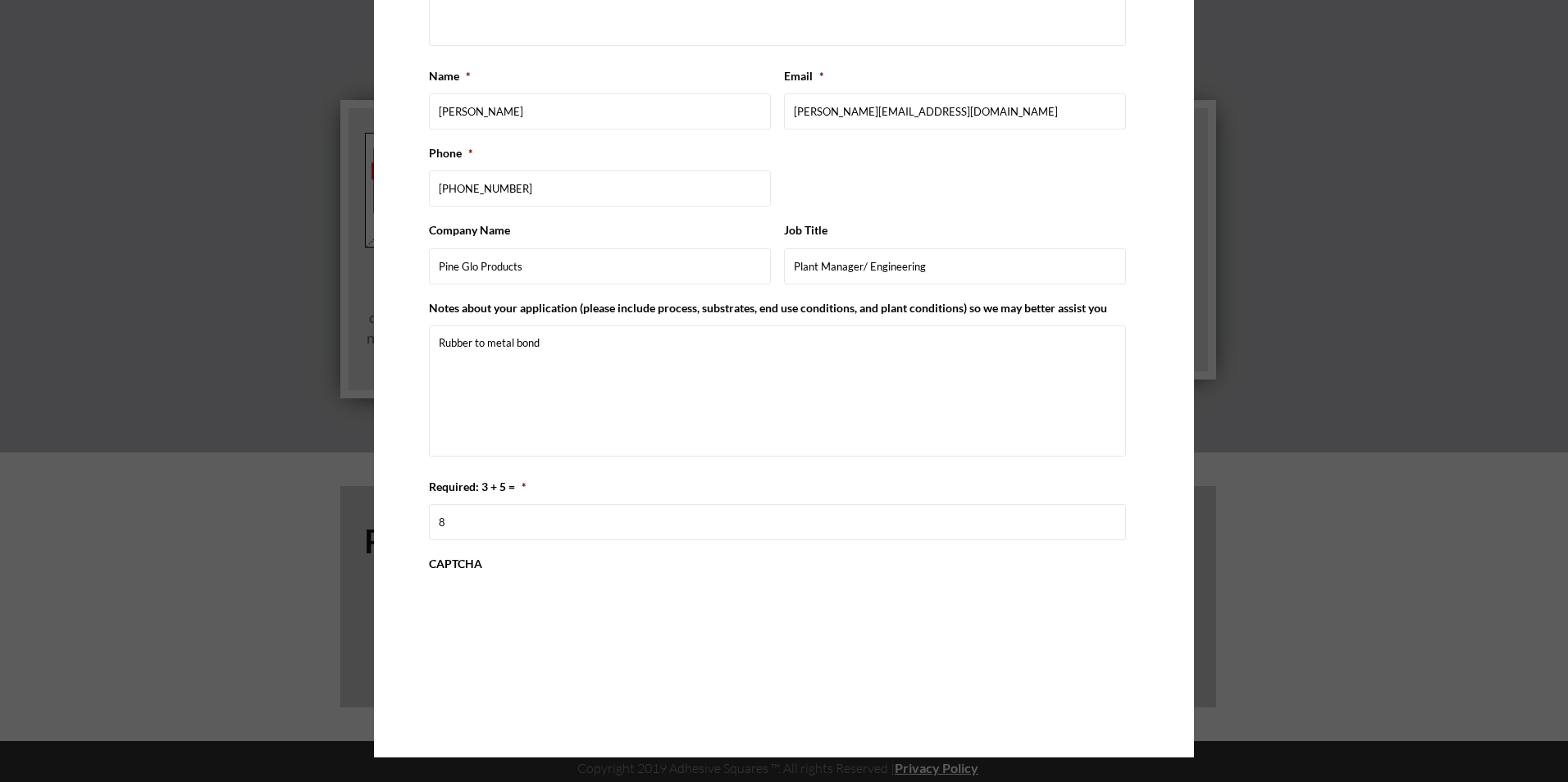
click at [850, 614] on div "0cAFcWeA68GRXq5O11RQ3Pn5_T91DuUHs80cTzzuG4-a034IXOKsMhzmy_a2N46nWJiTVv3kMlkqtm6…" at bounding box center [777, 613] width 697 height 64
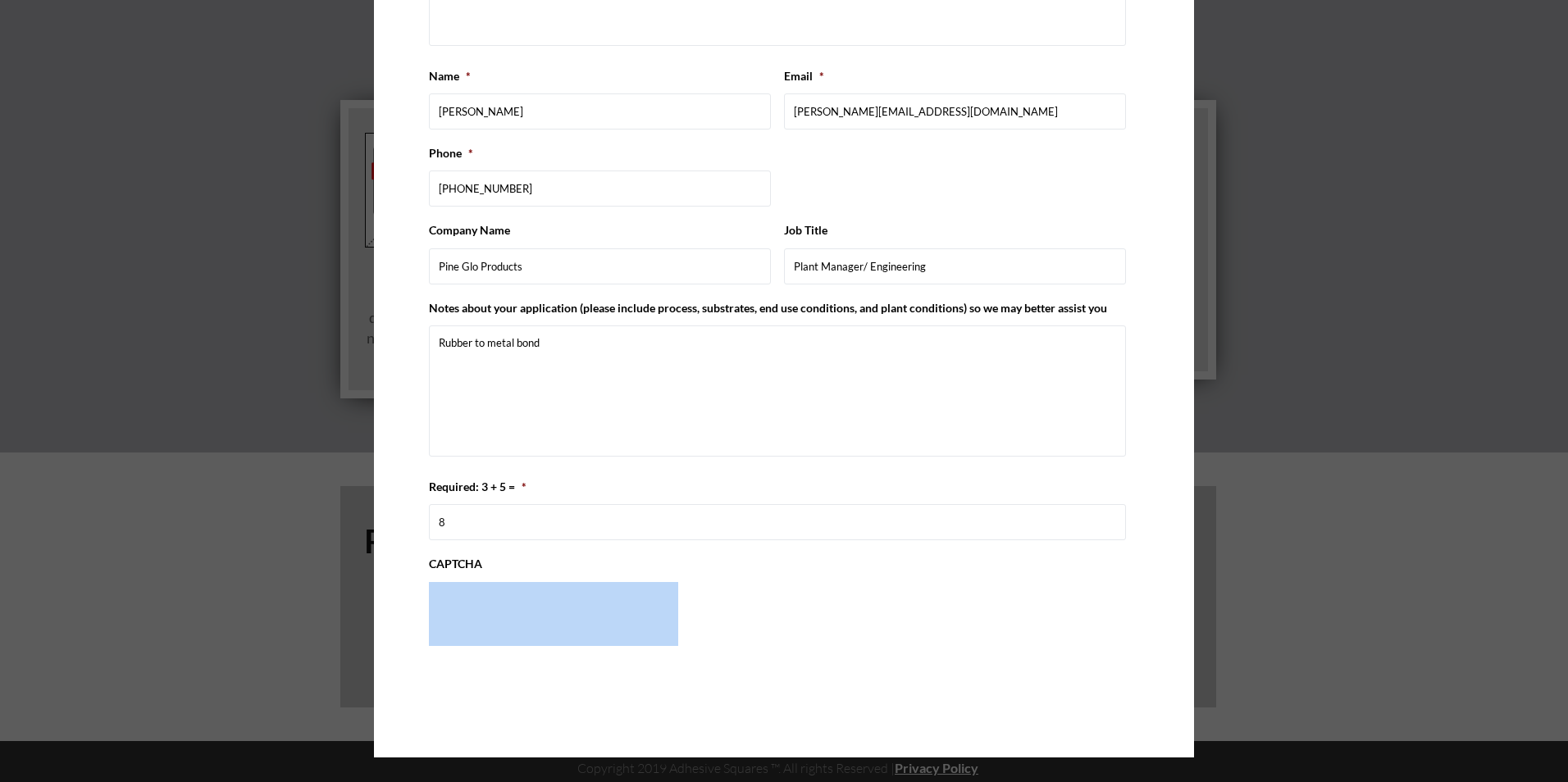
click at [850, 614] on div "0cAFcWeA68GRXq5O11RQ3Pn5_T91DuUHs80cTzzuG4-a034IXOKsMhzmy_a2N46nWJiTVv3kMlkqtm6…" at bounding box center [777, 613] width 697 height 64
drag, startPoint x: 850, startPoint y: 614, endPoint x: 770, endPoint y: 641, distance: 84.4
click at [770, 641] on div "0cAFcWeA68GRXq5O11RQ3Pn5_T91DuUHs80cTzzuG4-a034IXOKsMhzmy_a2N46nWJiTVv3kMlkqtm6…" at bounding box center [777, 613] width 697 height 64
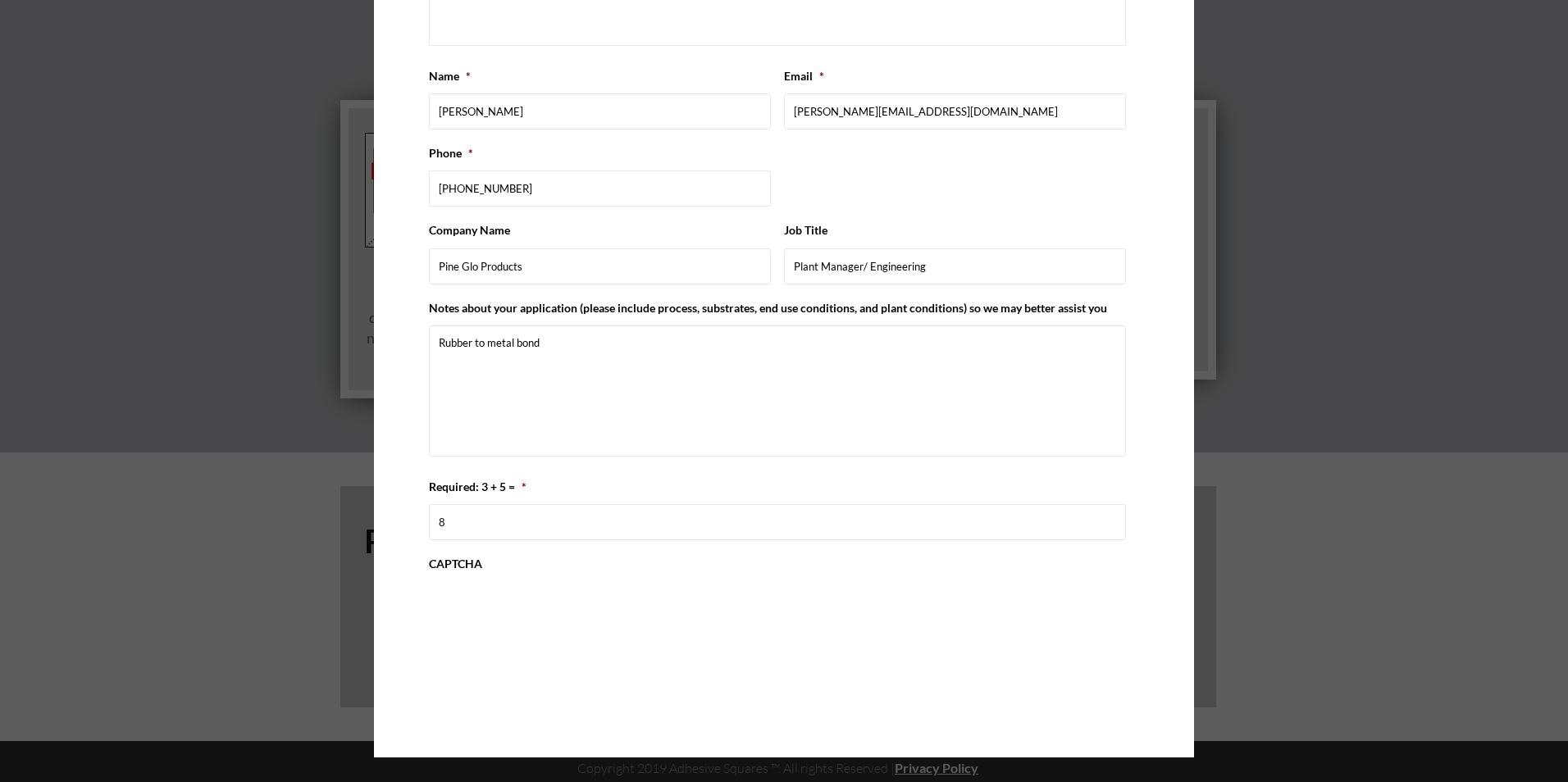
click at [745, 652] on form "Width (inches) 0.5 Length (inches) 0.5 *Please include your desired length in t…" at bounding box center [784, 89] width 710 height 1181
click at [747, 650] on form "Width (inches) 0.5 Length (inches) 0.5 *Please include your desired length in t…" at bounding box center [784, 89] width 710 height 1181
click at [853, 616] on div "0cAFcWeA68GRXq5O11RQ3Pn5_T91DuUHs80cTzzuG4-a034IXOKsMhzmy_a2N46nWJiTVv3kMlkqtm6…" at bounding box center [777, 613] width 697 height 64
click at [854, 617] on div "0cAFcWeA68GRXq5O11RQ3Pn5_T91DuUHs80cTzzuG4-a034IXOKsMhzmy_a2N46nWJiTVv3kMlkqtm6…" at bounding box center [777, 613] width 697 height 64
click at [917, 616] on div "0cAFcWeA68GRXq5O11RQ3Pn5_T91DuUHs80cTzzuG4-a034IXOKsMhzmy_a2N46nWJiTVv3kMlkqtm6…" at bounding box center [777, 613] width 697 height 64
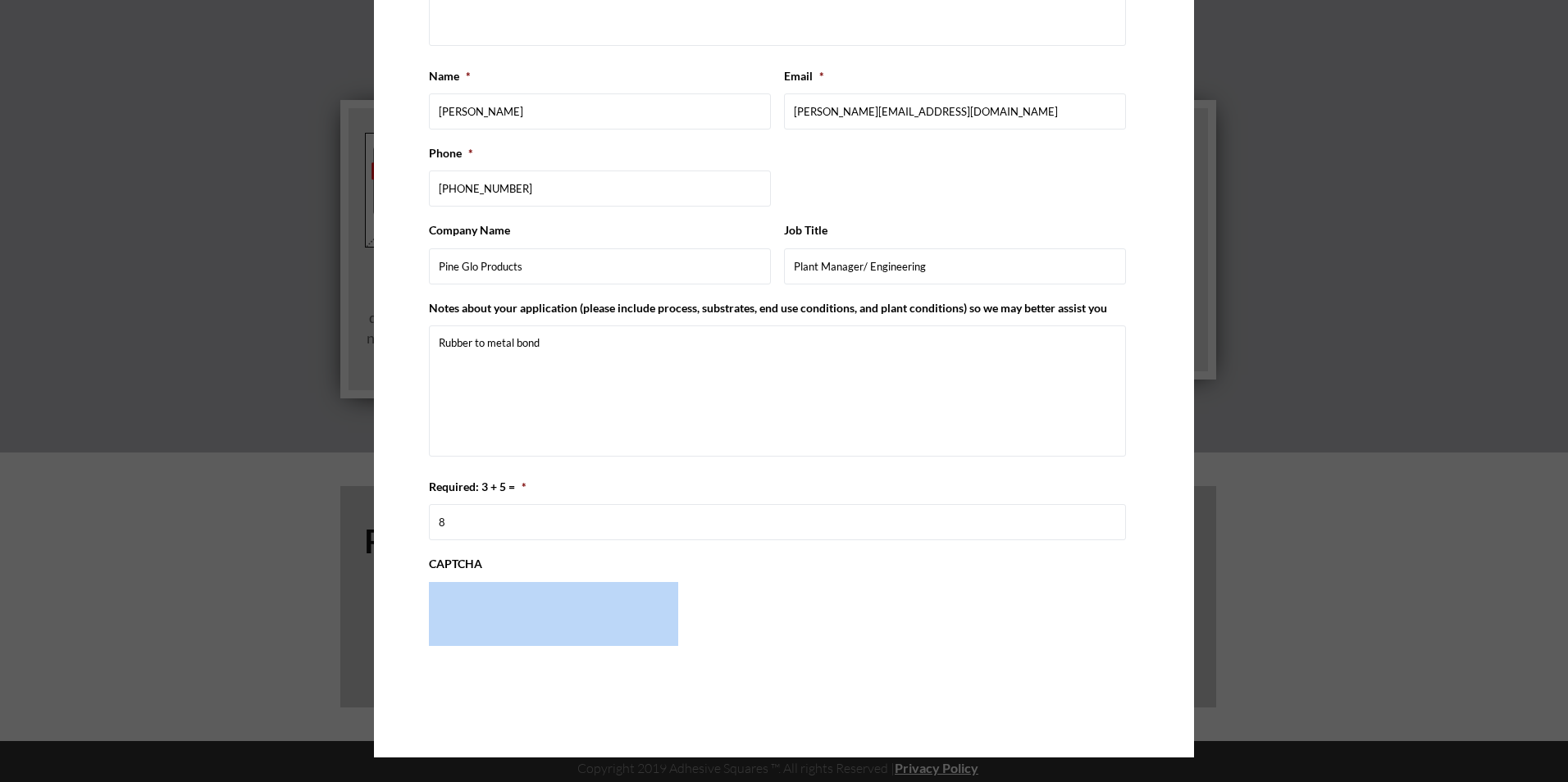
click at [917, 616] on div "0cAFcWeA68GRXq5O11RQ3Pn5_T91DuUHs80cTzzuG4-a034IXOKsMhzmy_a2N46nWJiTVv3kMlkqtm6…" at bounding box center [777, 613] width 697 height 64
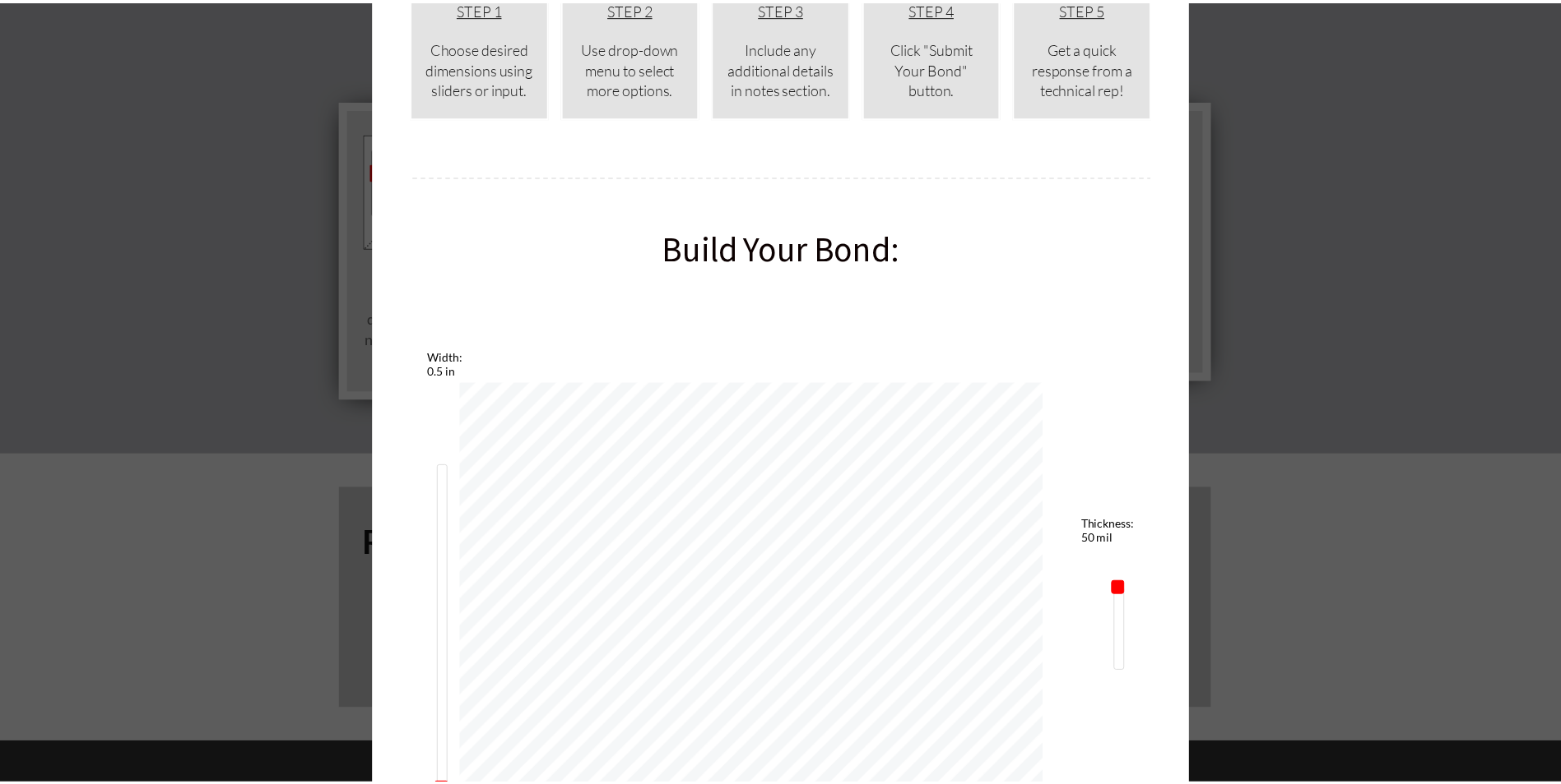
scroll to position [0, 0]
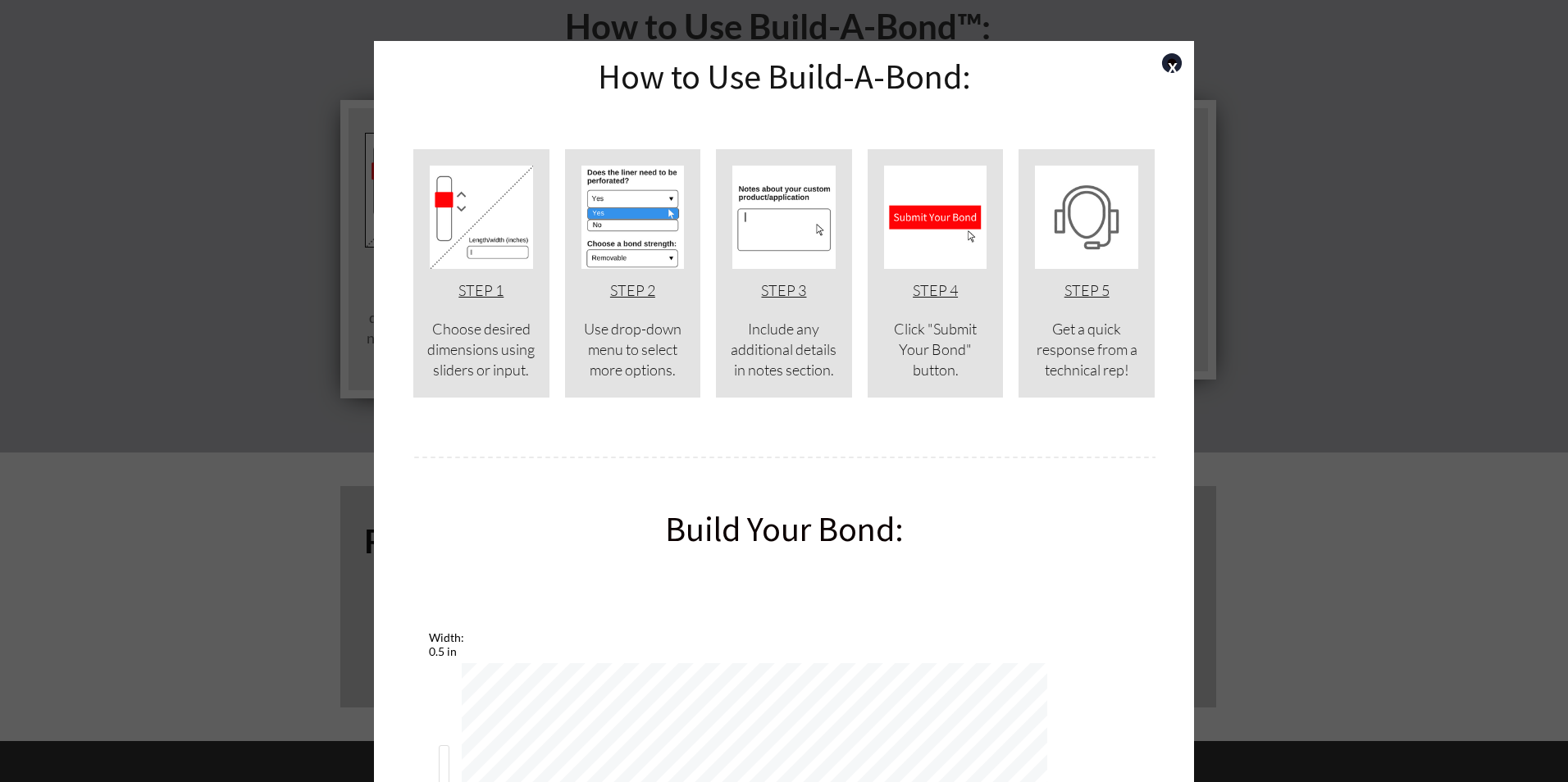
click at [1173, 60] on link "x" at bounding box center [1172, 63] width 20 height 20
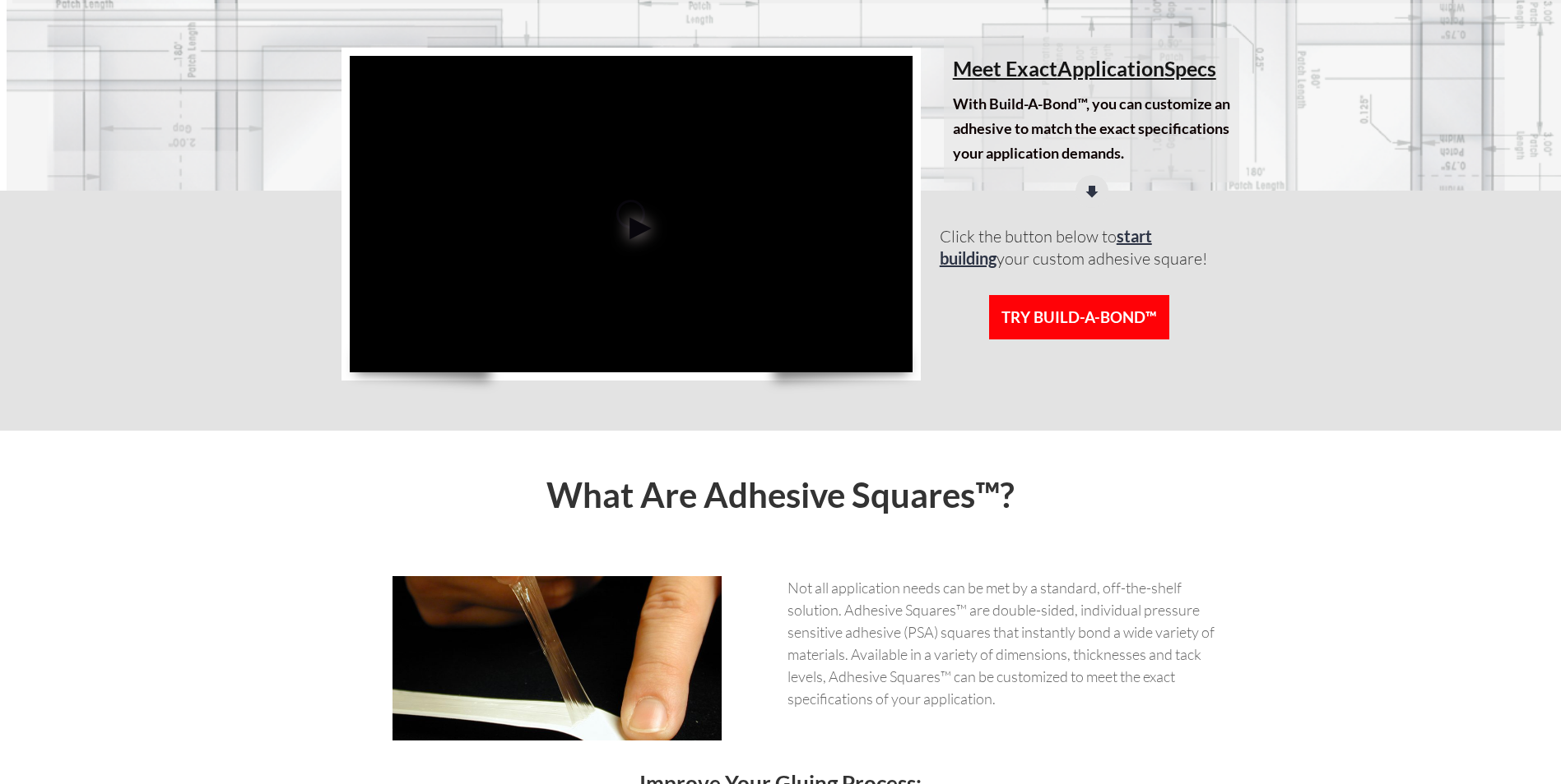
scroll to position [83, 0]
